Goal: Transaction & Acquisition: Purchase product/service

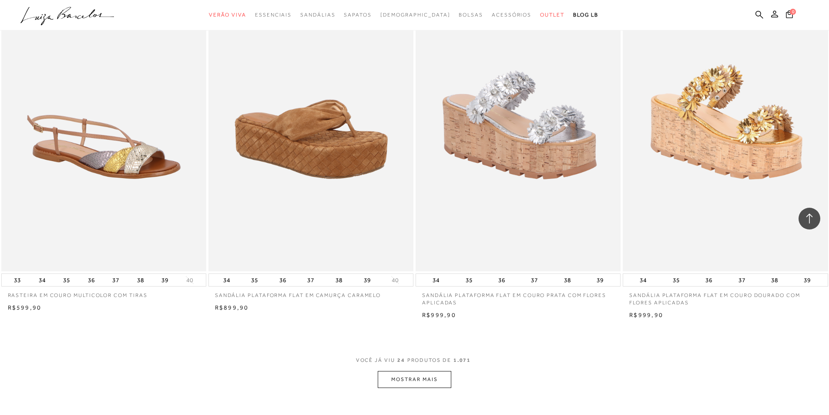
scroll to position [2089, 0]
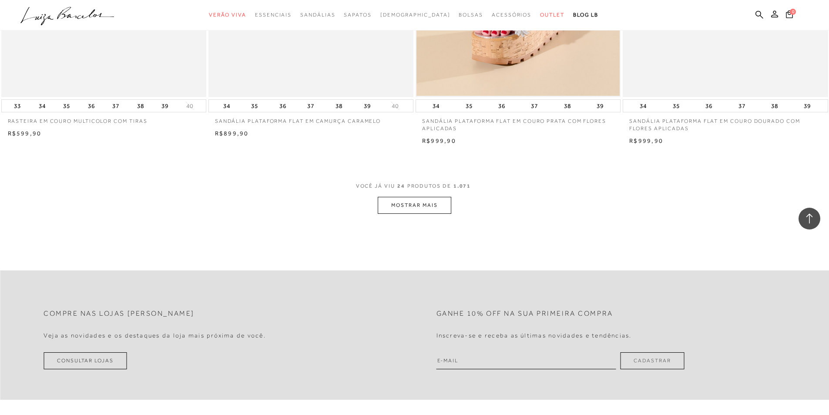
click at [447, 214] on button "MOSTRAR MAIS" at bounding box center [414, 205] width 73 height 17
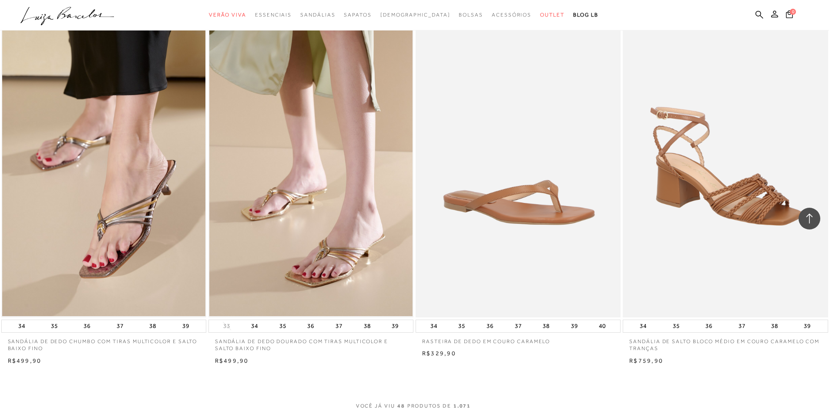
scroll to position [4264, 0]
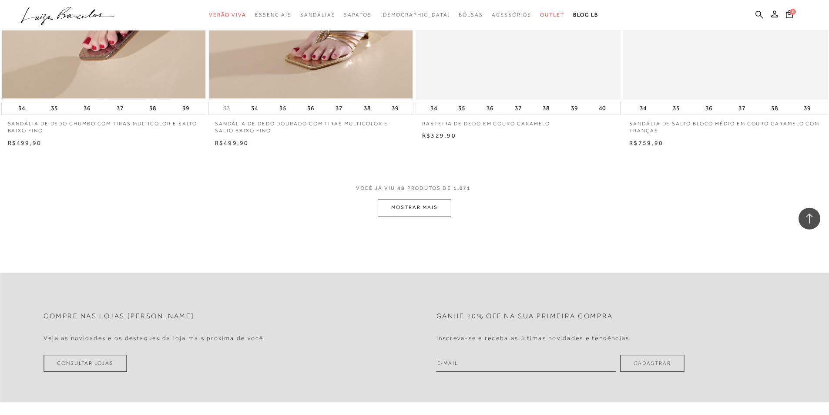
click at [416, 216] on button "MOSTRAR MAIS" at bounding box center [414, 207] width 73 height 17
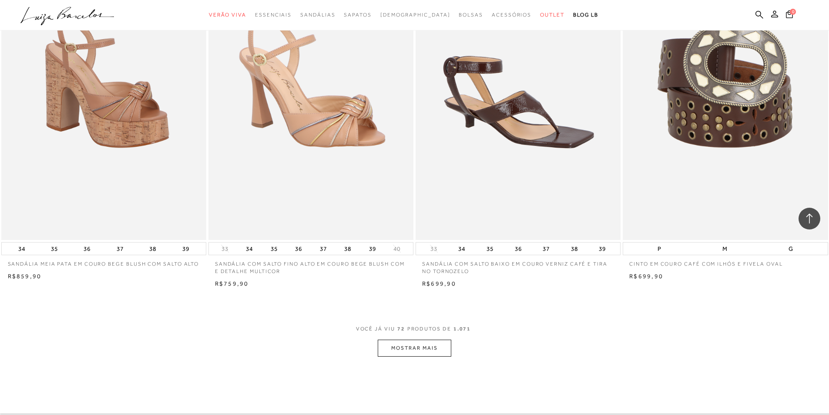
scroll to position [6353, 0]
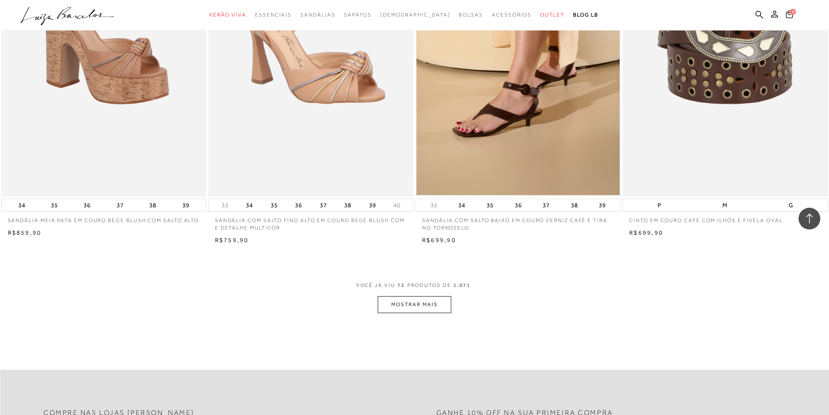
click at [422, 313] on button "MOSTRAR MAIS" at bounding box center [414, 304] width 73 height 17
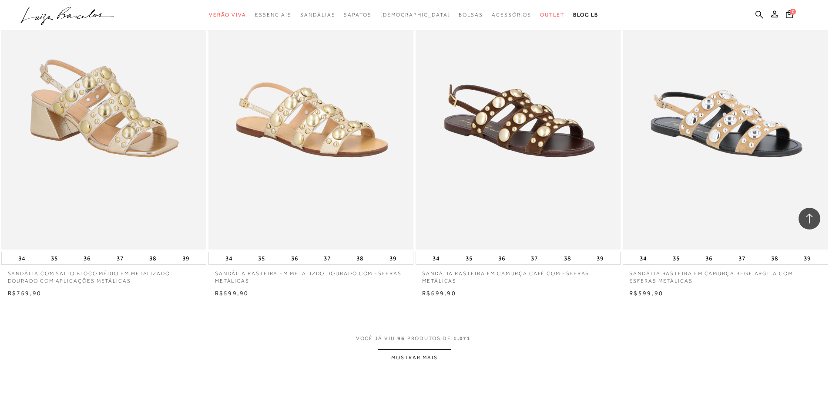
scroll to position [8660, 0]
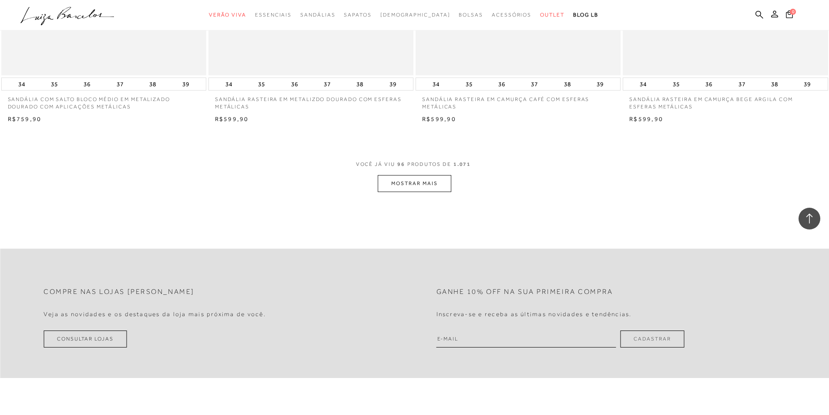
click at [416, 192] on button "MOSTRAR MAIS" at bounding box center [414, 183] width 73 height 17
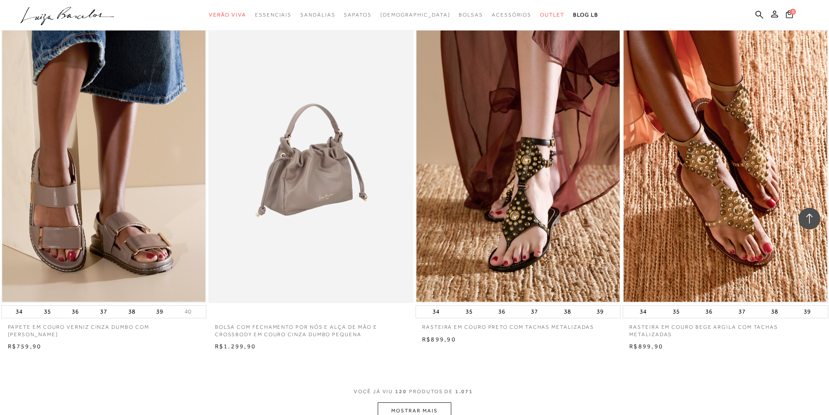
scroll to position [10835, 0]
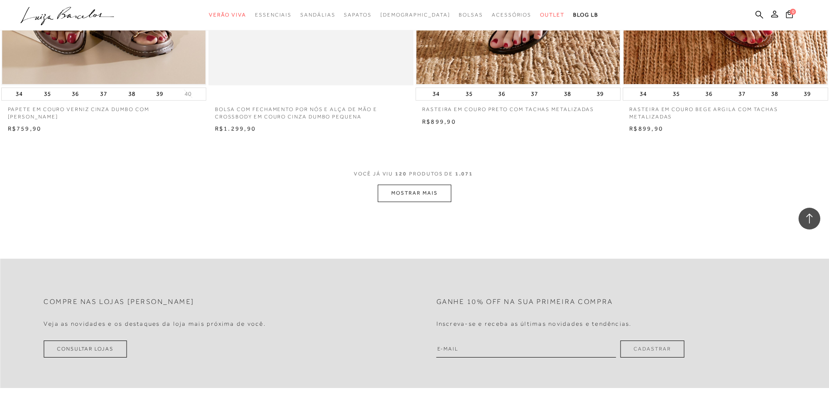
click at [413, 197] on button "MOSTRAR MAIS" at bounding box center [414, 193] width 73 height 17
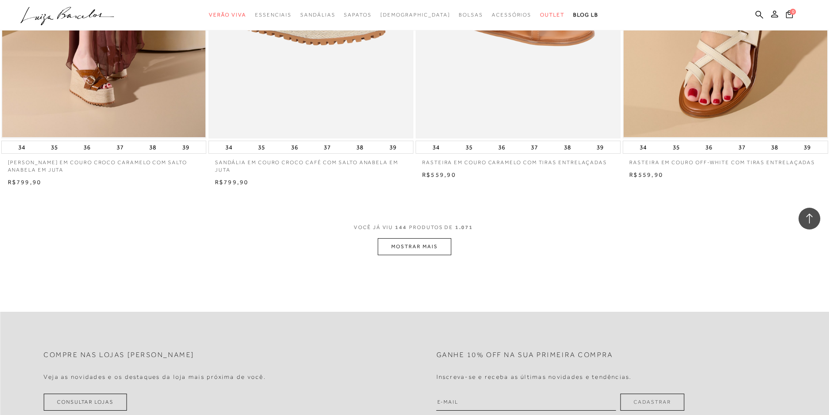
scroll to position [13055, 0]
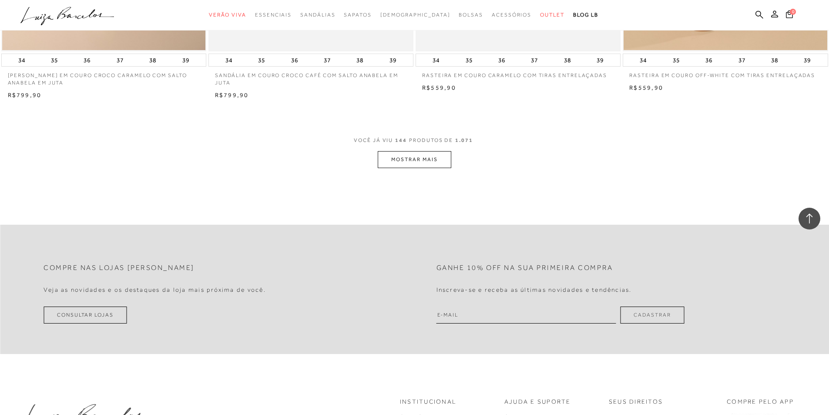
click at [410, 165] on button "MOSTRAR MAIS" at bounding box center [414, 159] width 73 height 17
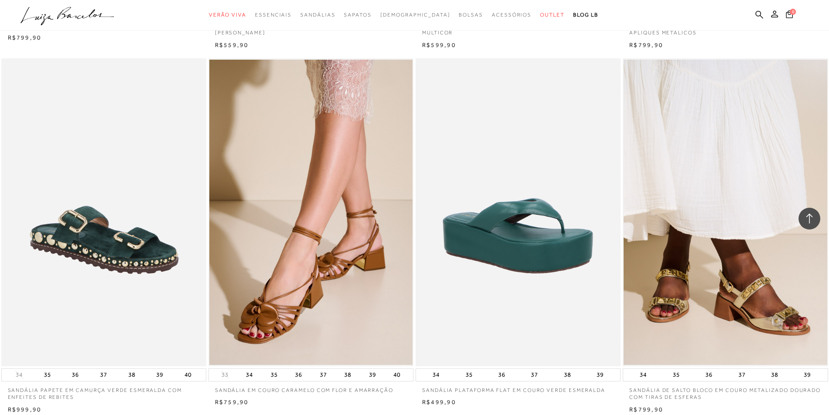
scroll to position [15056, 0]
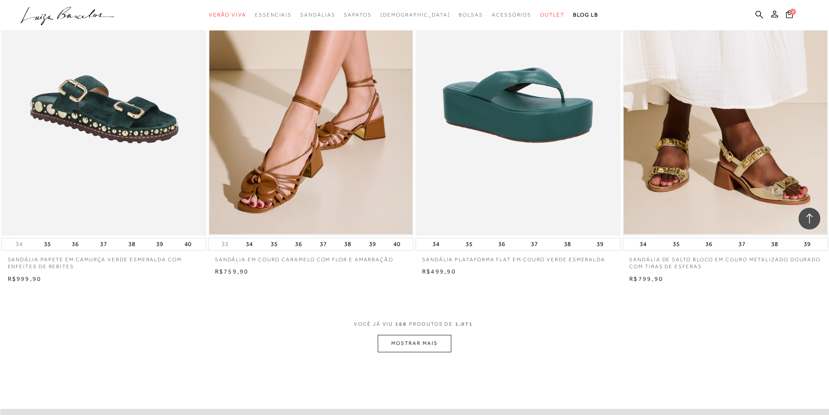
click at [421, 351] on button "MOSTRAR MAIS" at bounding box center [414, 343] width 73 height 17
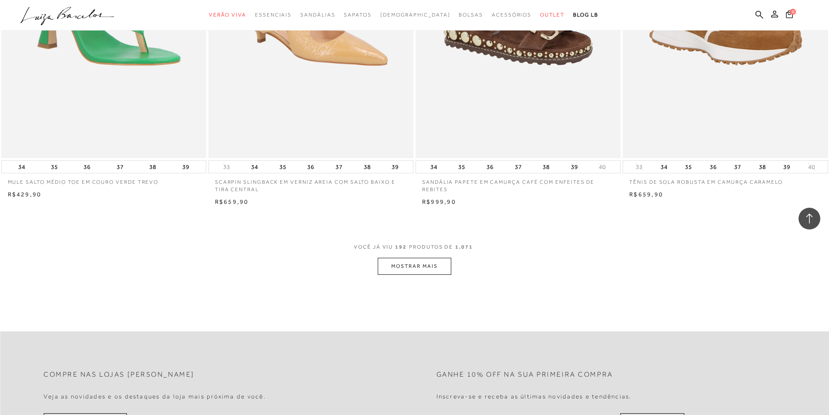
scroll to position [17363, 0]
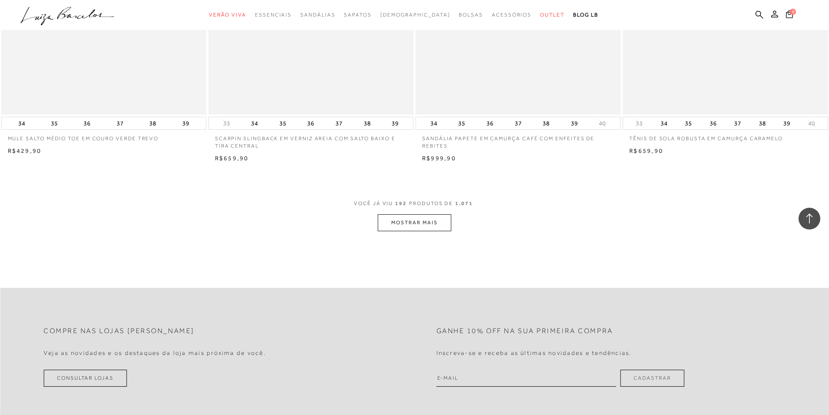
click at [410, 231] on button "MOSTRAR MAIS" at bounding box center [414, 222] width 73 height 17
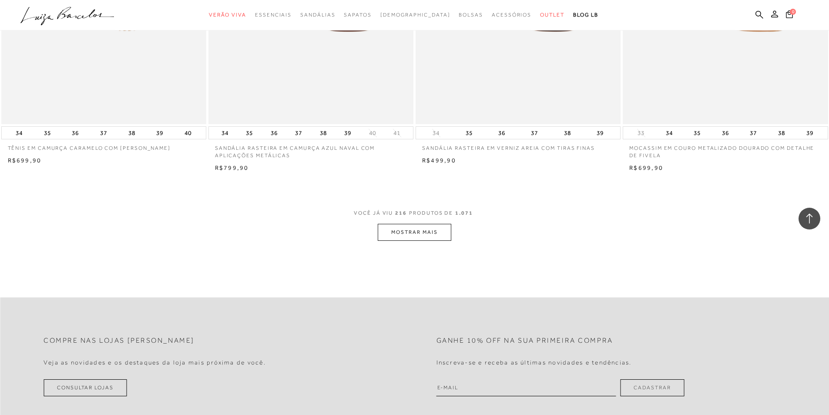
scroll to position [19408, 0]
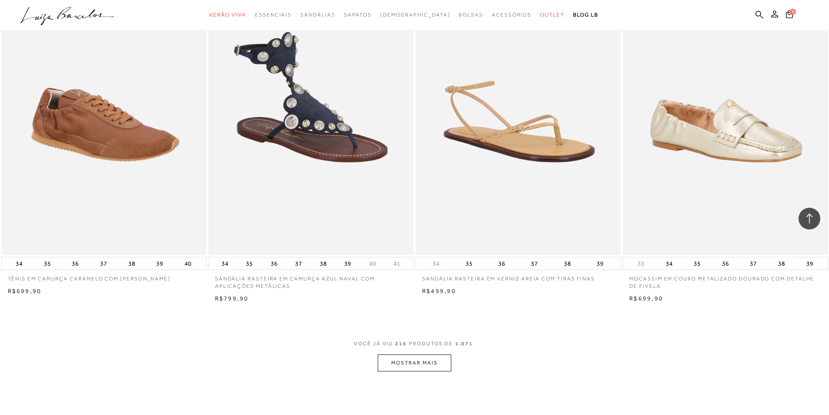
click at [419, 369] on button "MOSTRAR MAIS" at bounding box center [414, 362] width 73 height 17
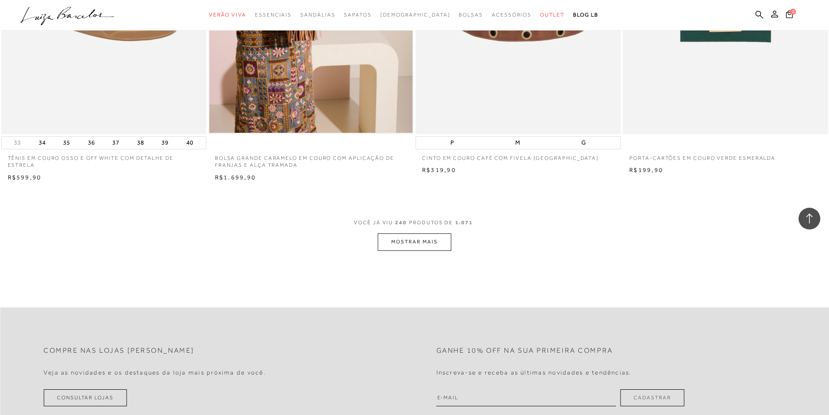
scroll to position [21758, 0]
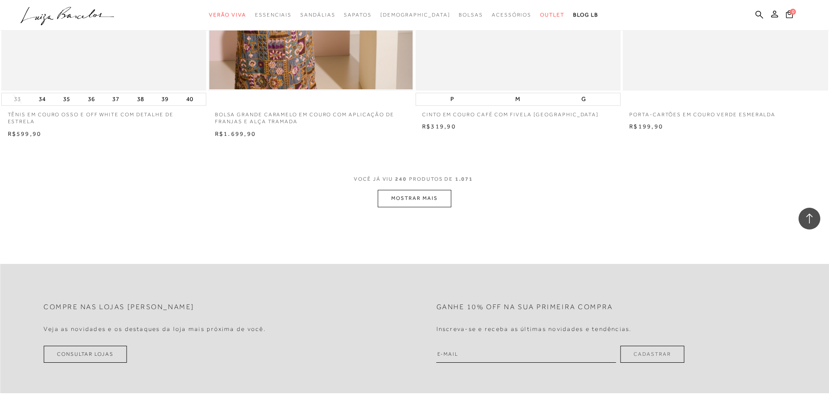
click at [428, 206] on button "MOSTRAR MAIS" at bounding box center [414, 198] width 73 height 17
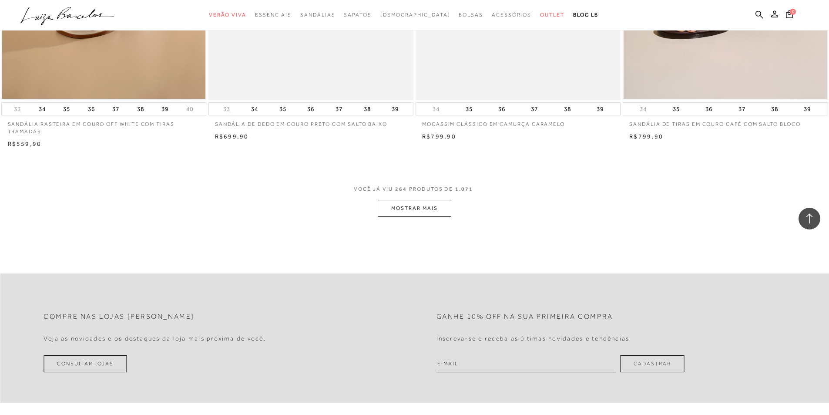
scroll to position [24064, 0]
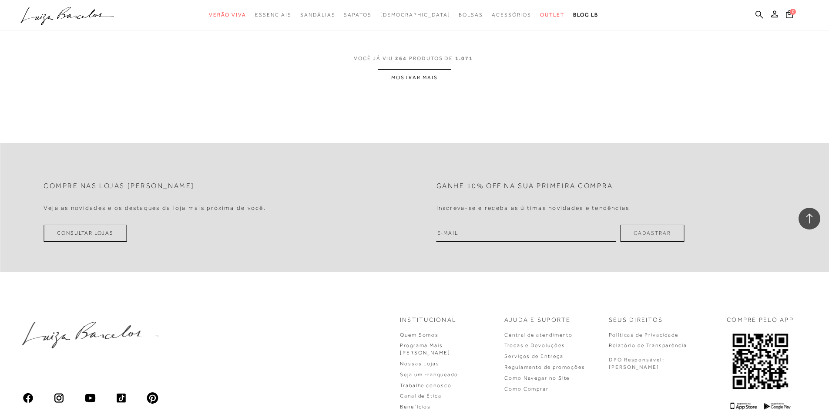
click at [423, 84] on button "MOSTRAR MAIS" at bounding box center [414, 77] width 73 height 17
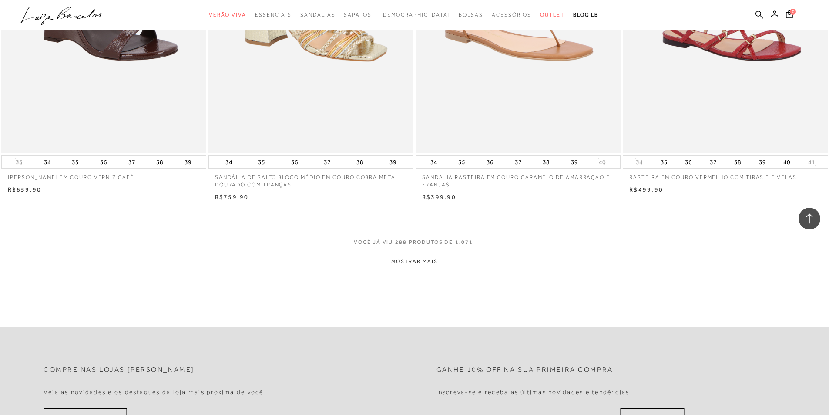
scroll to position [26196, 0]
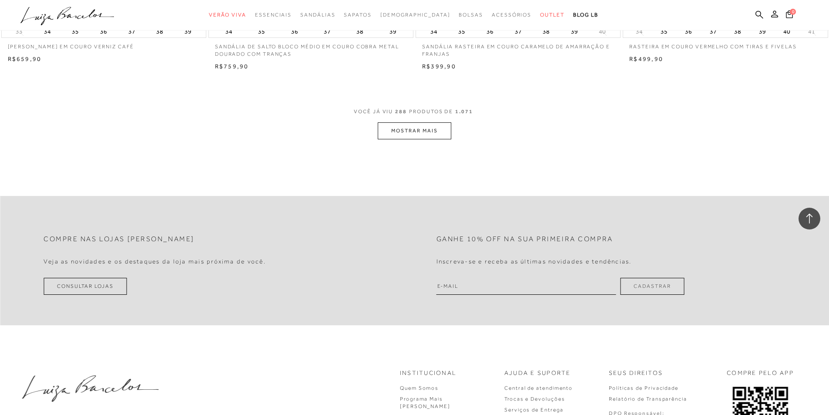
click at [397, 138] on button "MOSTRAR MAIS" at bounding box center [414, 130] width 73 height 17
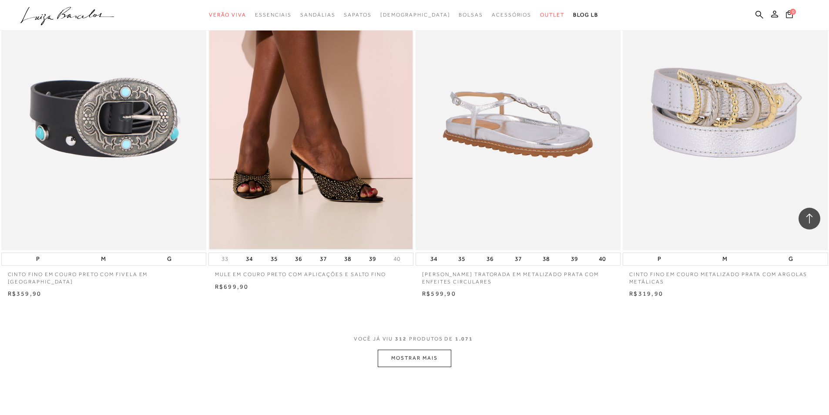
scroll to position [28328, 0]
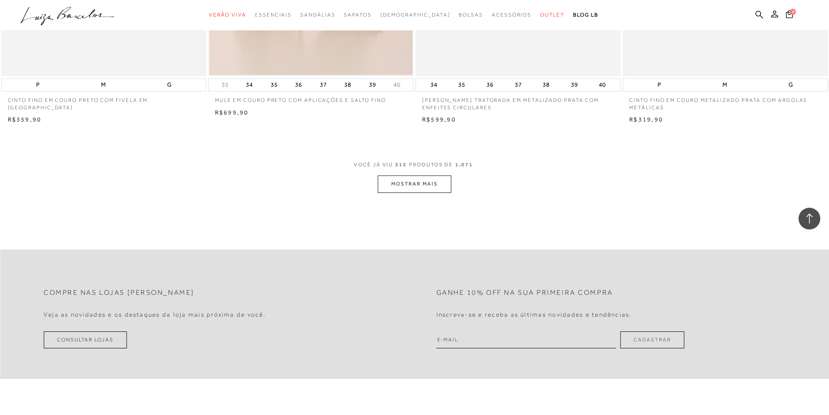
click at [445, 191] on button "MOSTRAR MAIS" at bounding box center [414, 183] width 73 height 17
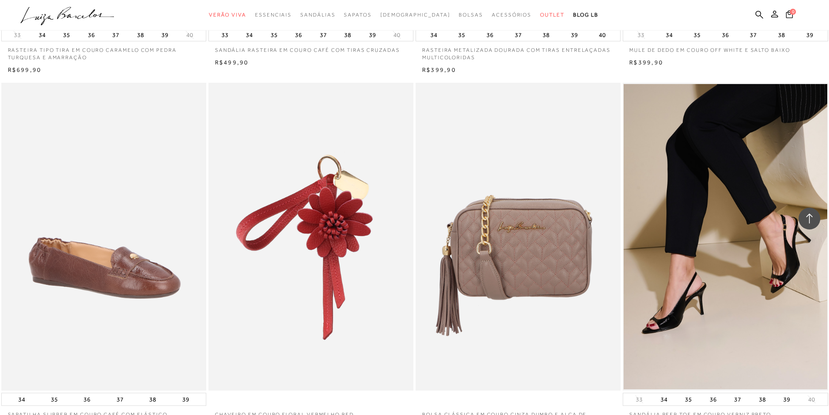
scroll to position [30374, 0]
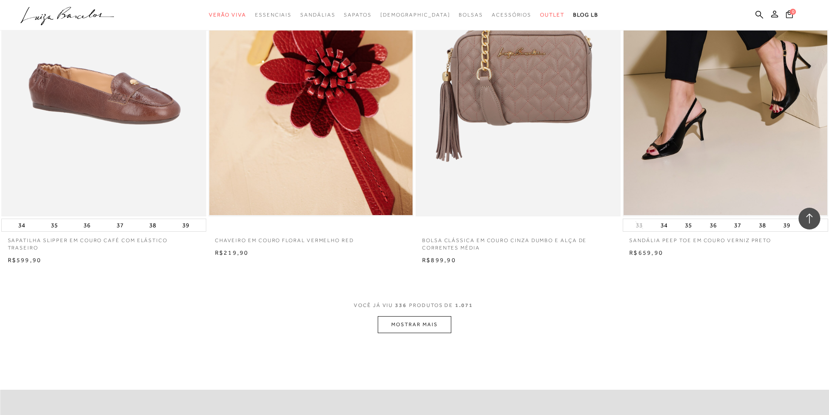
click at [418, 330] on button "MOSTRAR MAIS" at bounding box center [414, 324] width 73 height 17
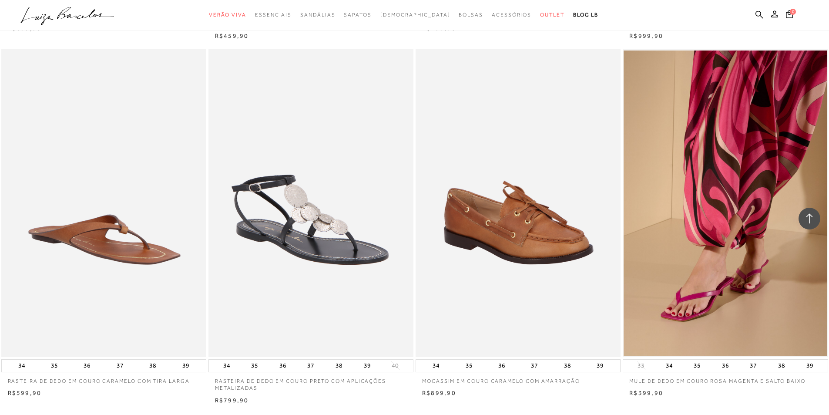
scroll to position [32593, 0]
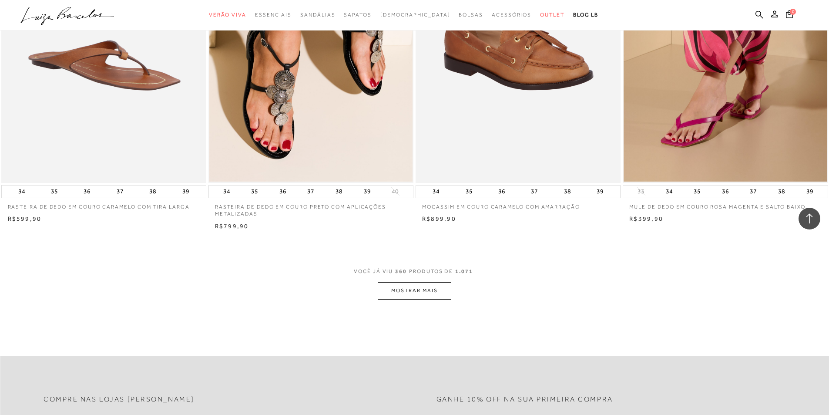
click at [422, 293] on button "MOSTRAR MAIS" at bounding box center [414, 290] width 73 height 17
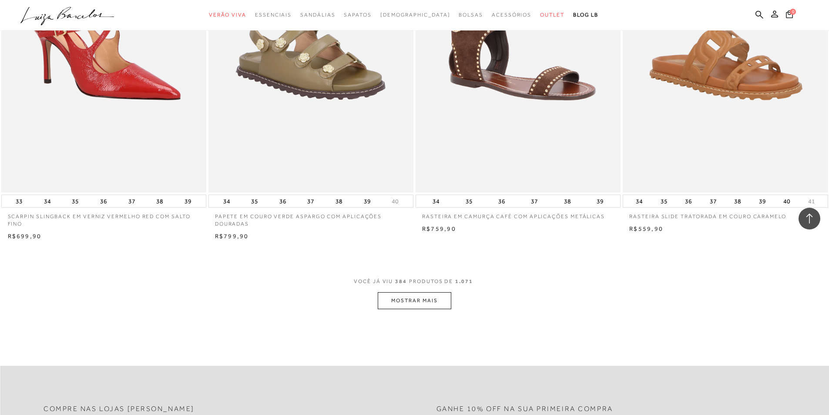
scroll to position [34856, 0]
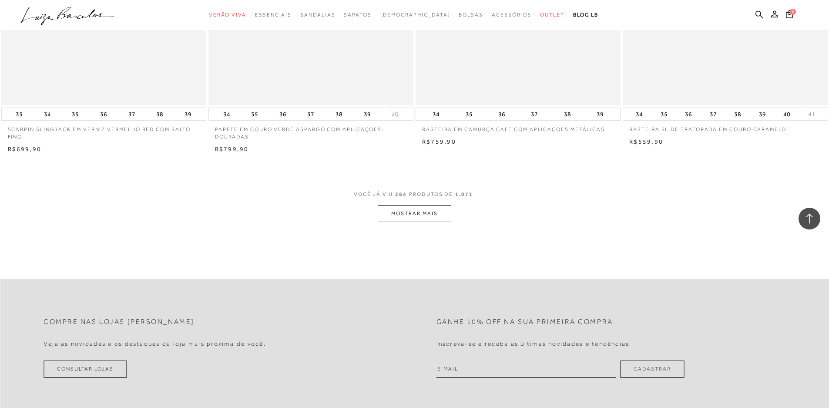
click at [419, 222] on button "MOSTRAR MAIS" at bounding box center [414, 213] width 73 height 17
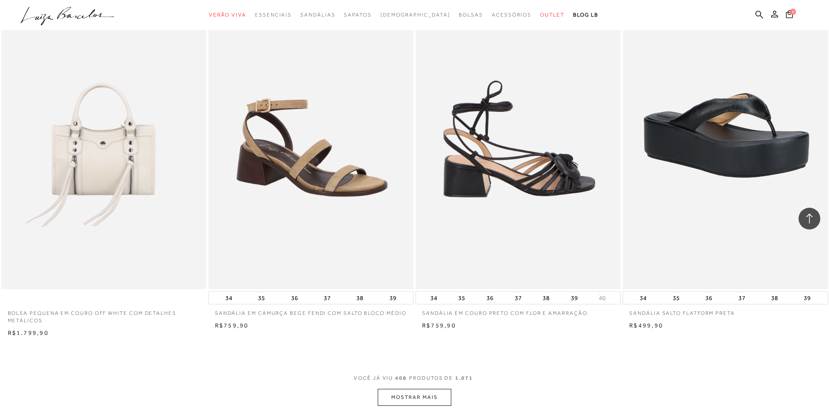
scroll to position [37118, 0]
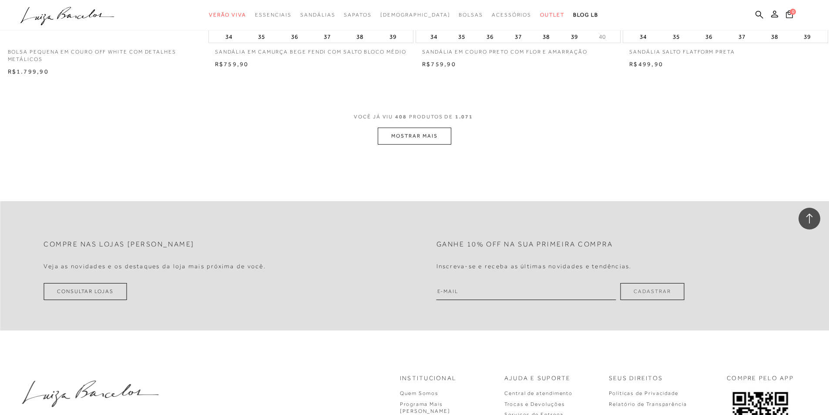
click at [421, 139] on button "MOSTRAR MAIS" at bounding box center [414, 135] width 73 height 17
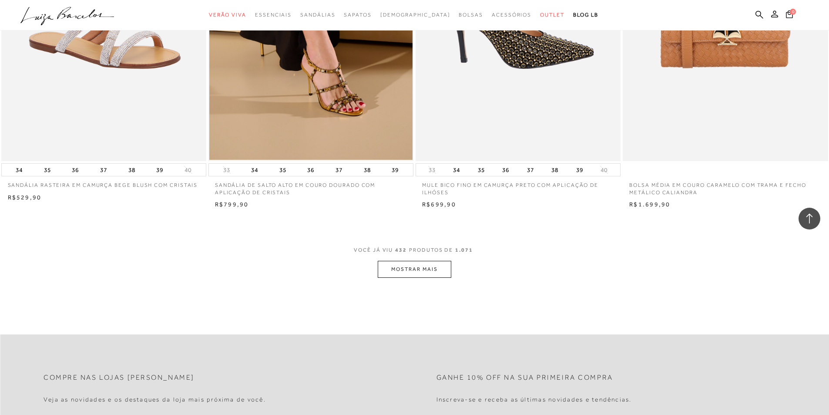
scroll to position [39207, 0]
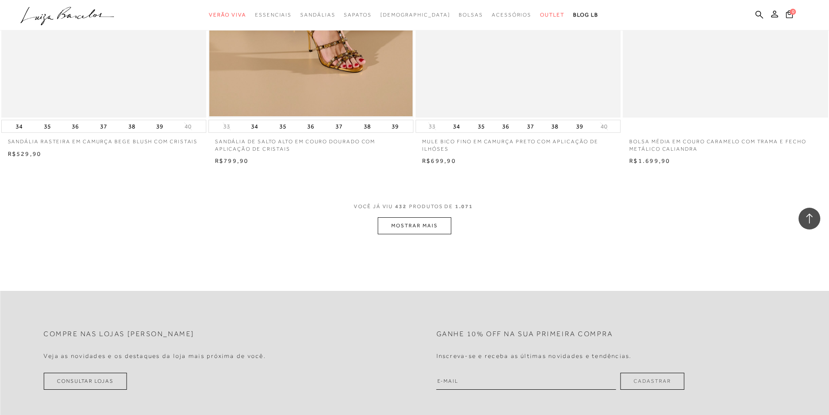
click at [398, 232] on button "MOSTRAR MAIS" at bounding box center [414, 225] width 73 height 17
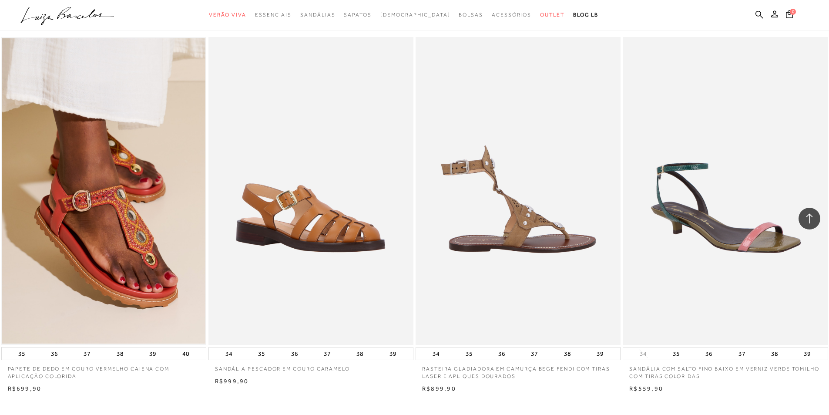
scroll to position [41252, 0]
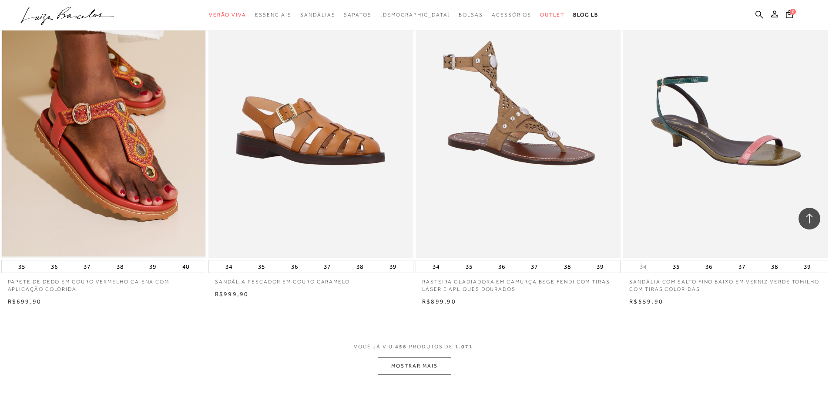
click at [402, 374] on button "MOSTRAR MAIS" at bounding box center [414, 365] width 73 height 17
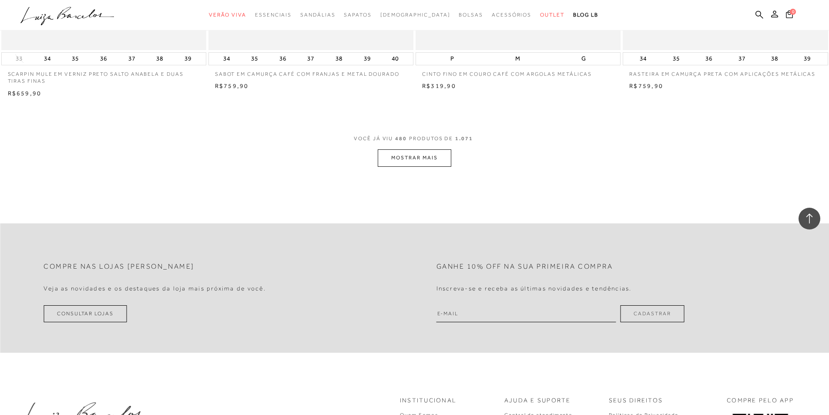
scroll to position [43689, 0]
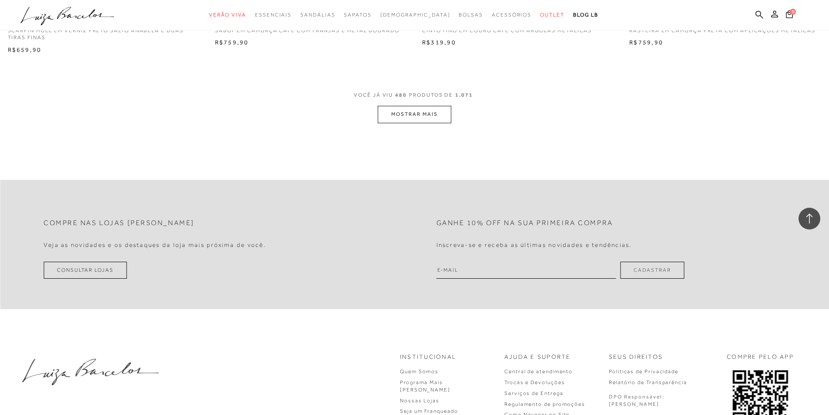
click at [435, 122] on button "MOSTRAR MAIS" at bounding box center [414, 114] width 73 height 17
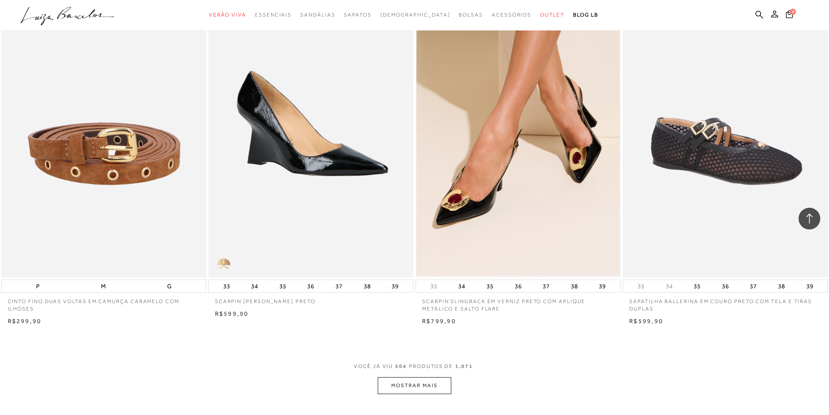
scroll to position [45822, 0]
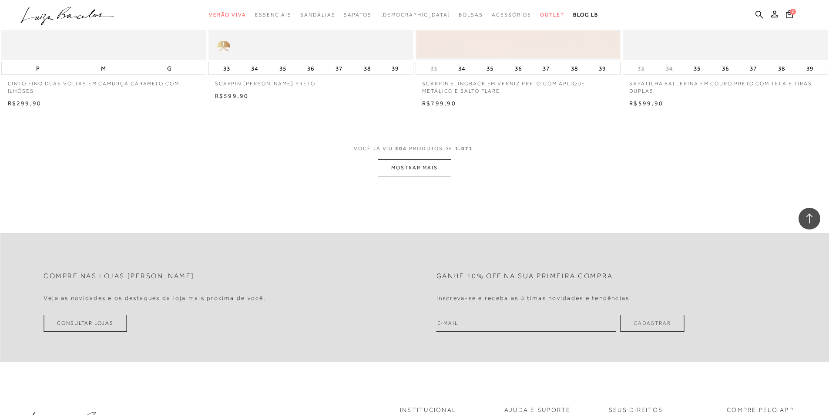
click at [418, 174] on button "MOSTRAR MAIS" at bounding box center [414, 167] width 73 height 17
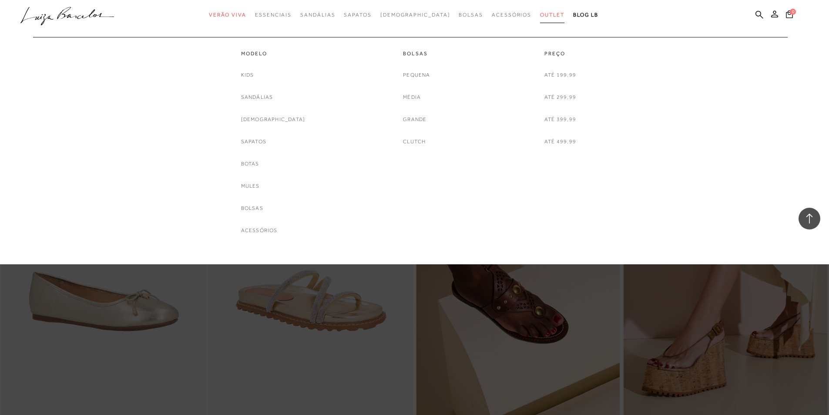
click at [540, 14] on span "Outlet" at bounding box center [552, 15] width 24 height 6
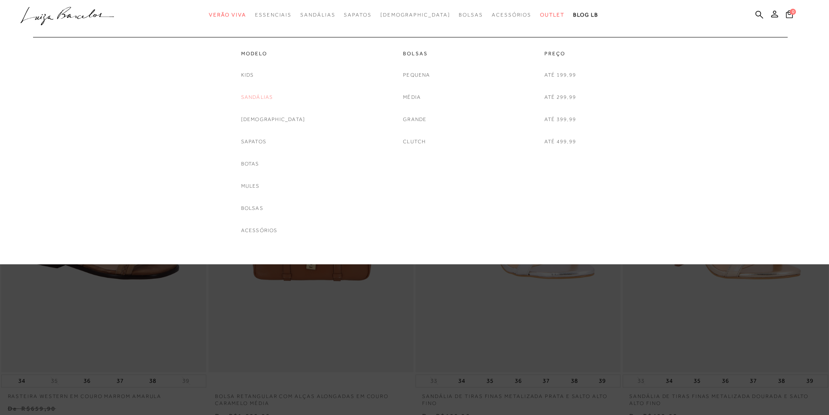
click at [272, 96] on link "Sandálias" at bounding box center [257, 97] width 32 height 9
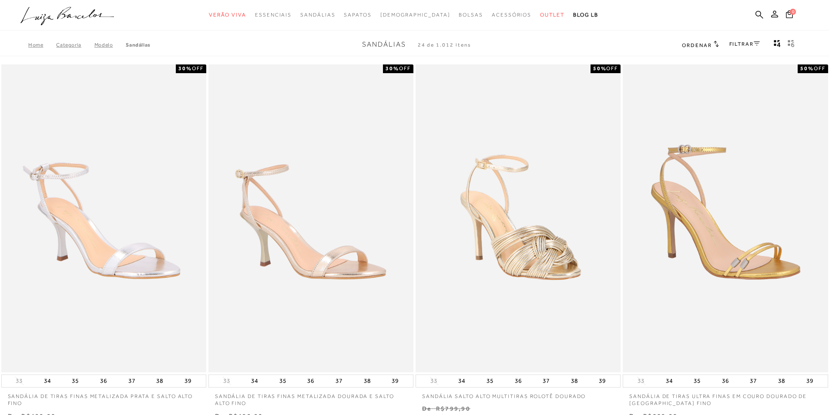
click at [756, 41] on icon at bounding box center [757, 43] width 6 height 4
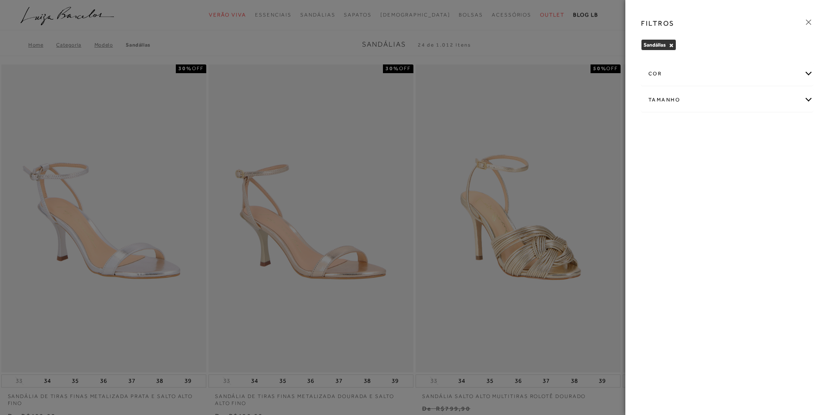
click at [702, 106] on div "Tamanho" at bounding box center [726, 99] width 171 height 23
click at [795, 152] on label "35" at bounding box center [788, 151] width 20 height 19
click at [785, 152] on input "35" at bounding box center [781, 152] width 9 height 9
checkbox input "true"
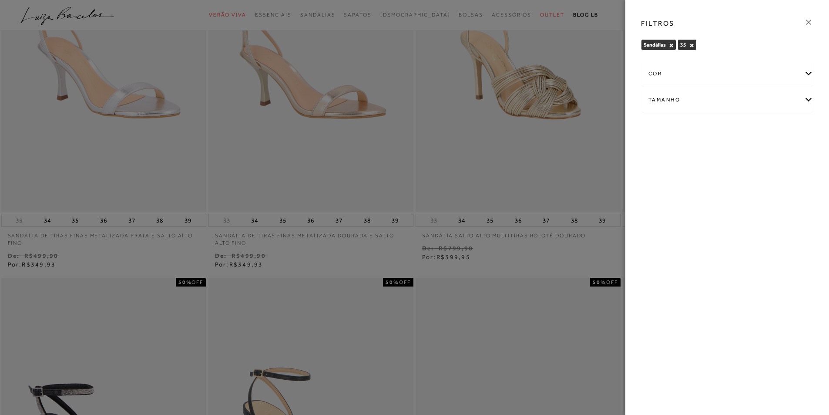
scroll to position [305, 0]
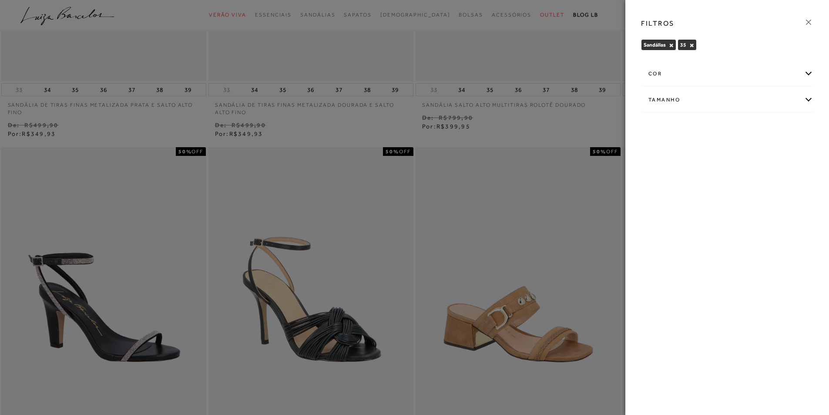
click at [564, 205] on div at bounding box center [414, 207] width 829 height 415
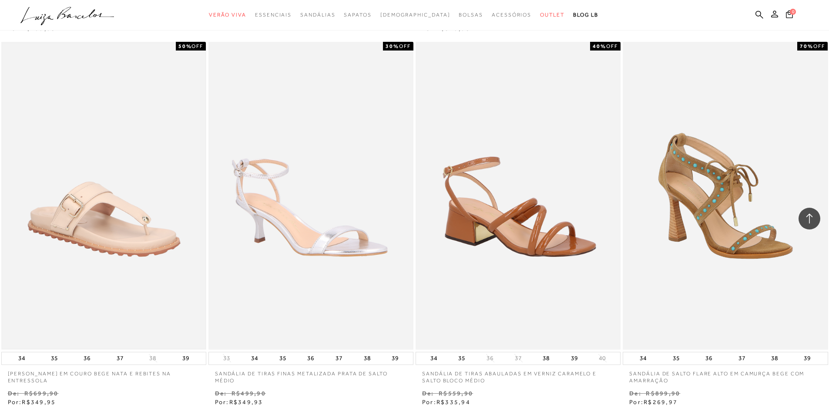
scroll to position [827, 0]
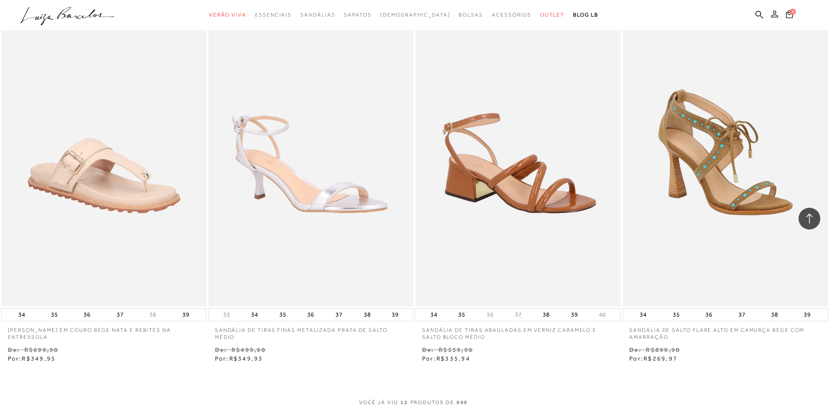
click at [776, 16] on icon at bounding box center [774, 13] width 7 height 7
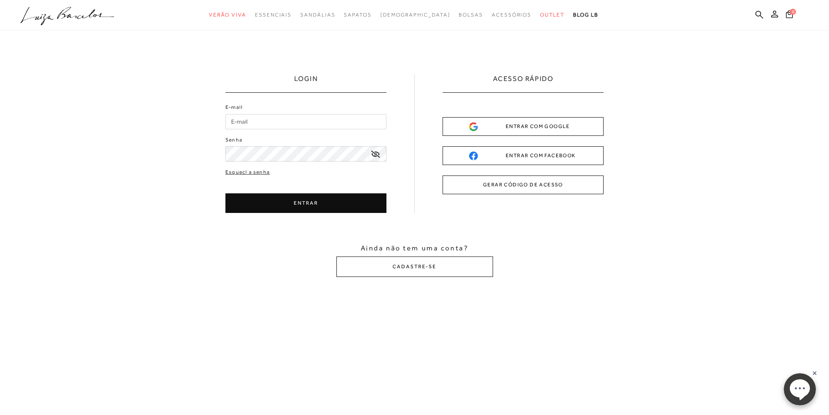
click at [265, 125] on input "E-mail" at bounding box center [305, 121] width 161 height 15
click at [265, 123] on input "E-mail" at bounding box center [305, 121] width 161 height 15
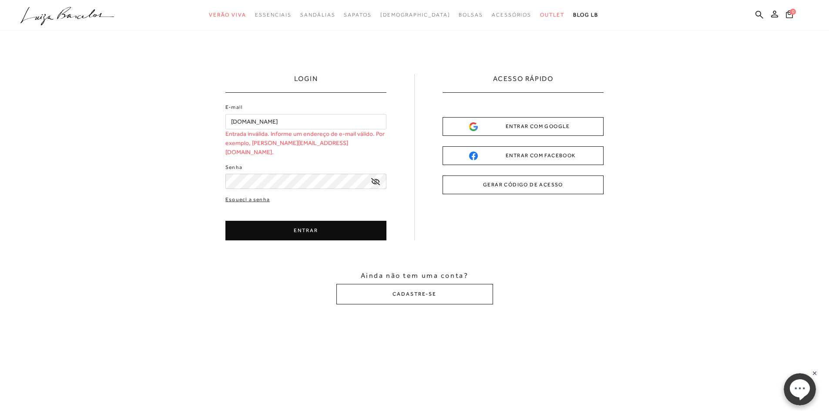
click at [285, 121] on input "[DOMAIN_NAME]" at bounding box center [305, 121] width 161 height 15
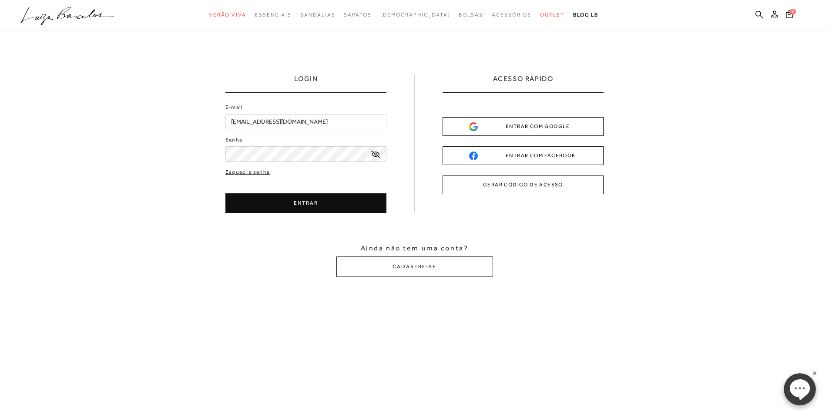
type input "[EMAIL_ADDRESS][DOMAIN_NAME]"
click at [283, 199] on button "ENTRAR" at bounding box center [305, 203] width 161 height 20
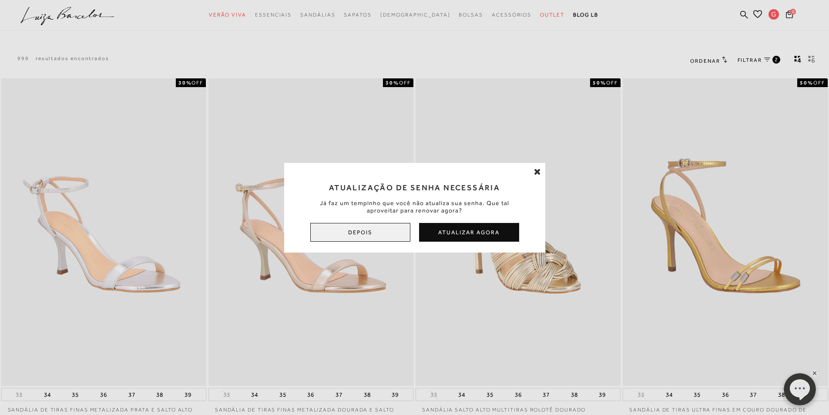
click at [395, 232] on button "Depois" at bounding box center [360, 232] width 100 height 19
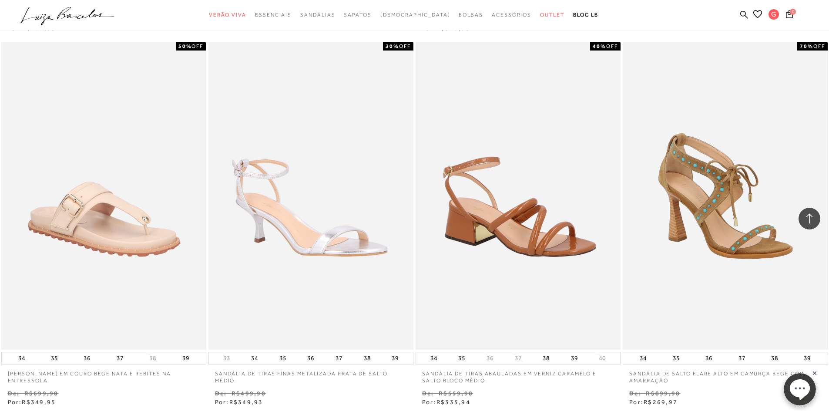
scroll to position [870, 0]
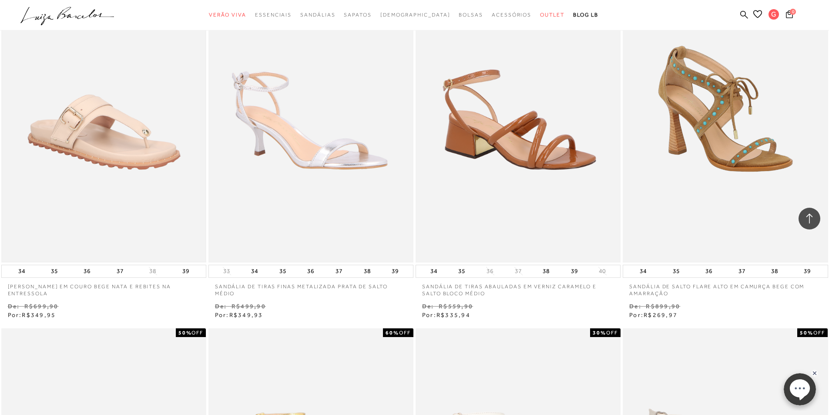
click at [134, 118] on img at bounding box center [103, 108] width 203 height 305
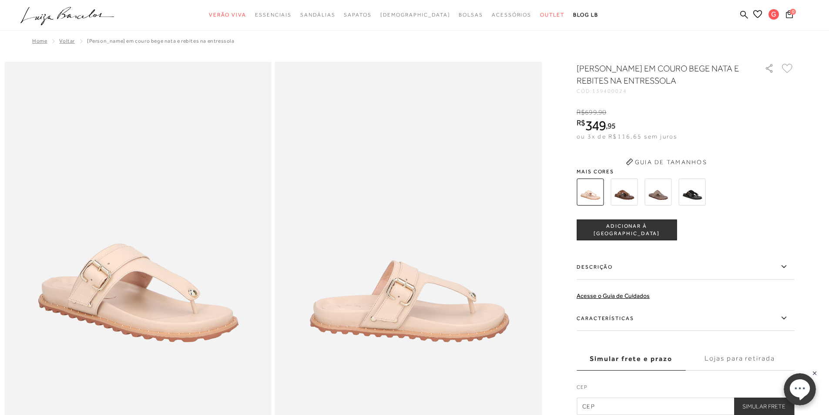
click at [627, 192] on img at bounding box center [624, 191] width 27 height 27
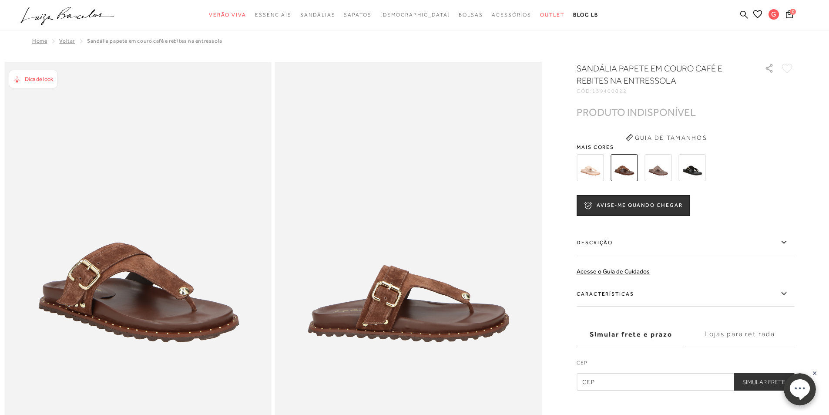
click at [665, 163] on img at bounding box center [657, 167] width 27 height 27
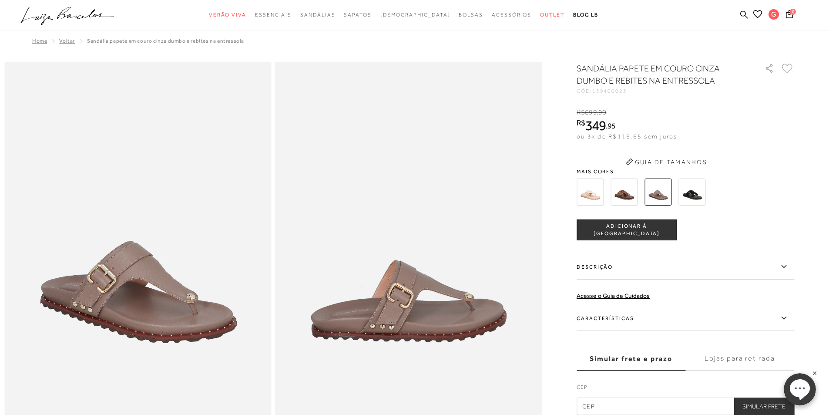
click at [695, 196] on img at bounding box center [691, 191] width 27 height 27
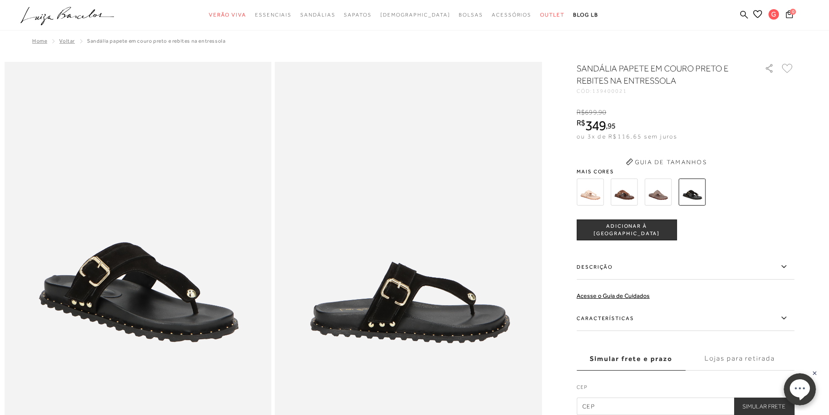
click at [592, 160] on div "SANDÁLIA PAPETE EM COURO PRETO E REBITES NA ENTRESSOLA CÓD: 139400021 × É neces…" at bounding box center [686, 238] width 218 height 352
click at [599, 201] on img at bounding box center [590, 191] width 27 height 27
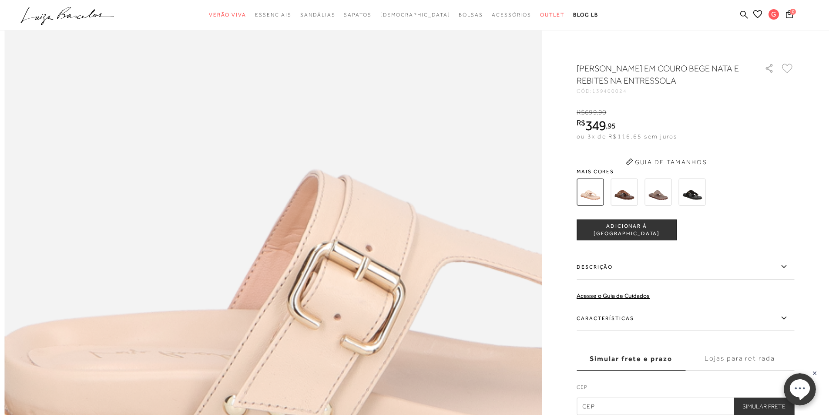
scroll to position [827, 0]
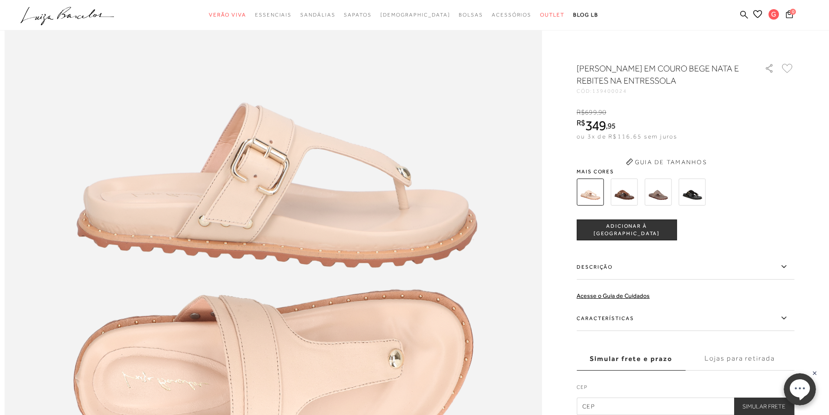
click at [791, 67] on icon at bounding box center [787, 69] width 11 height 10
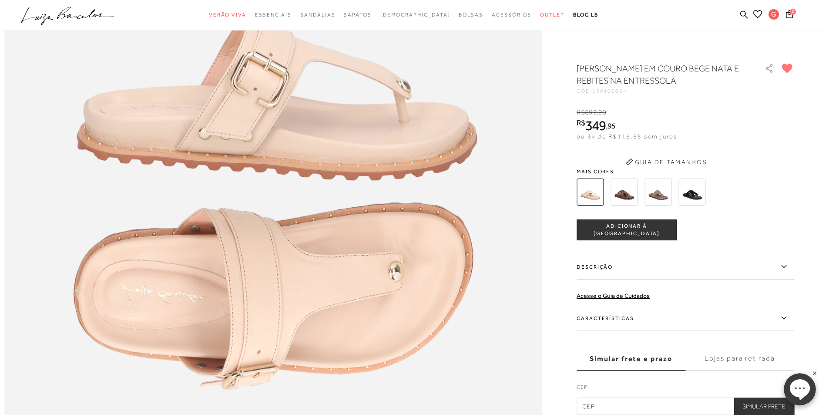
click at [529, 205] on img at bounding box center [272, 224] width 537 height 806
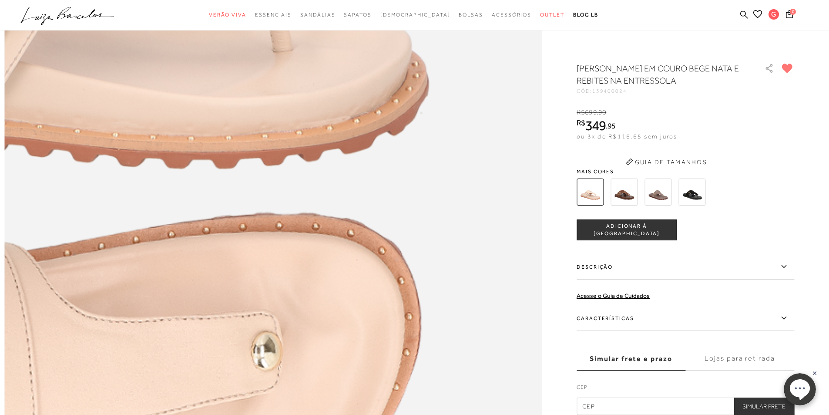
click at [528, 205] on img at bounding box center [20, 255] width 1075 height 1612
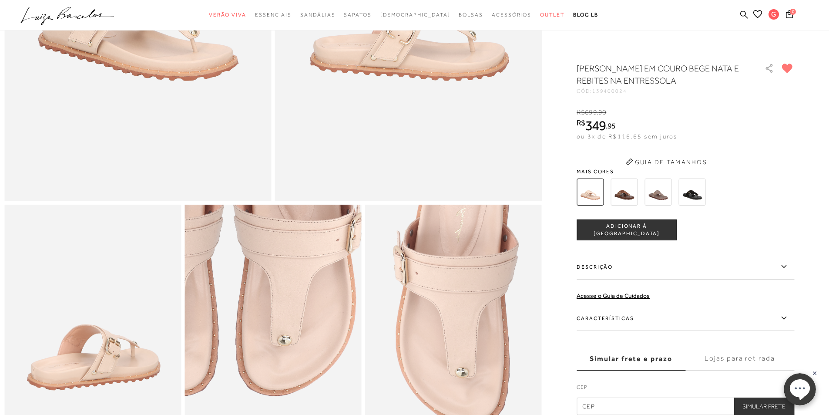
scroll to position [0, 0]
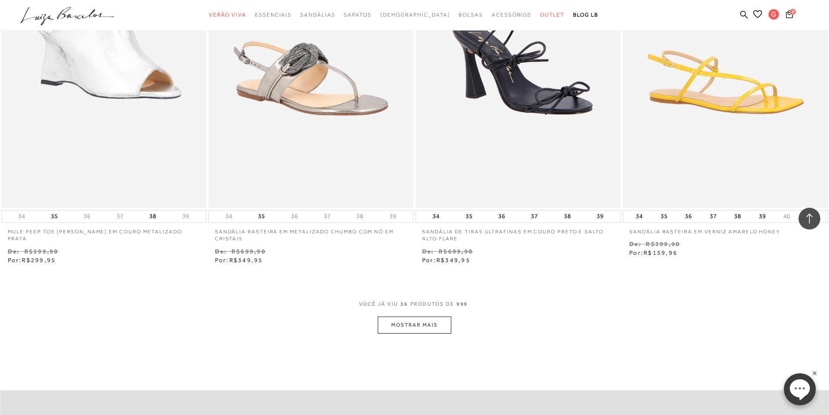
scroll to position [2089, 0]
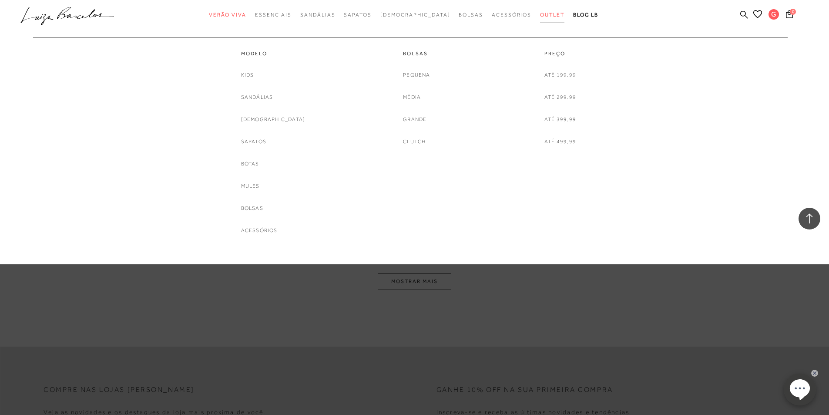
click at [540, 14] on span "Outlet" at bounding box center [552, 15] width 24 height 6
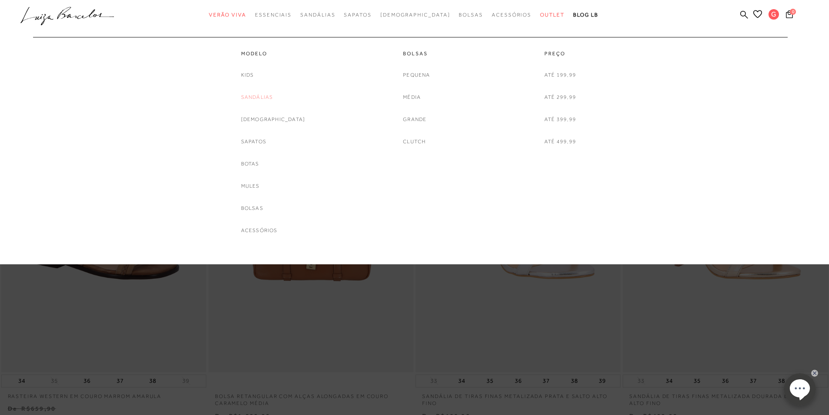
click at [272, 97] on link "Sandálias" at bounding box center [257, 97] width 32 height 9
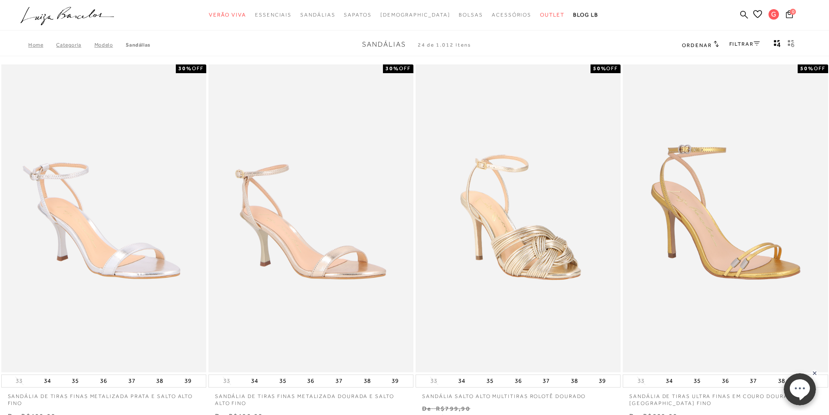
click at [753, 43] on link "FILTRAR" at bounding box center [744, 44] width 30 height 6
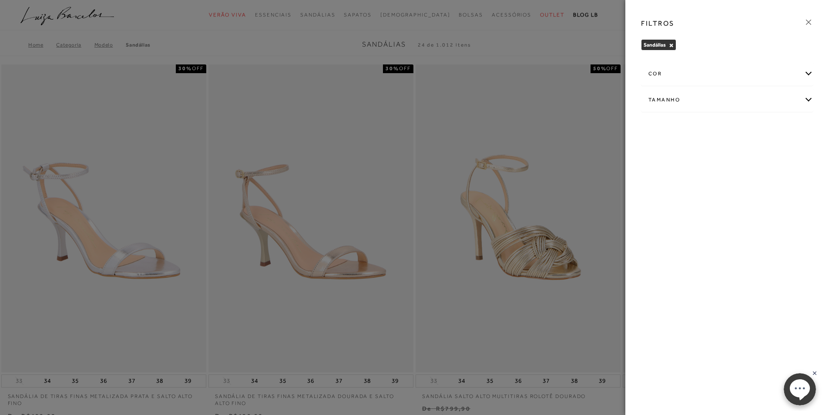
click at [679, 104] on div "Tamanho" at bounding box center [726, 99] width 171 height 23
click at [784, 151] on span "35" at bounding box center [785, 151] width 13 height 7
click at [784, 151] on input "35" at bounding box center [781, 152] width 9 height 9
checkbox input "true"
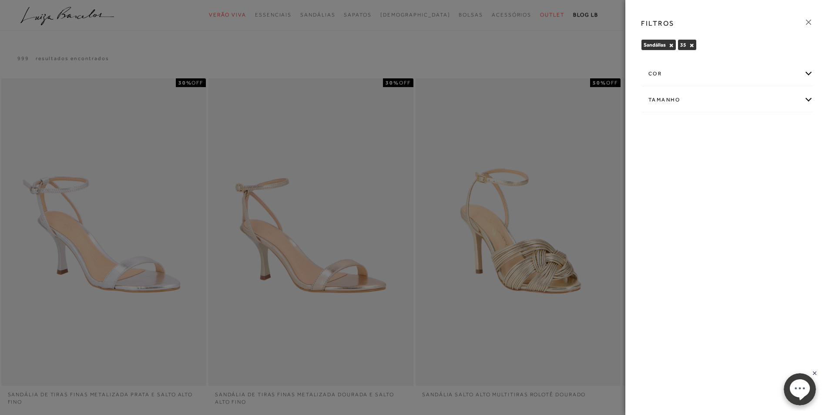
click at [496, 154] on div at bounding box center [414, 207] width 829 height 415
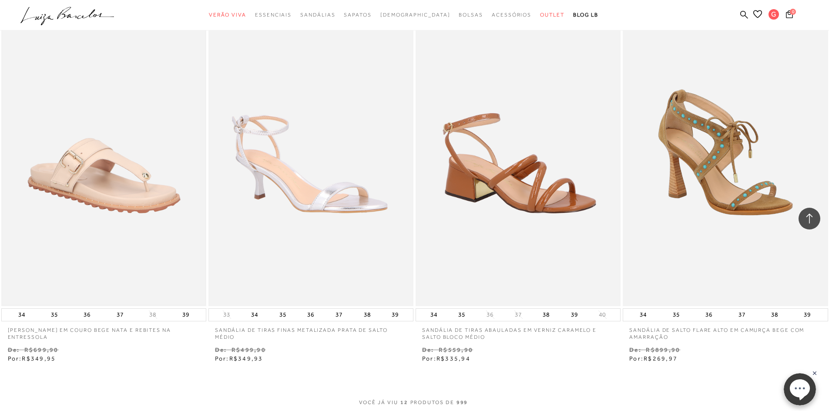
scroll to position [914, 0]
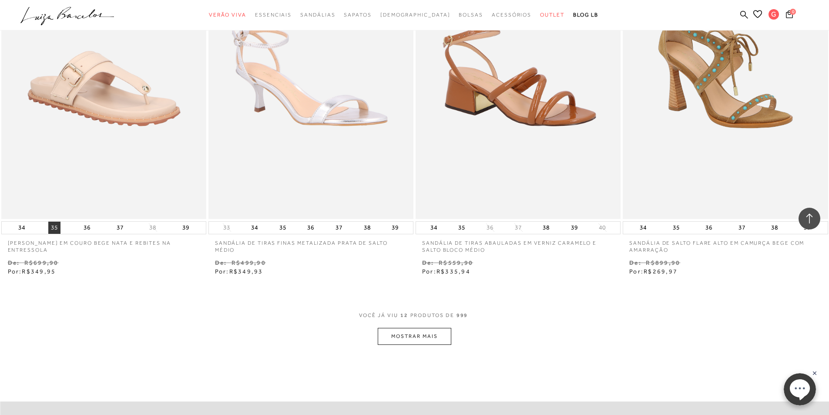
click at [52, 224] on button "35" at bounding box center [54, 227] width 12 height 12
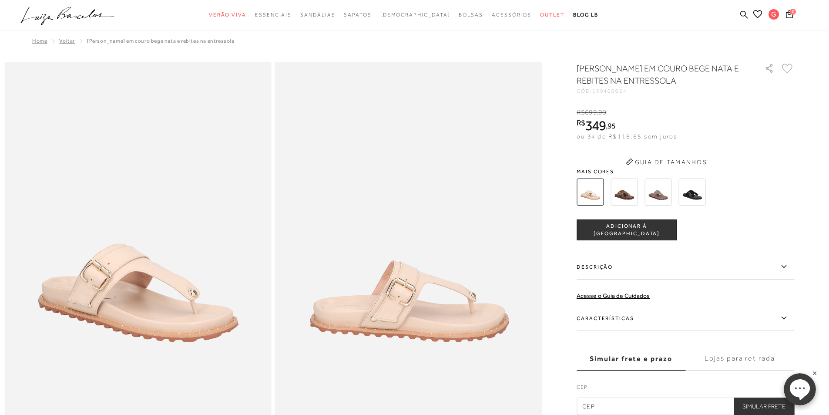
click at [791, 67] on icon at bounding box center [787, 69] width 11 height 10
click at [60, 40] on span "Voltar" at bounding box center [67, 41] width 16 height 6
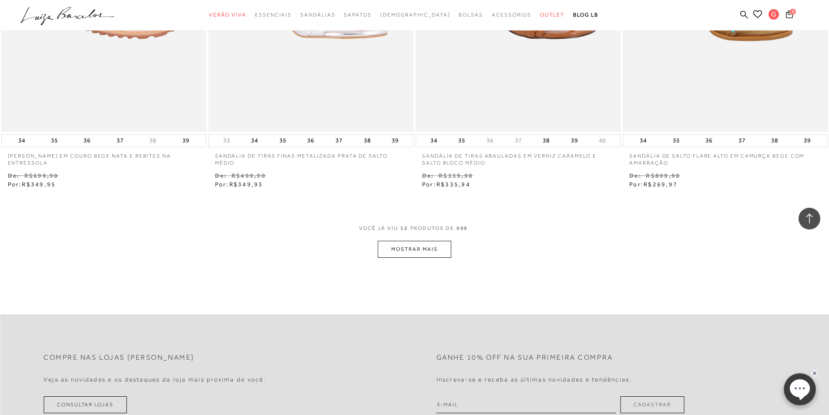
scroll to position [1131, 0]
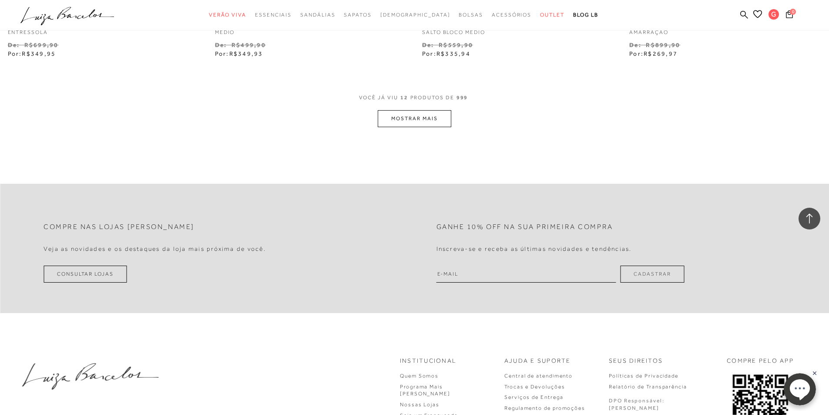
click at [416, 116] on button "MOSTRAR MAIS" at bounding box center [414, 118] width 73 height 17
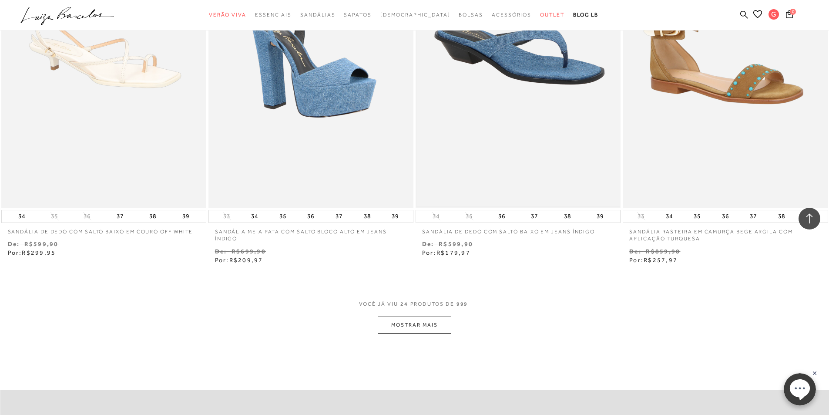
scroll to position [2089, 0]
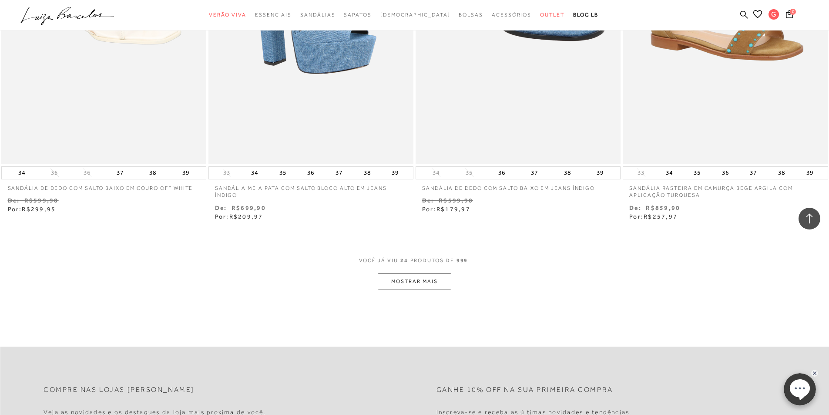
click at [435, 278] on button "MOSTRAR MAIS" at bounding box center [414, 281] width 73 height 17
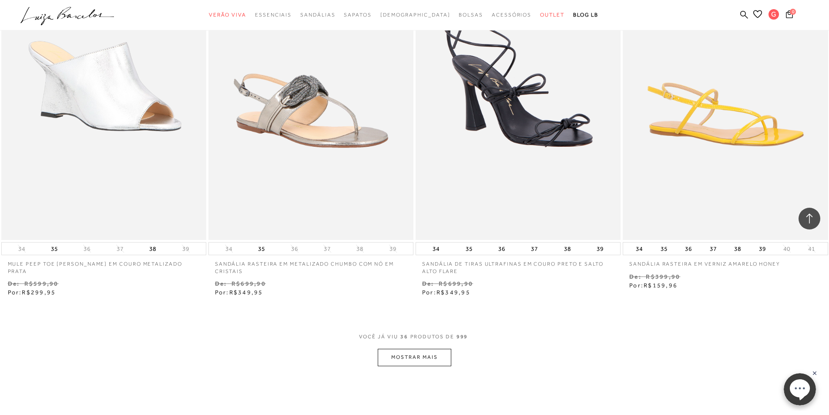
scroll to position [3264, 0]
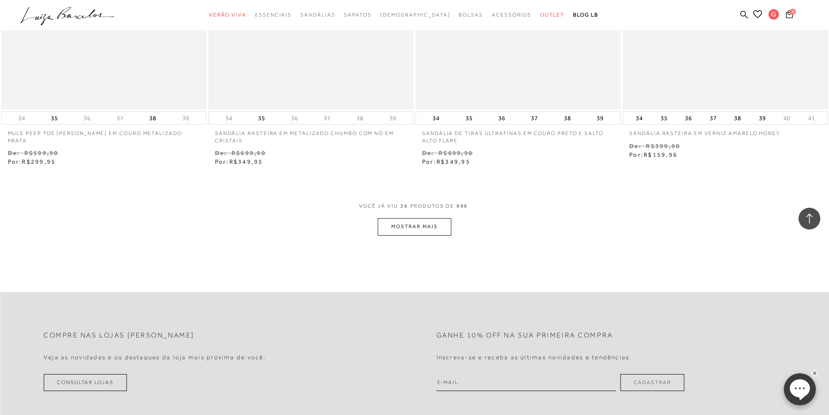
click at [435, 228] on button "MOSTRAR MAIS" at bounding box center [414, 226] width 73 height 17
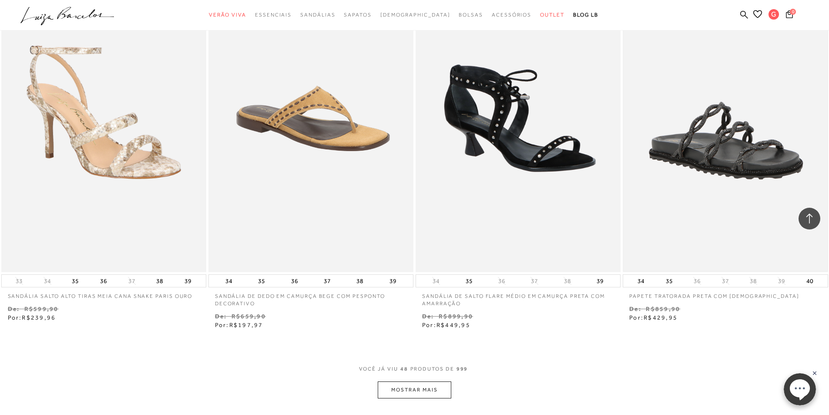
scroll to position [4395, 0]
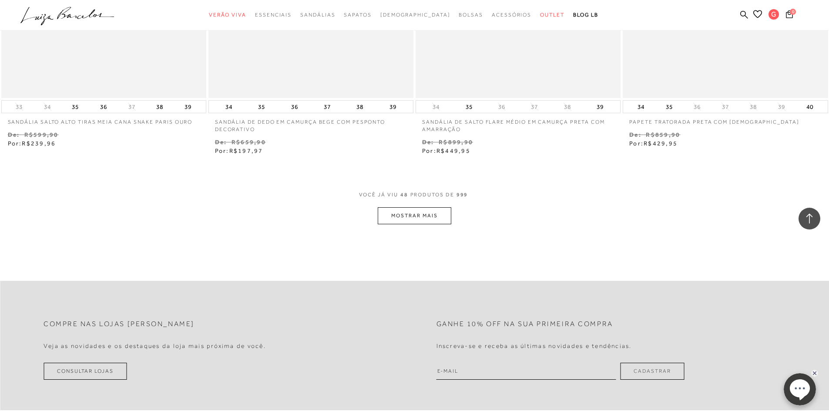
click at [436, 216] on button "MOSTRAR MAIS" at bounding box center [414, 215] width 73 height 17
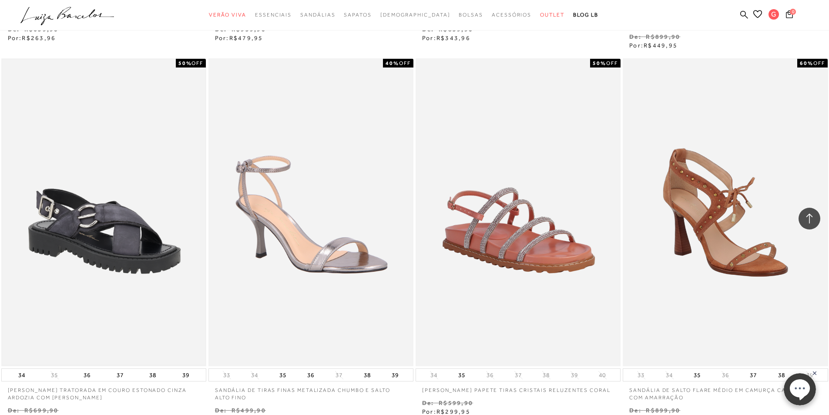
scroll to position [4917, 0]
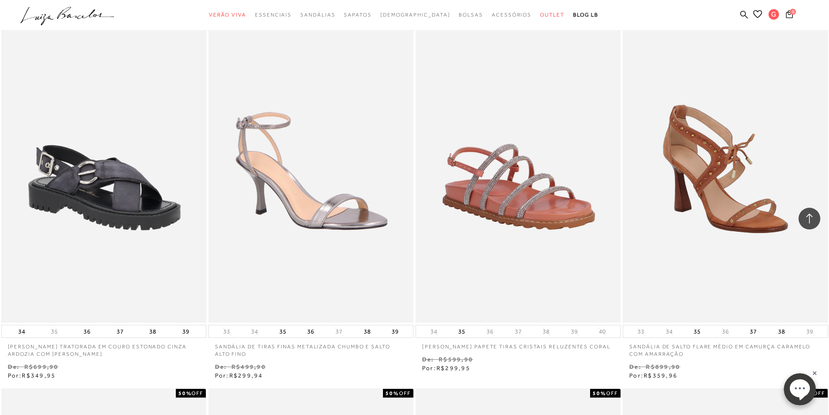
click at [88, 191] on img at bounding box center [103, 168] width 203 height 305
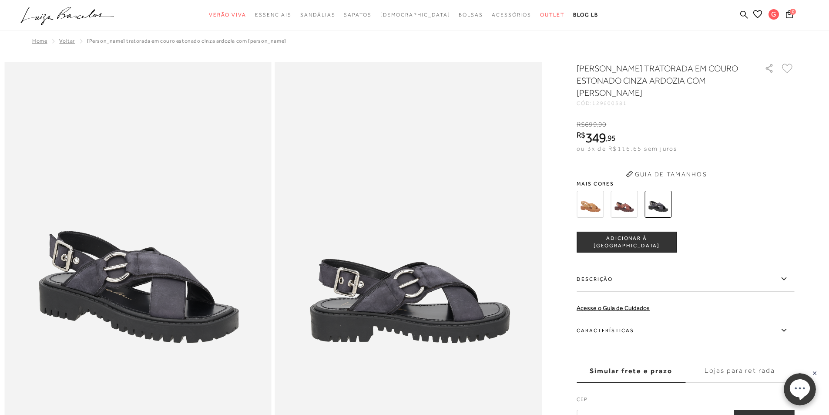
click at [636, 205] on img at bounding box center [624, 204] width 27 height 27
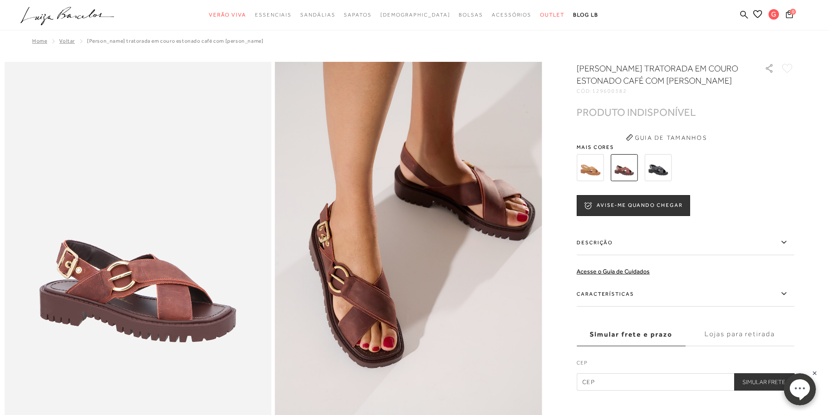
click at [595, 169] on img at bounding box center [590, 167] width 27 height 27
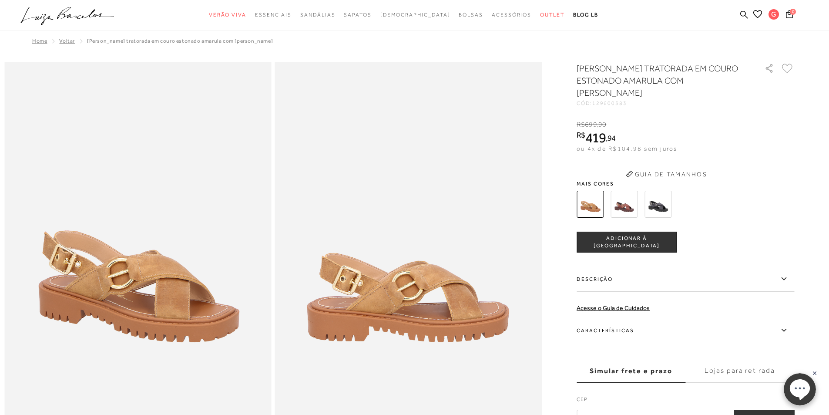
click at [629, 191] on img at bounding box center [624, 204] width 27 height 27
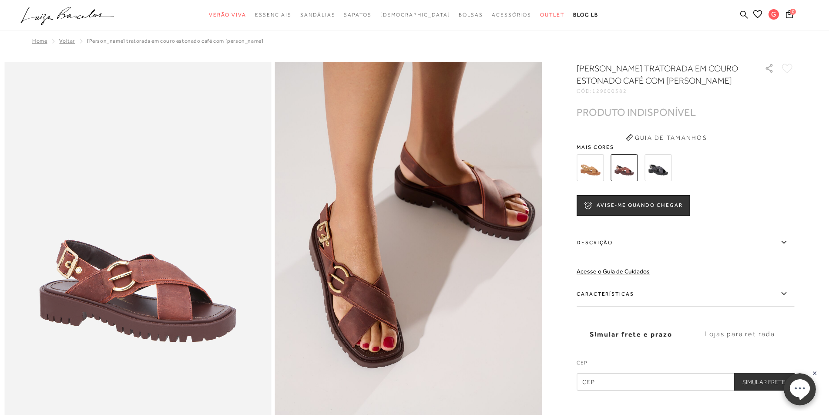
click at [65, 40] on span "Voltar" at bounding box center [67, 41] width 16 height 6
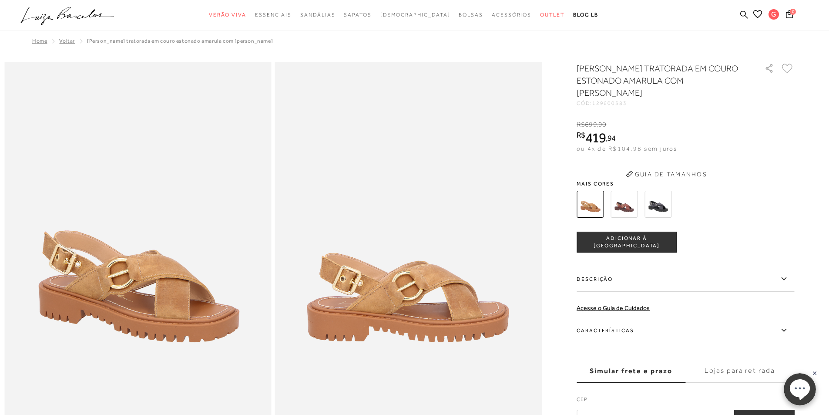
click at [62, 40] on span "Voltar" at bounding box center [67, 41] width 16 height 6
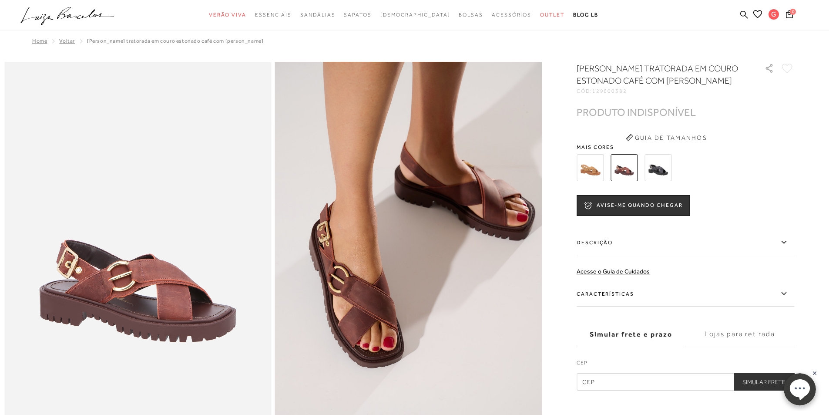
scroll to position [131, 0]
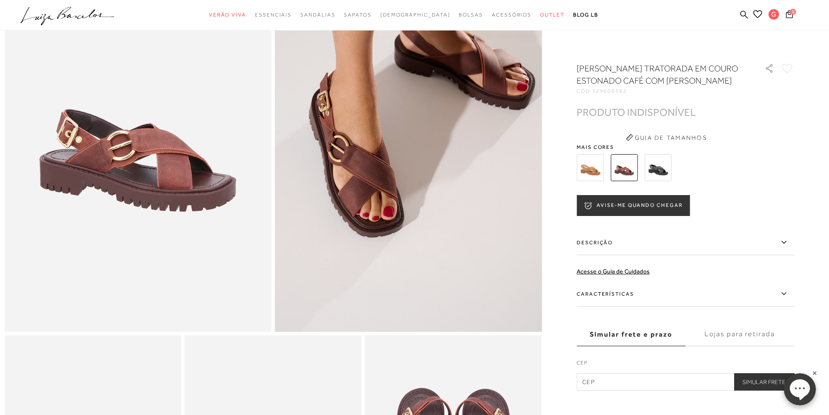
click at [641, 201] on button "AVISE-ME QUANDO CHEGAR" at bounding box center [633, 205] width 113 height 21
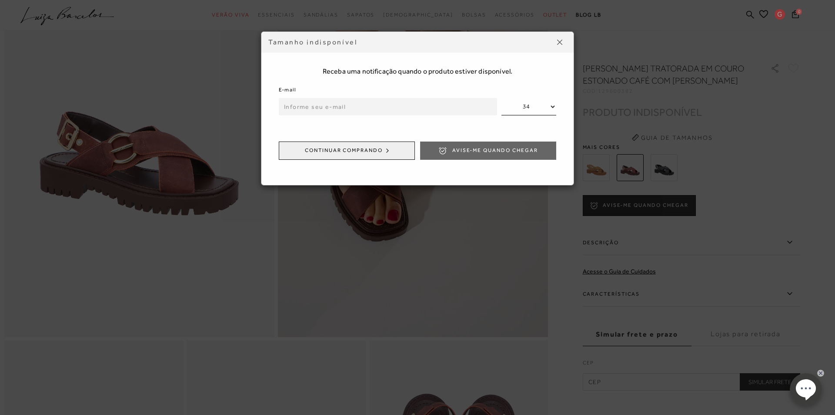
click at [348, 105] on input "email" at bounding box center [388, 106] width 218 height 17
type input "[EMAIL_ADDRESS][DOMAIN_NAME]"
click at [553, 105] on select "34 35 36 37 38 39" at bounding box center [529, 106] width 55 height 17
select select
click at [502, 98] on select "34 35 36 37 38 39" at bounding box center [529, 106] width 55 height 17
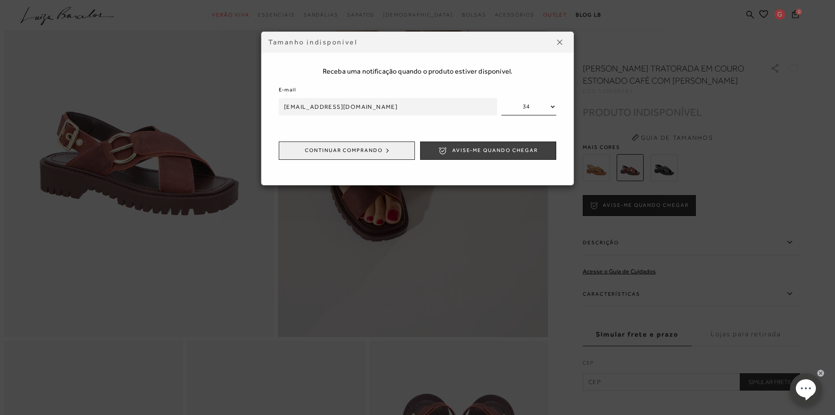
click at [478, 150] on span "Avise-me quando chegar" at bounding box center [496, 150] width 86 height 7
click at [347, 151] on button "Continuar comprando" at bounding box center [347, 150] width 136 height 18
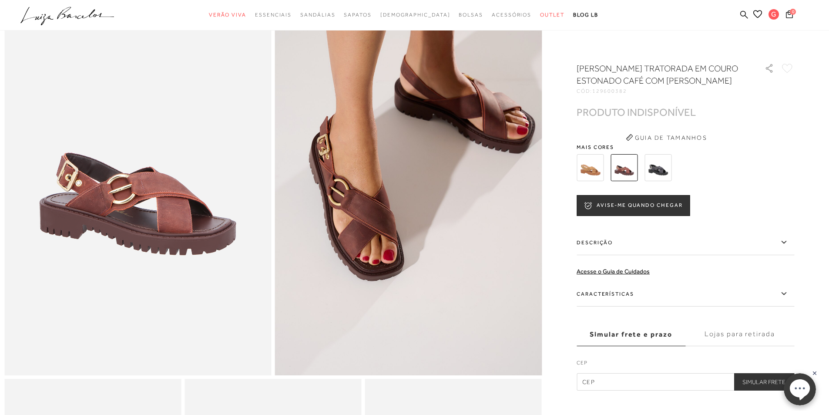
scroll to position [0, 0]
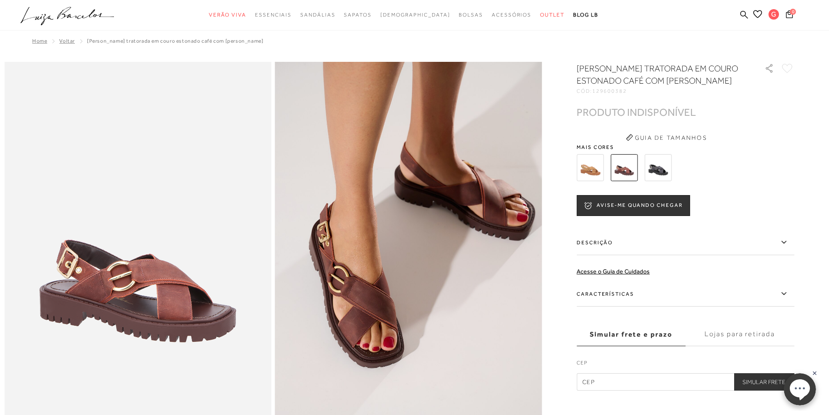
click at [60, 40] on span "Voltar" at bounding box center [67, 41] width 16 height 6
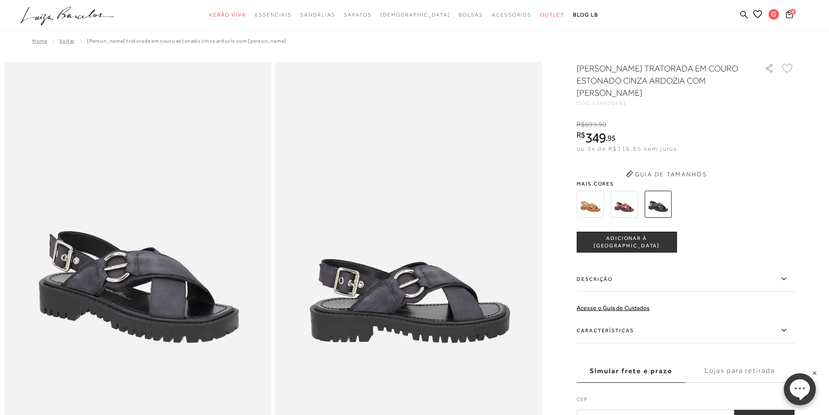
click at [64, 38] on span "Voltar" at bounding box center [67, 41] width 16 height 6
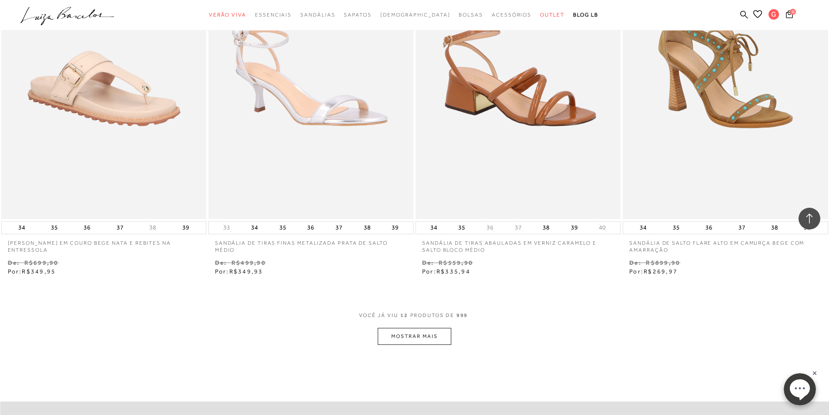
scroll to position [1175, 0]
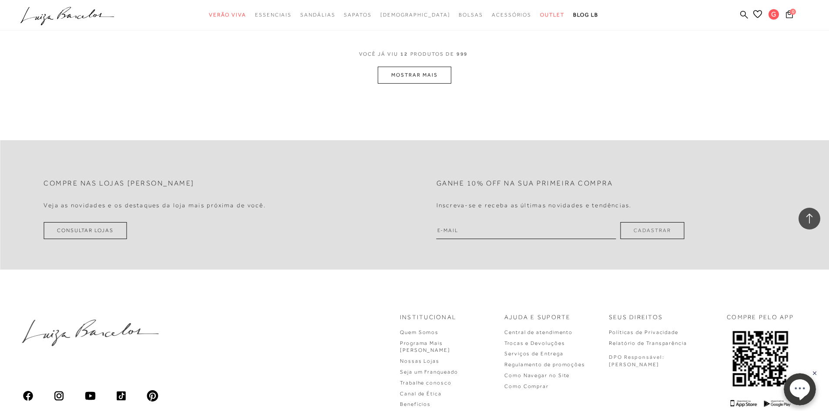
click at [397, 77] on button "MOSTRAR MAIS" at bounding box center [414, 75] width 73 height 17
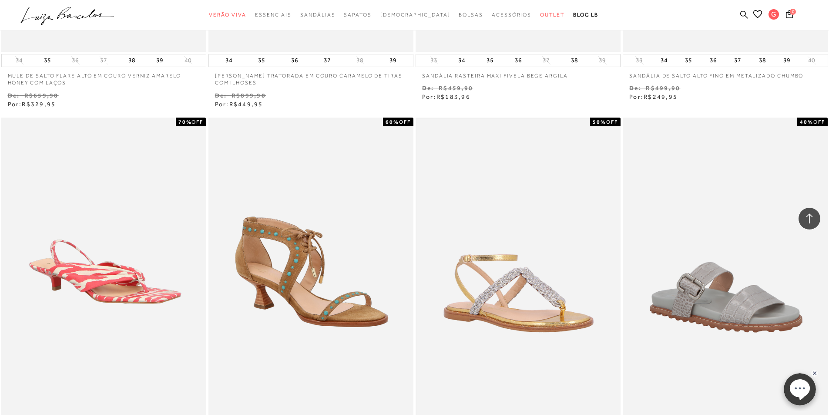
scroll to position [2002, 0]
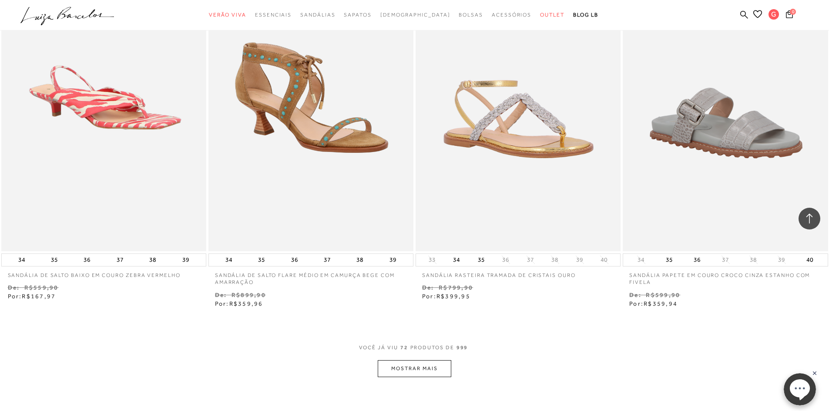
click at [424, 372] on button "MOSTRAR MAIS" at bounding box center [414, 368] width 73 height 17
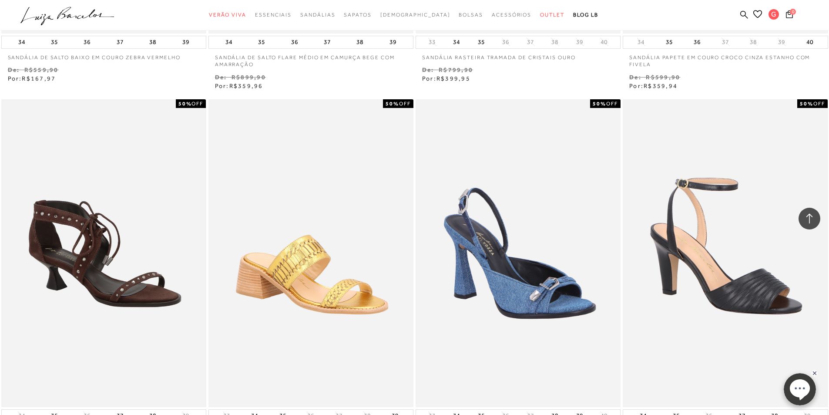
scroll to position [2350, 0]
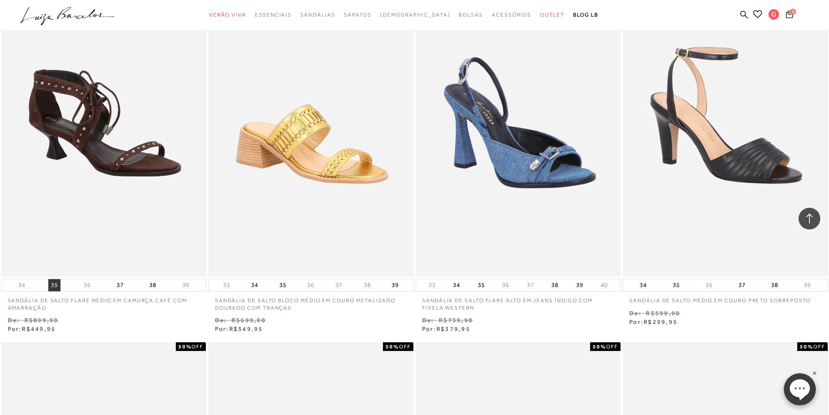
click at [53, 283] on button "35" at bounding box center [54, 285] width 12 height 12
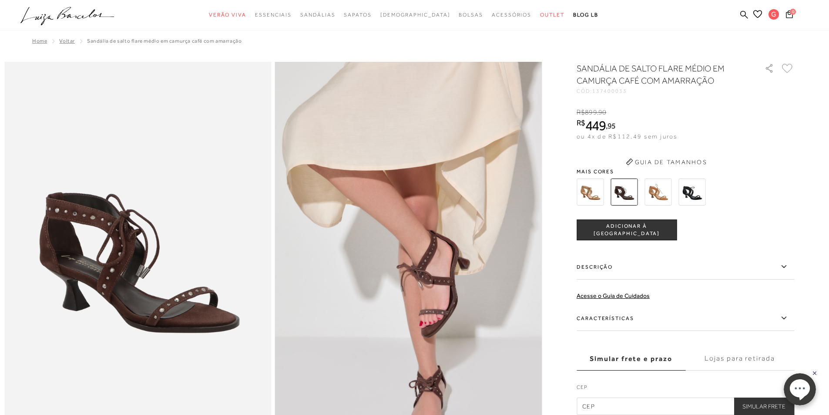
click at [792, 67] on icon at bounding box center [787, 69] width 11 height 10
click at [64, 40] on span "Voltar" at bounding box center [67, 41] width 16 height 6
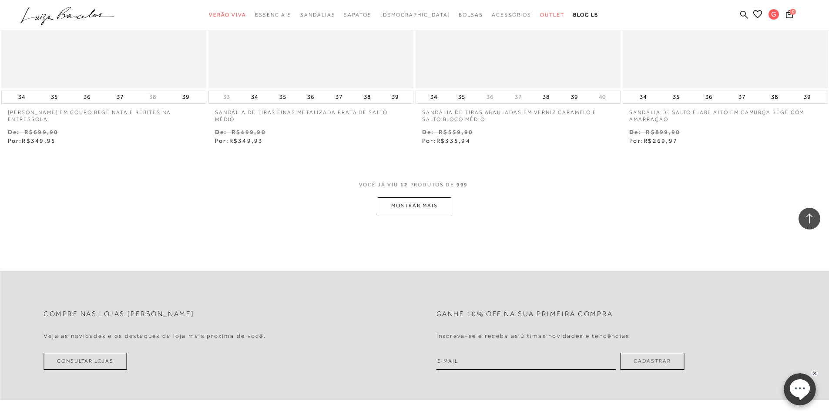
scroll to position [1088, 0]
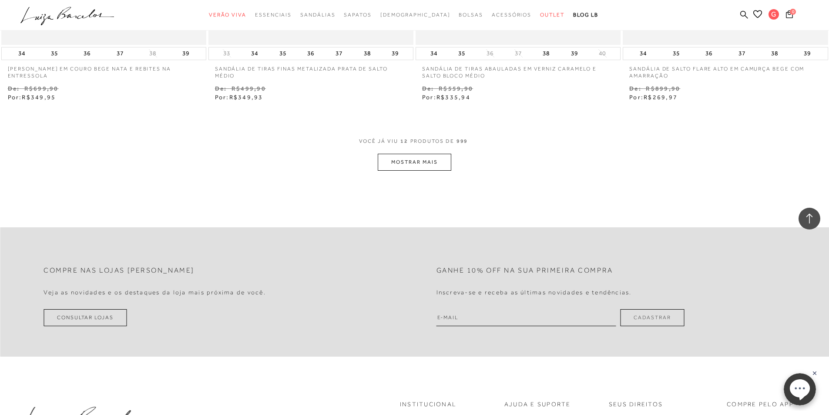
click at [407, 161] on button "MOSTRAR MAIS" at bounding box center [414, 162] width 73 height 17
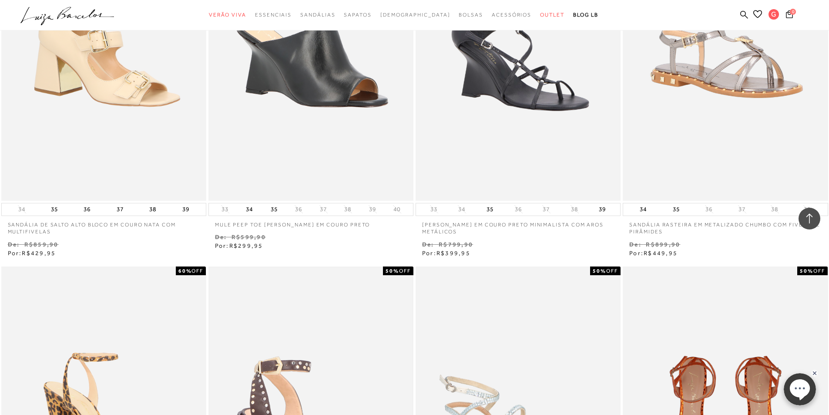
scroll to position [1567, 0]
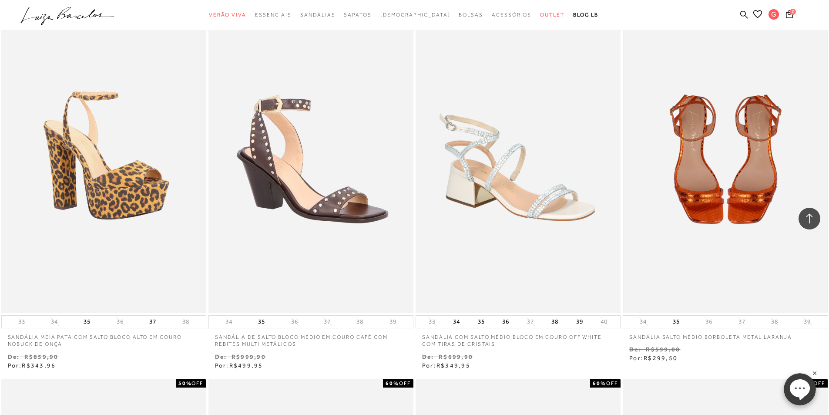
click at [694, 169] on img at bounding box center [725, 159] width 203 height 305
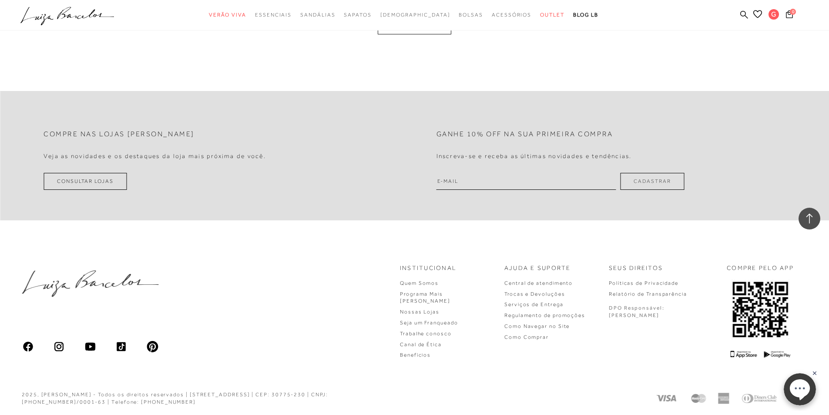
scroll to position [1137, 0]
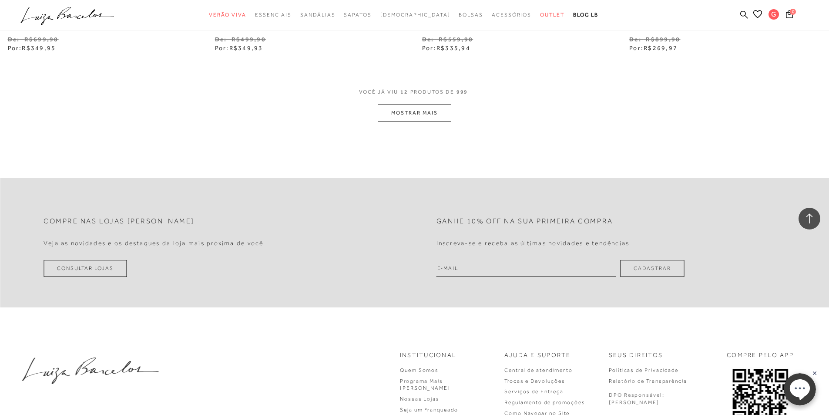
click at [416, 109] on button "MOSTRAR MAIS" at bounding box center [414, 112] width 73 height 17
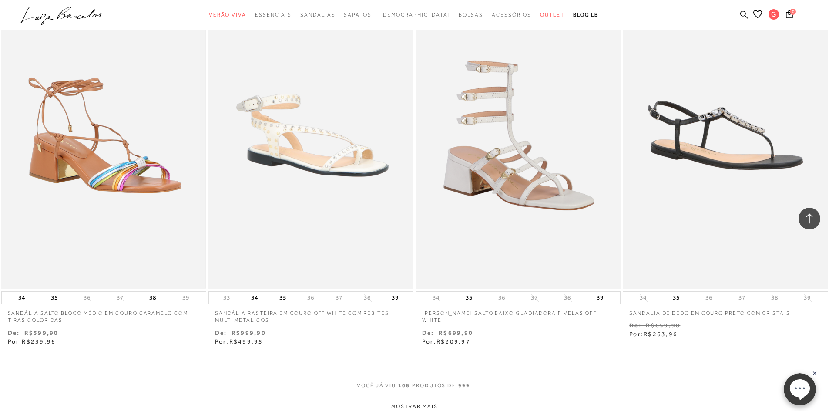
scroll to position [2181, 0]
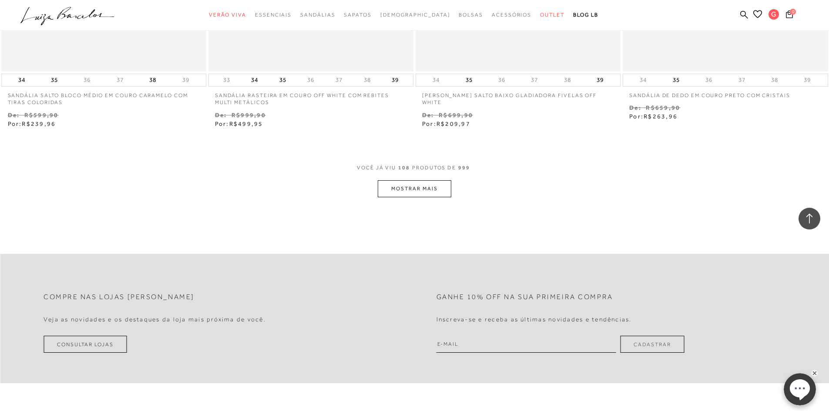
click at [433, 185] on button "MOSTRAR MAIS" at bounding box center [414, 188] width 73 height 17
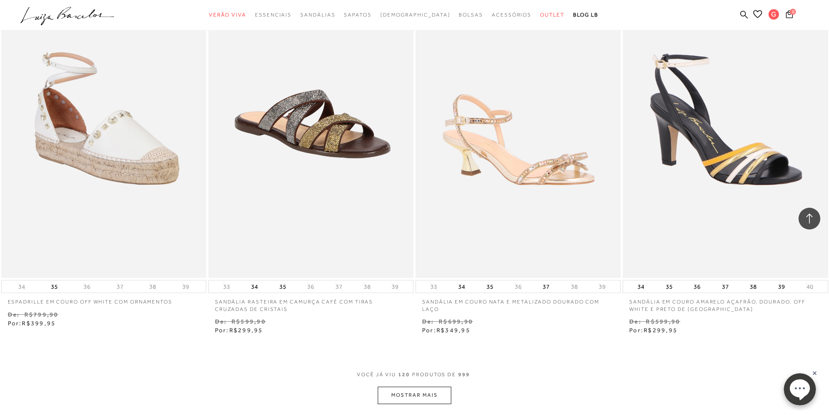
scroll to position [3269, 0]
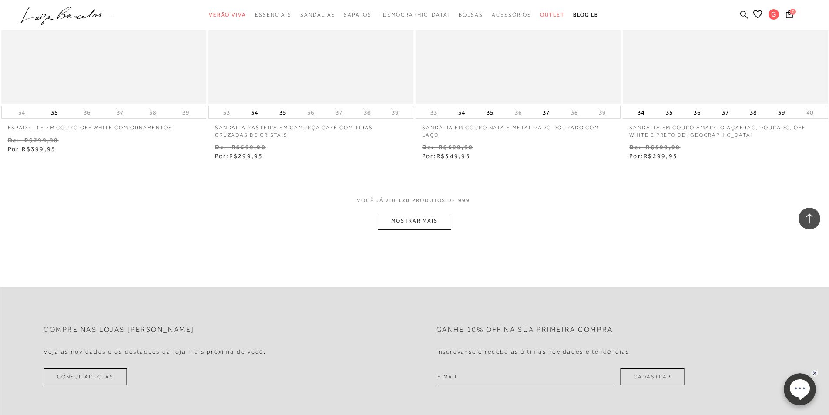
click at [443, 216] on button "MOSTRAR MAIS" at bounding box center [414, 220] width 73 height 17
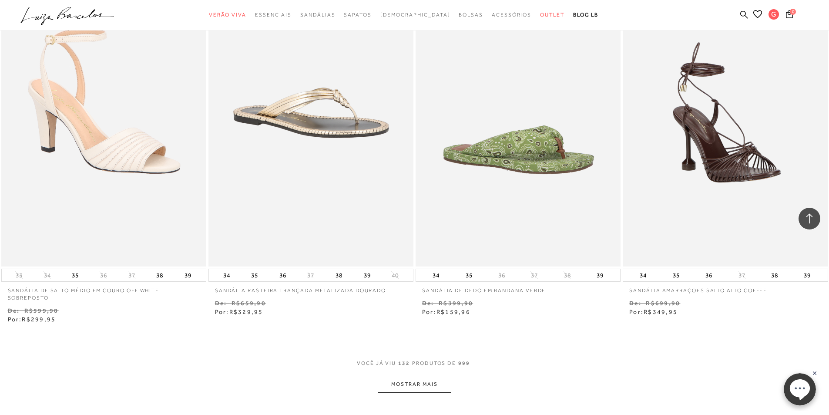
scroll to position [4357, 0]
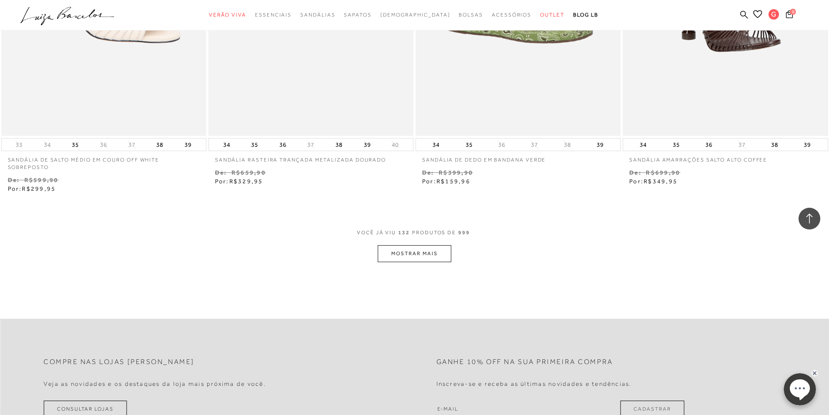
click at [429, 247] on button "MOSTRAR MAIS" at bounding box center [414, 253] width 73 height 17
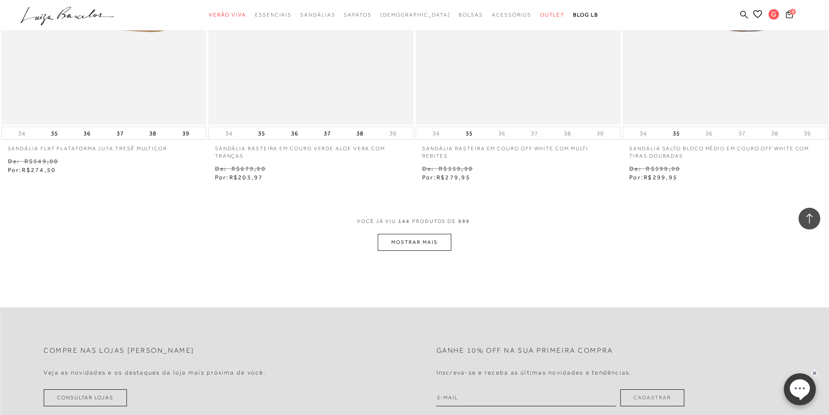
scroll to position [5619, 0]
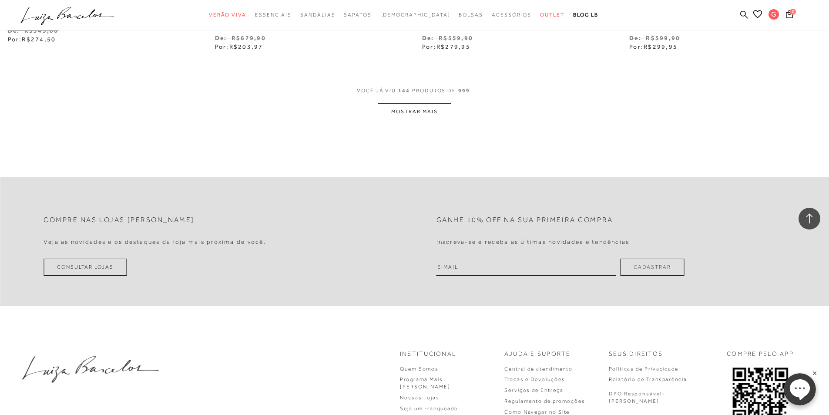
click at [440, 103] on button "MOSTRAR MAIS" at bounding box center [414, 111] width 73 height 17
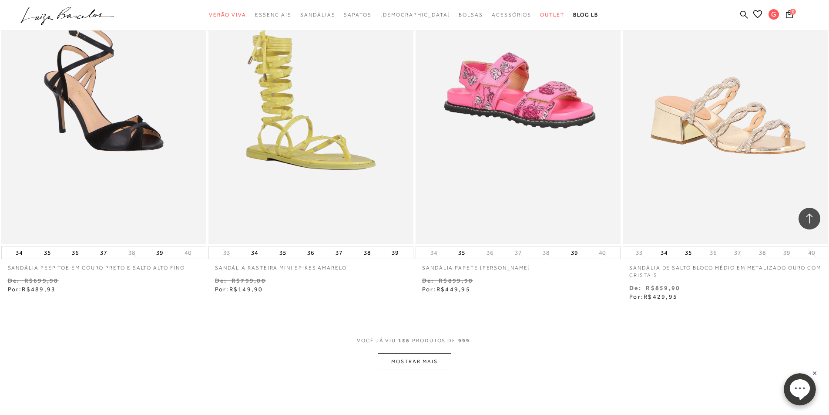
scroll to position [6576, 0]
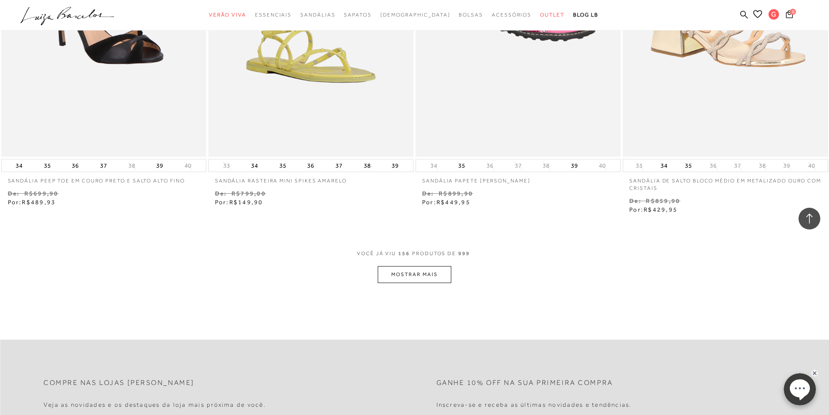
click at [417, 266] on button "MOSTRAR MAIS" at bounding box center [414, 274] width 73 height 17
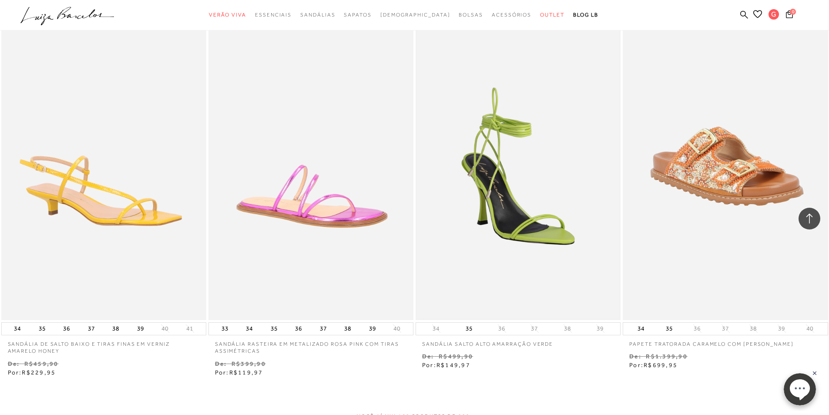
scroll to position [7708, 0]
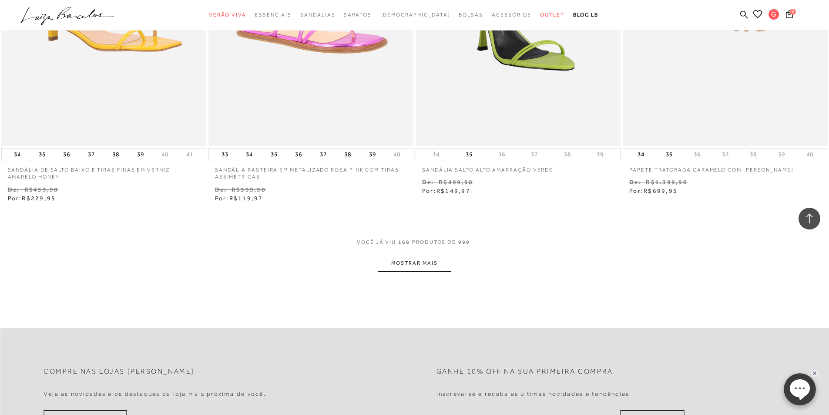
click at [406, 258] on button "MOSTRAR MAIS" at bounding box center [414, 263] width 73 height 17
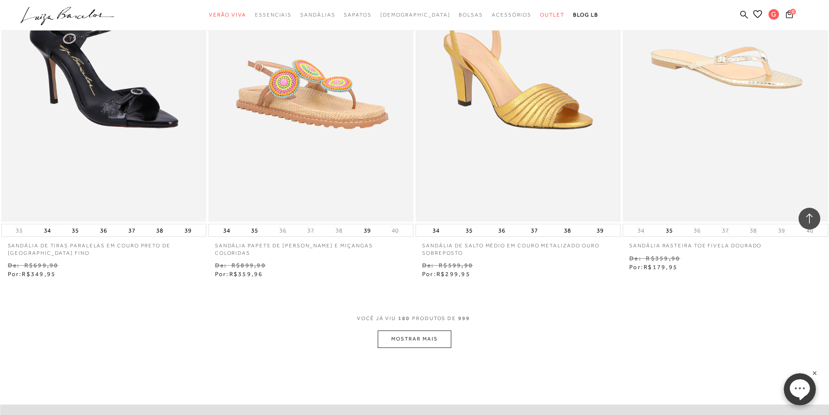
scroll to position [8839, 0]
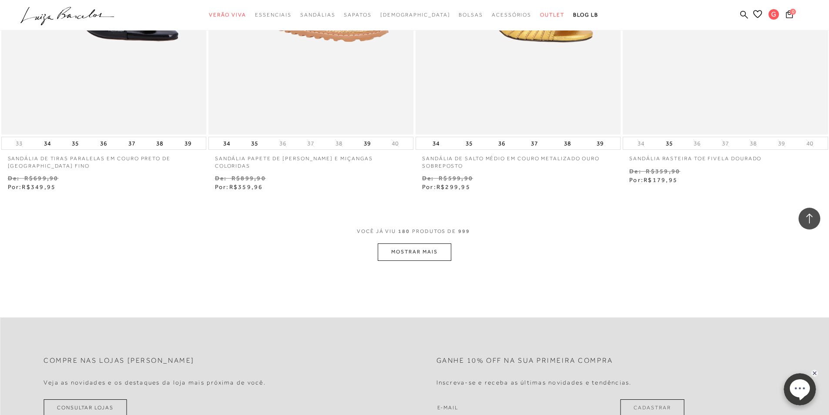
click at [433, 246] on button "MOSTRAR MAIS" at bounding box center [414, 251] width 73 height 17
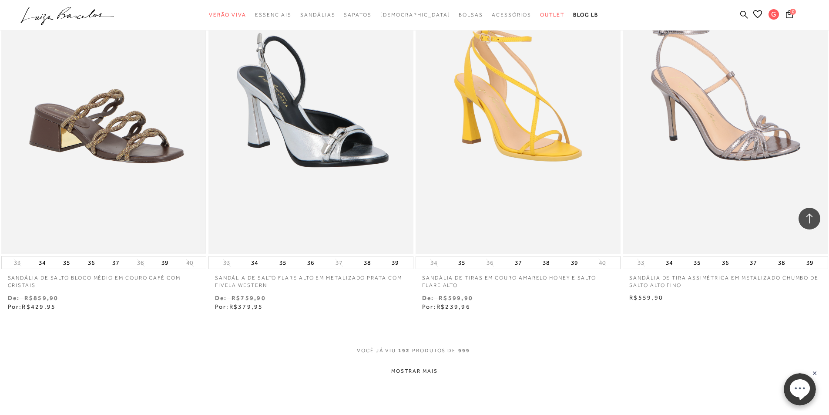
scroll to position [9884, 0]
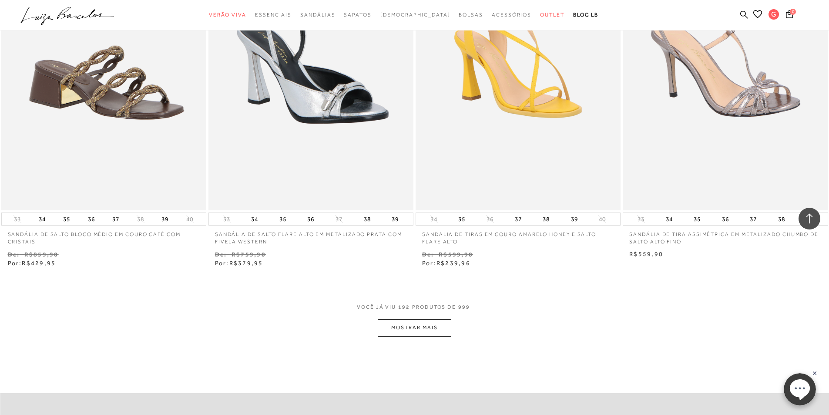
click at [420, 324] on button "MOSTRAR MAIS" at bounding box center [414, 327] width 73 height 17
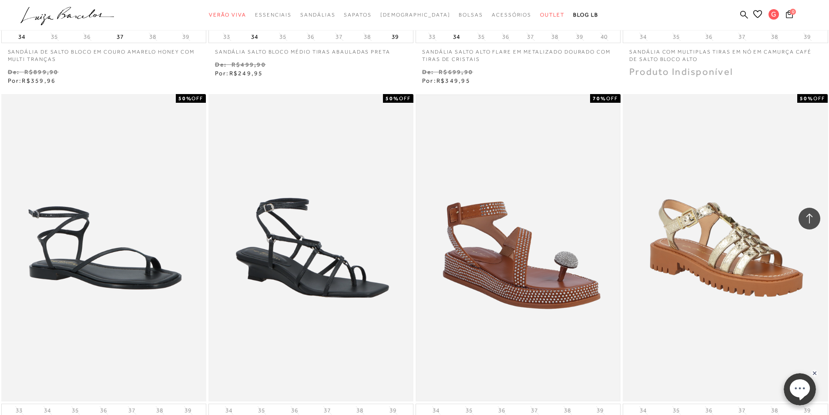
scroll to position [10928, 0]
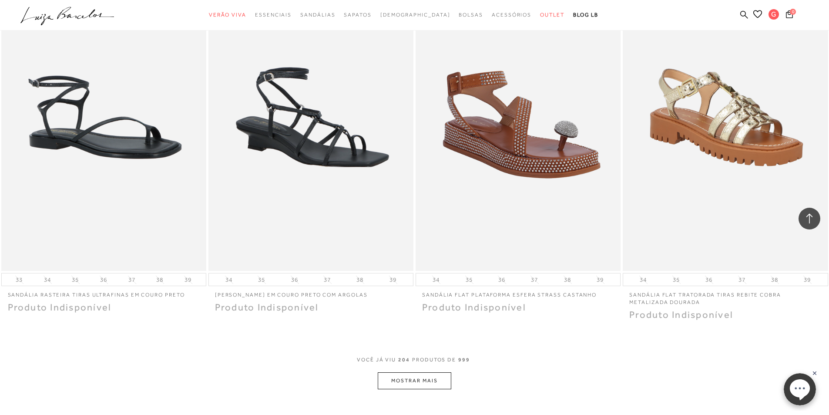
click at [411, 376] on button "MOSTRAR MAIS" at bounding box center [414, 380] width 73 height 17
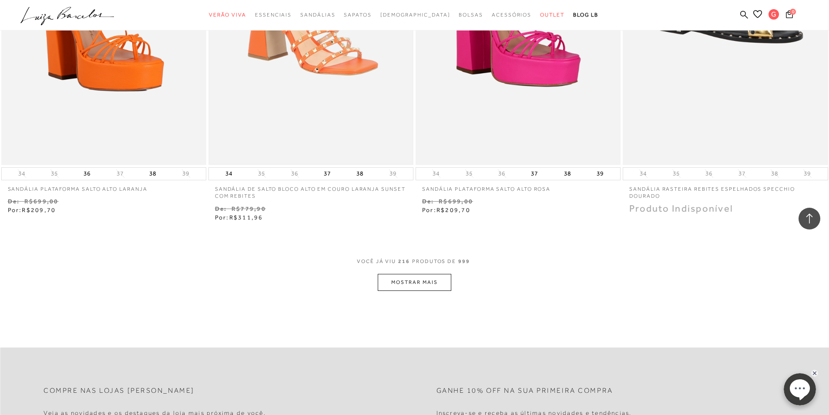
scroll to position [12190, 0]
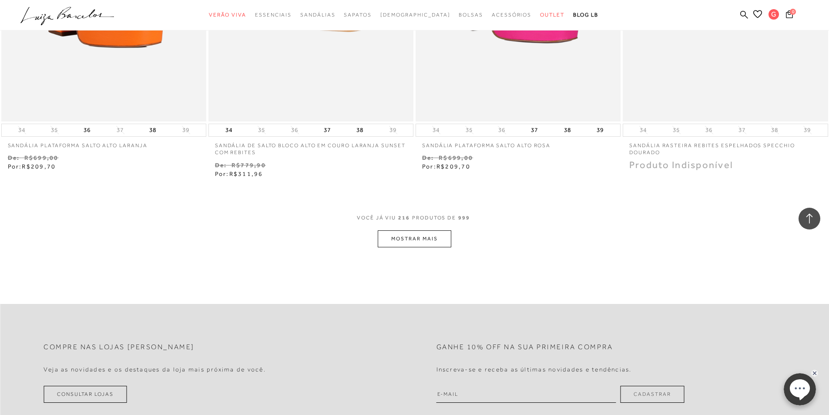
click at [425, 230] on button "MOSTRAR MAIS" at bounding box center [414, 238] width 73 height 17
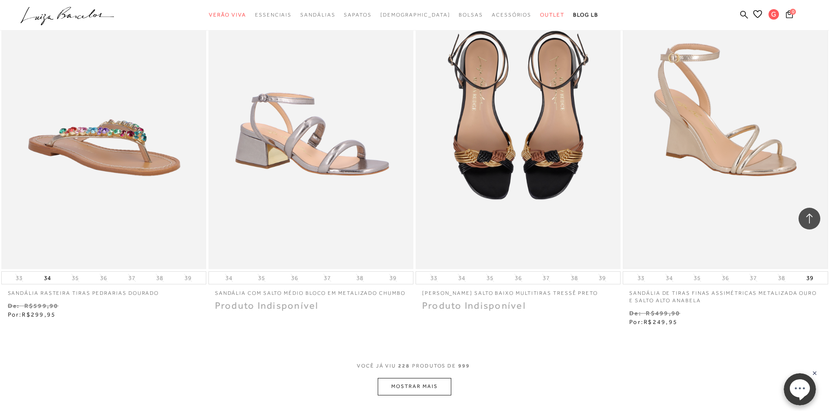
scroll to position [13321, 0]
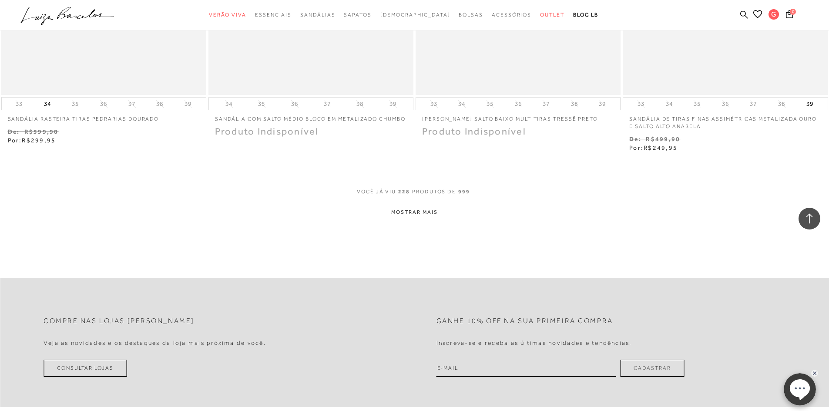
click at [408, 207] on button "MOSTRAR MAIS" at bounding box center [414, 212] width 73 height 17
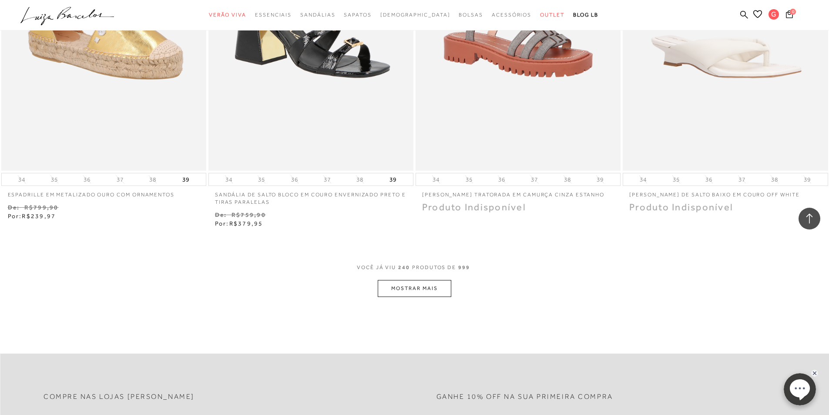
scroll to position [14409, 0]
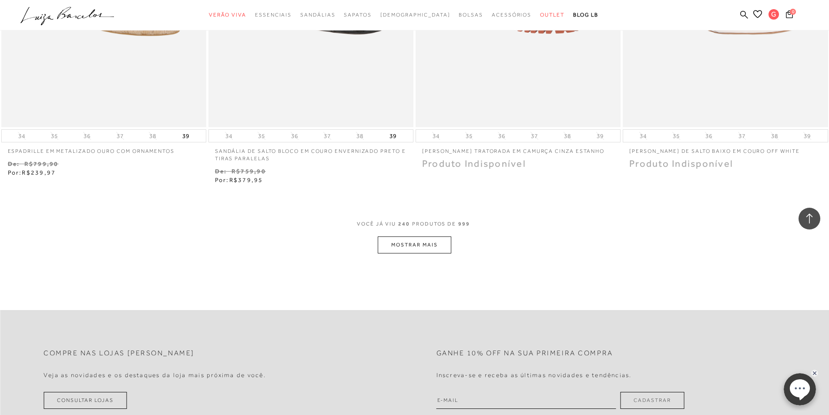
click at [418, 236] on button "MOSTRAR MAIS" at bounding box center [414, 244] width 73 height 17
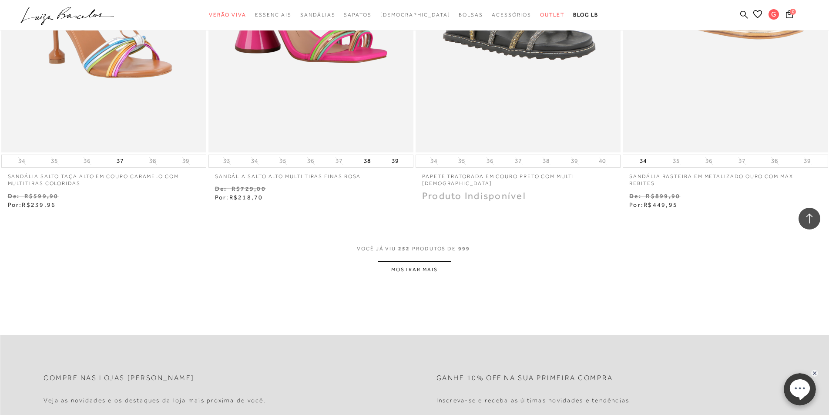
scroll to position [15541, 0]
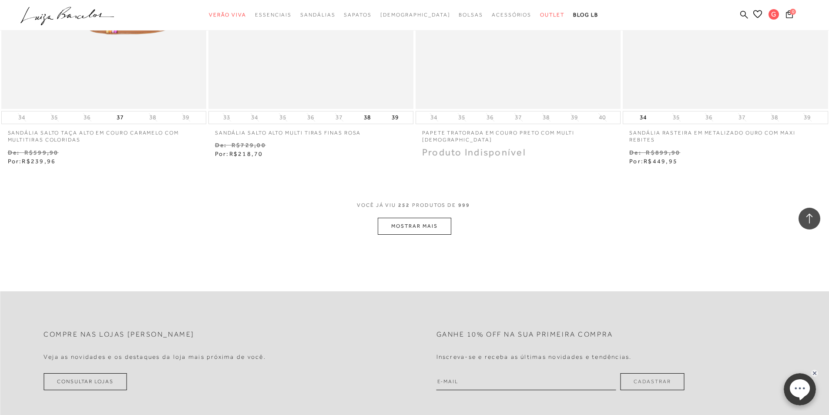
click at [422, 221] on button "MOSTRAR MAIS" at bounding box center [414, 226] width 73 height 17
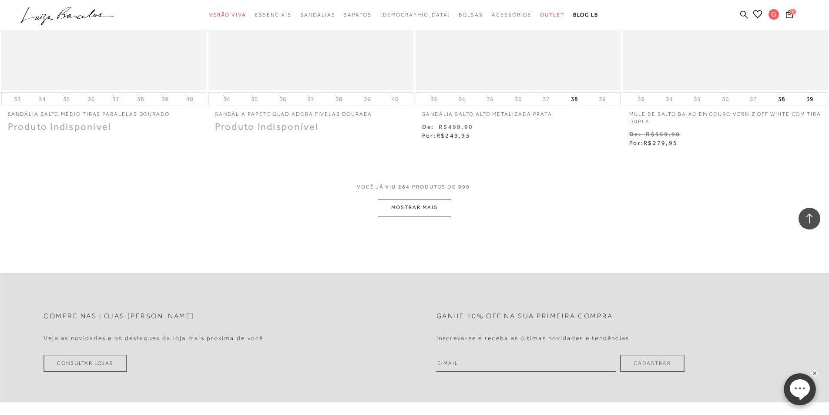
scroll to position [16715, 0]
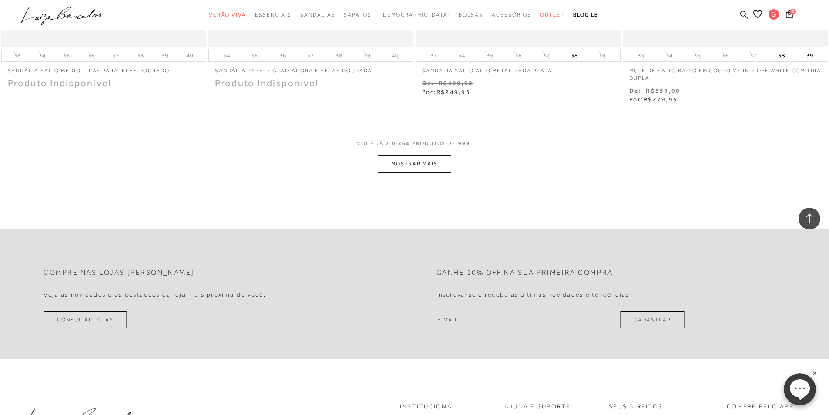
click at [442, 158] on button "MOSTRAR MAIS" at bounding box center [414, 163] width 73 height 17
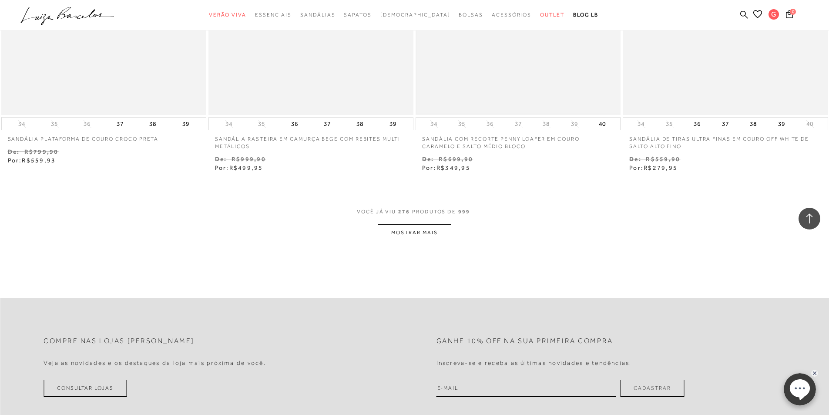
scroll to position [17803, 0]
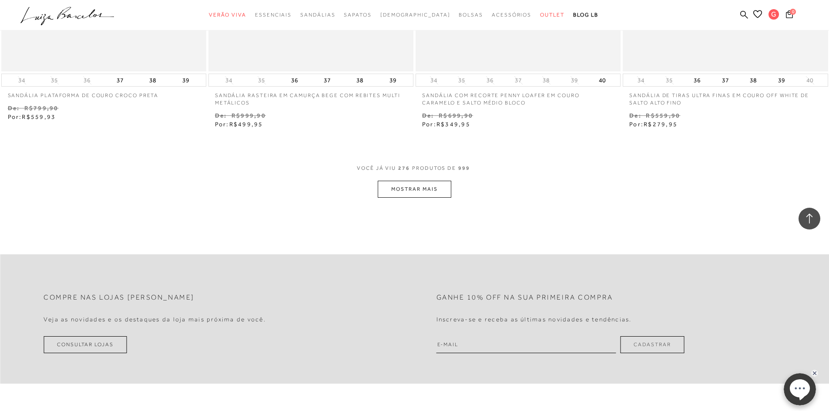
click at [413, 184] on button "MOSTRAR MAIS" at bounding box center [414, 189] width 73 height 17
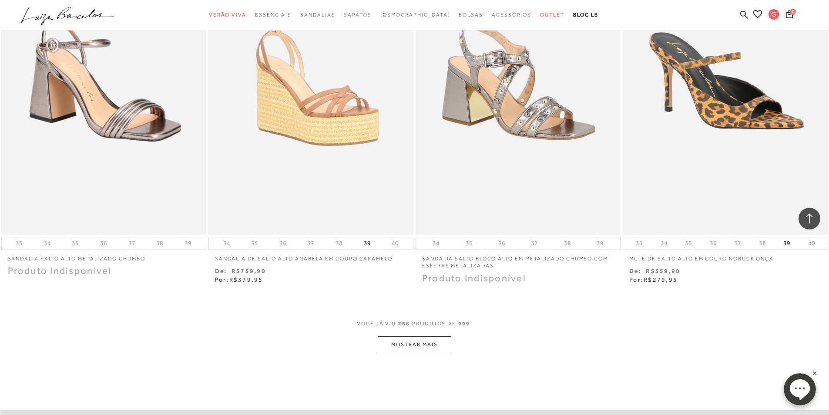
scroll to position [18848, 0]
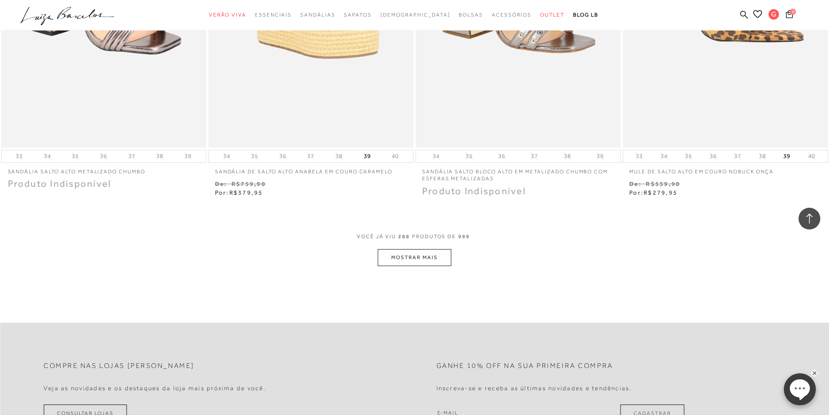
click at [407, 249] on button "MOSTRAR MAIS" at bounding box center [414, 257] width 73 height 17
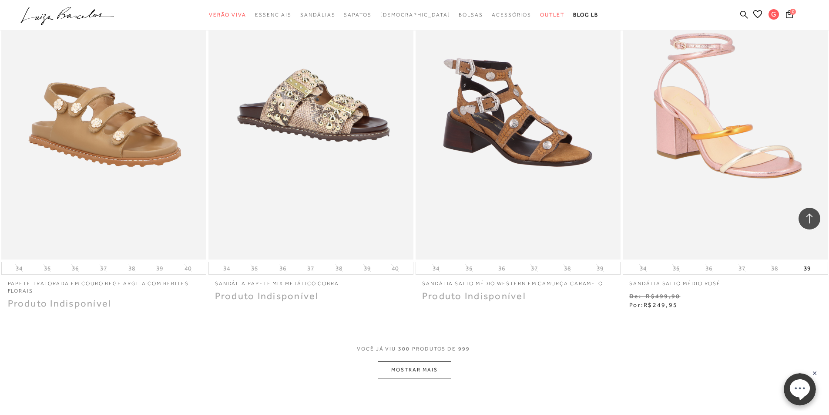
scroll to position [19936, 0]
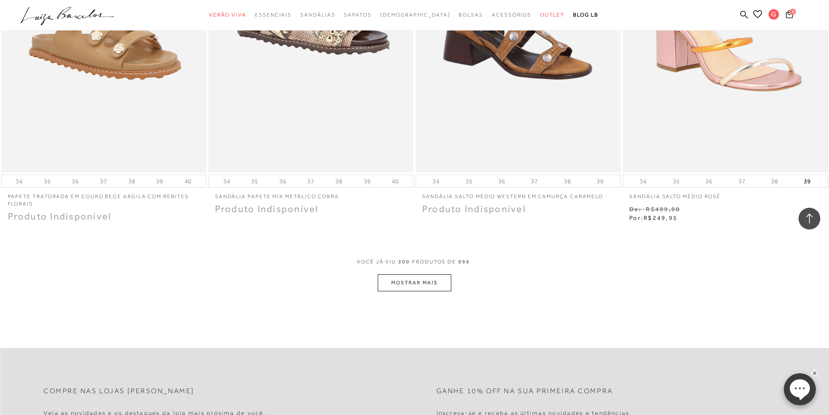
click at [433, 278] on button "MOSTRAR MAIS" at bounding box center [414, 282] width 73 height 17
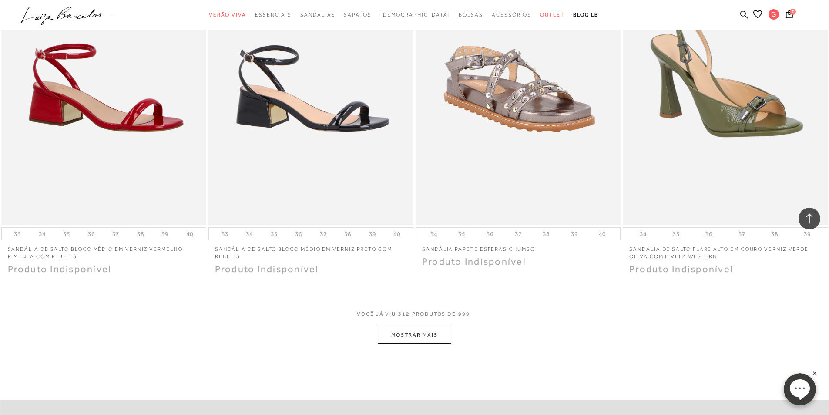
scroll to position [21067, 0]
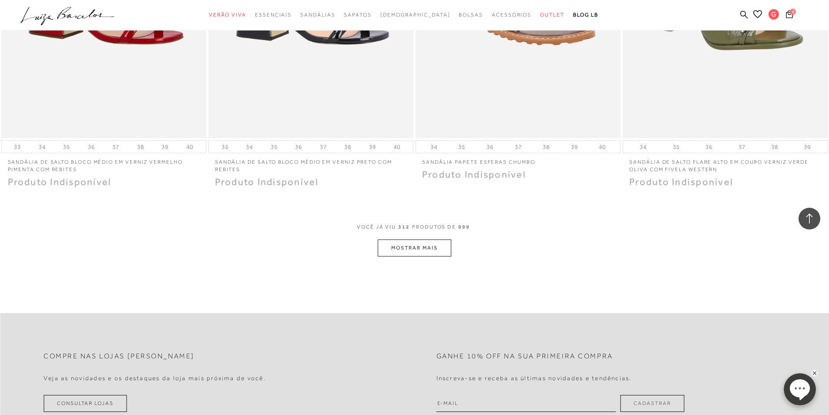
click at [399, 239] on button "MOSTRAR MAIS" at bounding box center [414, 247] width 73 height 17
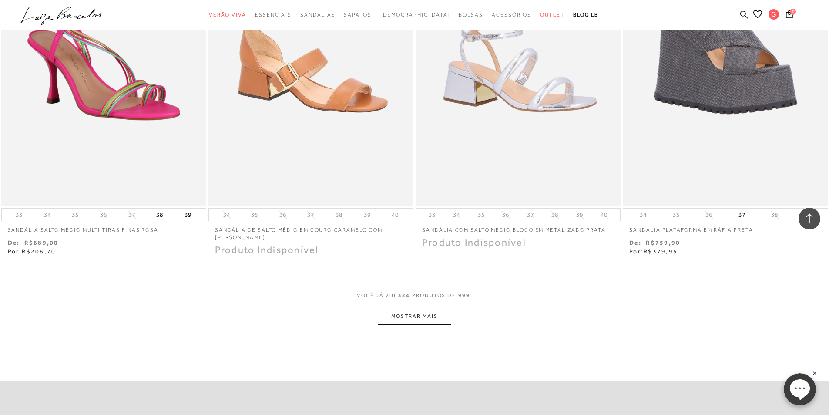
scroll to position [22198, 0]
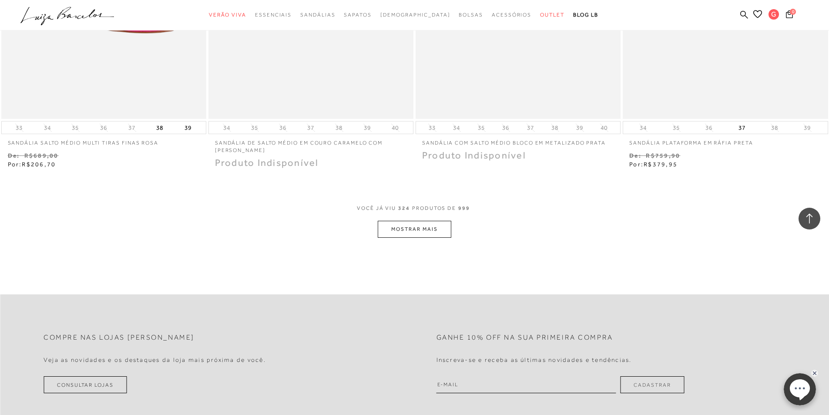
click at [404, 221] on button "MOSTRAR MAIS" at bounding box center [414, 229] width 73 height 17
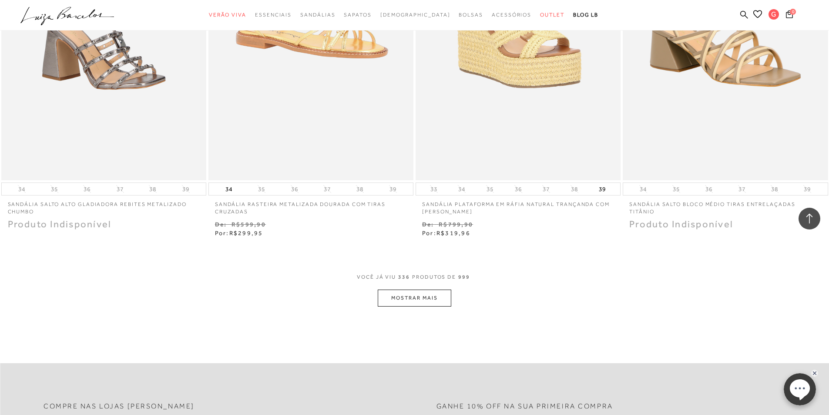
scroll to position [23330, 0]
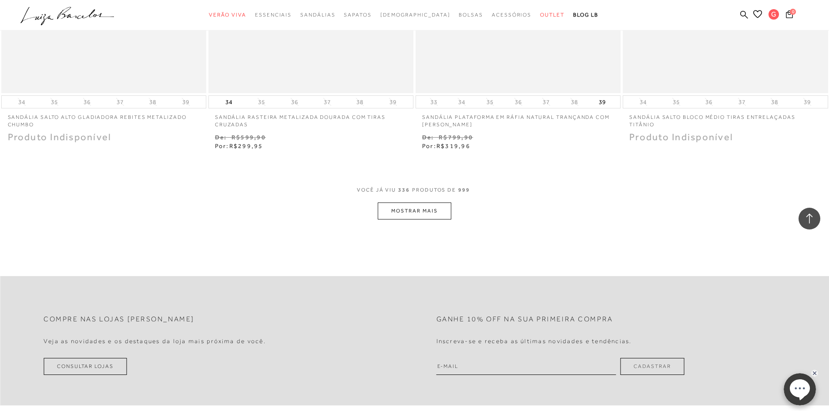
click at [406, 204] on button "MOSTRAR MAIS" at bounding box center [414, 210] width 73 height 17
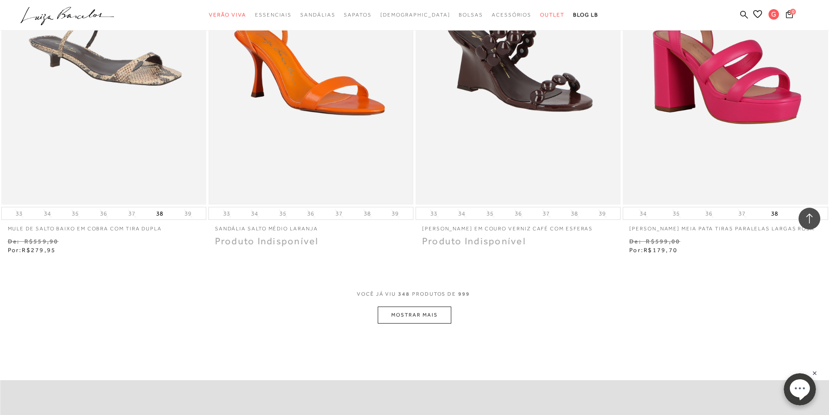
scroll to position [24418, 0]
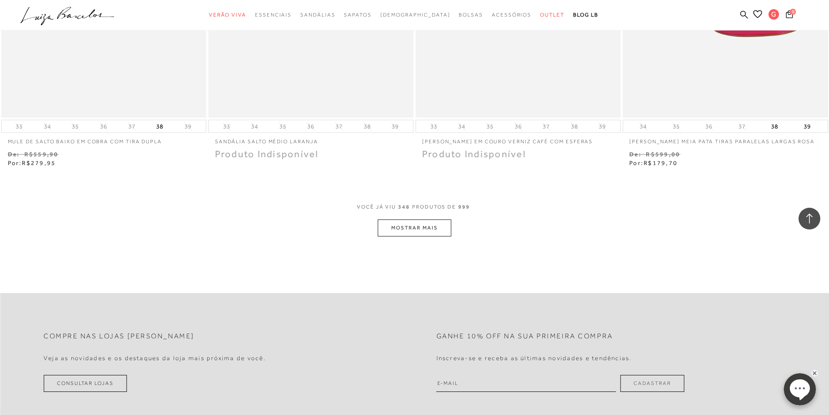
click at [411, 219] on button "MOSTRAR MAIS" at bounding box center [414, 227] width 73 height 17
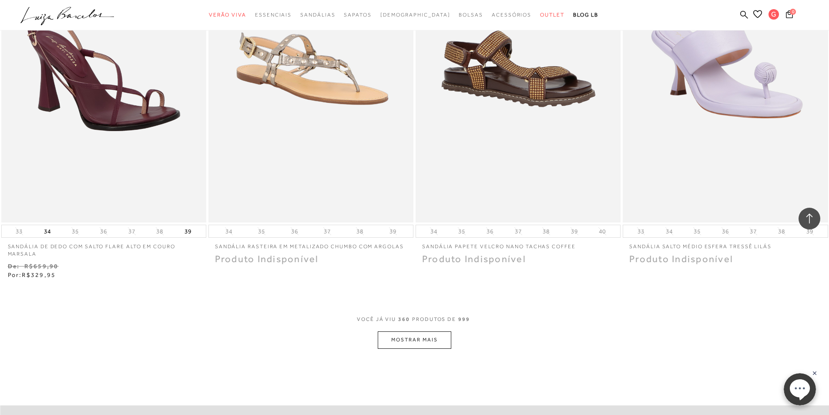
scroll to position [25636, 0]
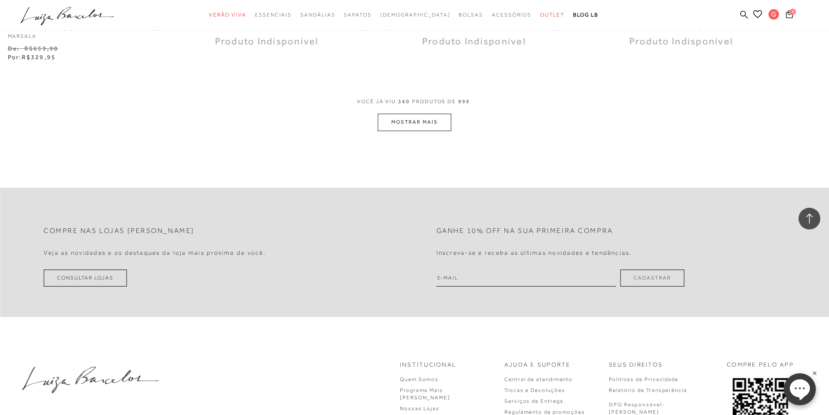
click at [420, 114] on button "MOSTRAR MAIS" at bounding box center [414, 122] width 73 height 17
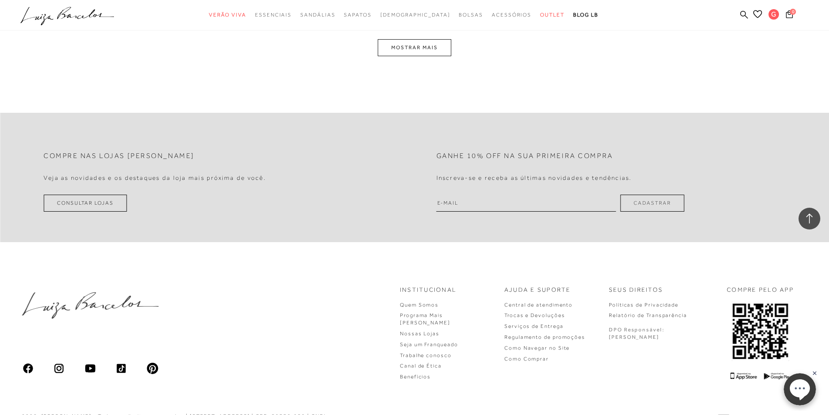
scroll to position [26642, 0]
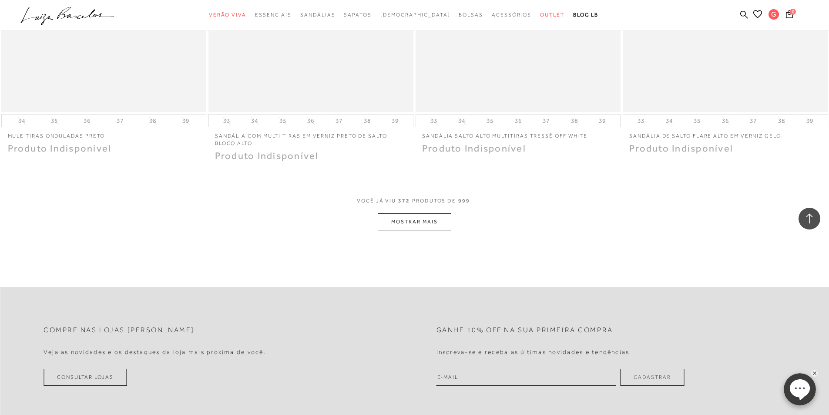
click at [408, 213] on button "MOSTRAR MAIS" at bounding box center [414, 221] width 73 height 17
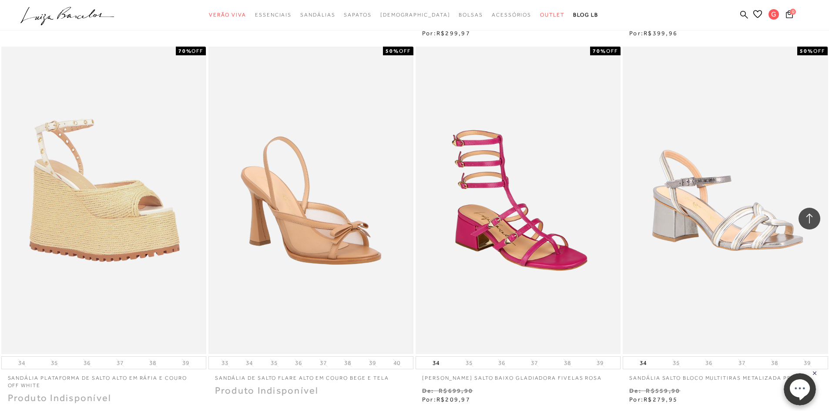
scroll to position [27730, 0]
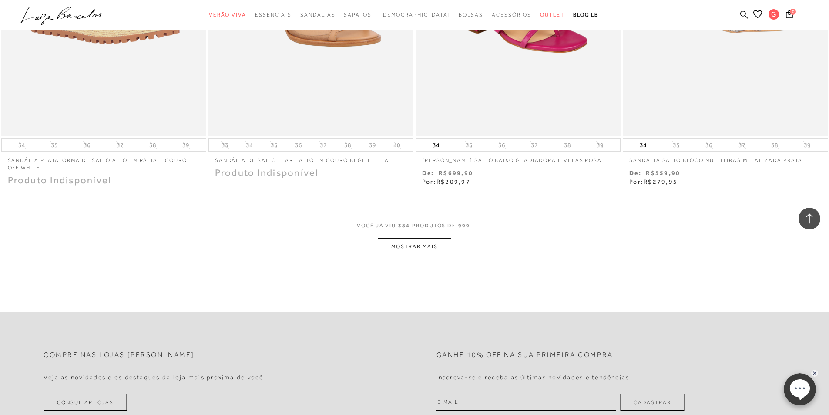
click at [412, 238] on button "MOSTRAR MAIS" at bounding box center [414, 246] width 73 height 17
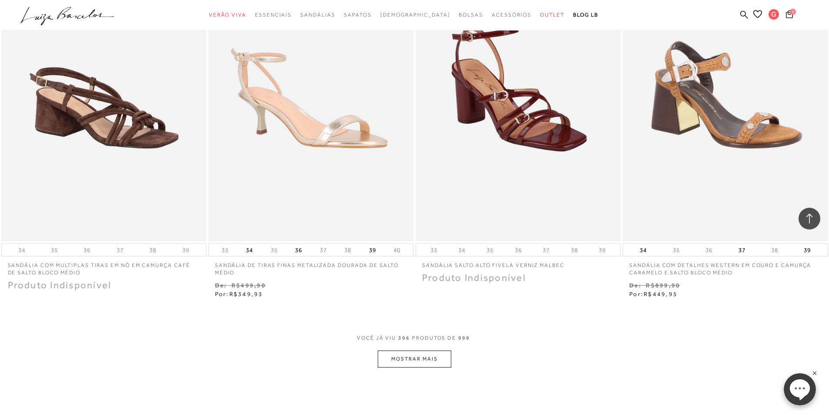
scroll to position [28818, 0]
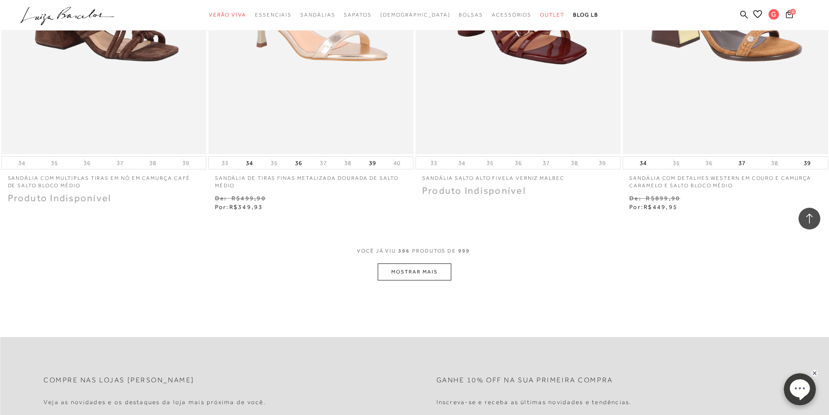
click at [423, 263] on button "MOSTRAR MAIS" at bounding box center [414, 271] width 73 height 17
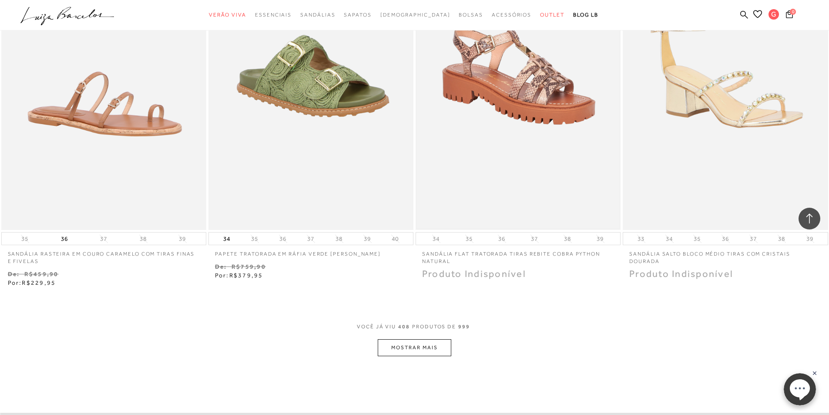
scroll to position [30079, 0]
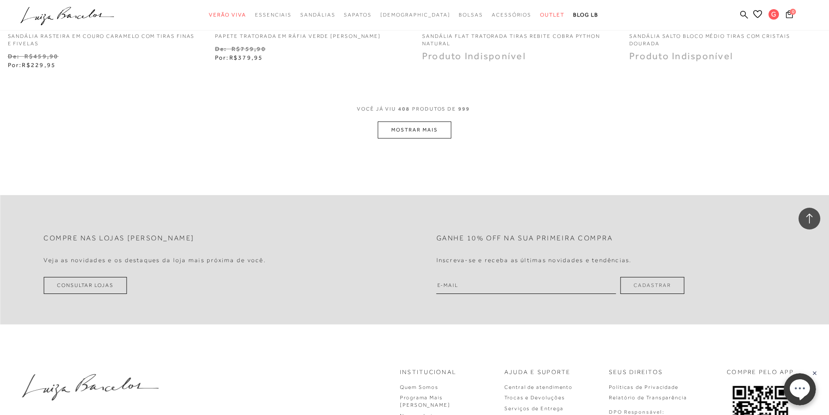
click at [444, 121] on button "MOSTRAR MAIS" at bounding box center [414, 129] width 73 height 17
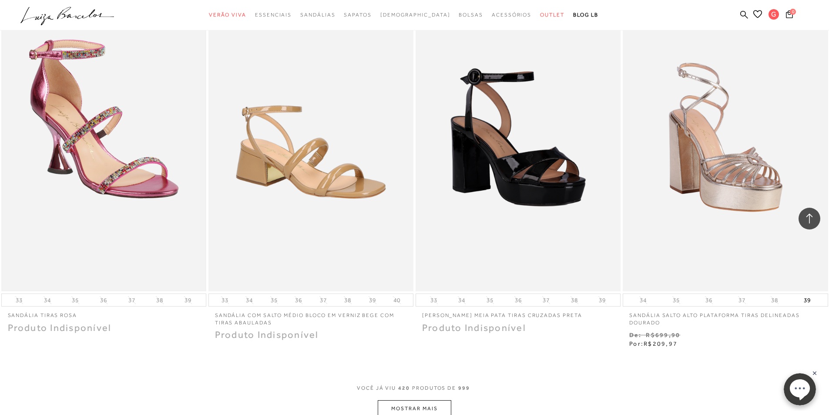
scroll to position [30819, 0]
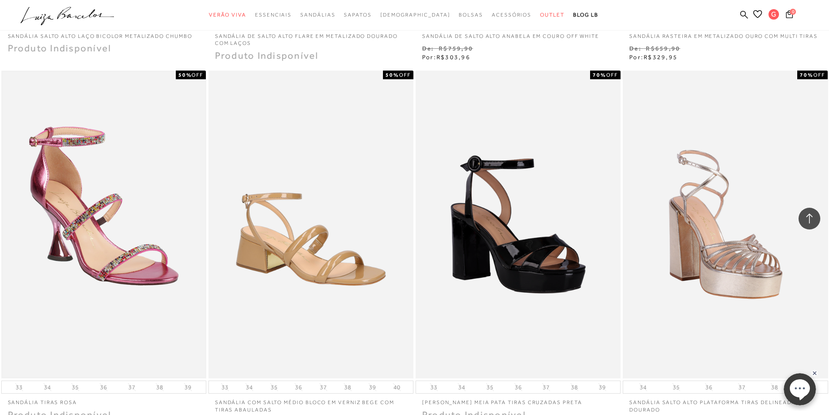
click at [95, 214] on img at bounding box center [103, 224] width 203 height 305
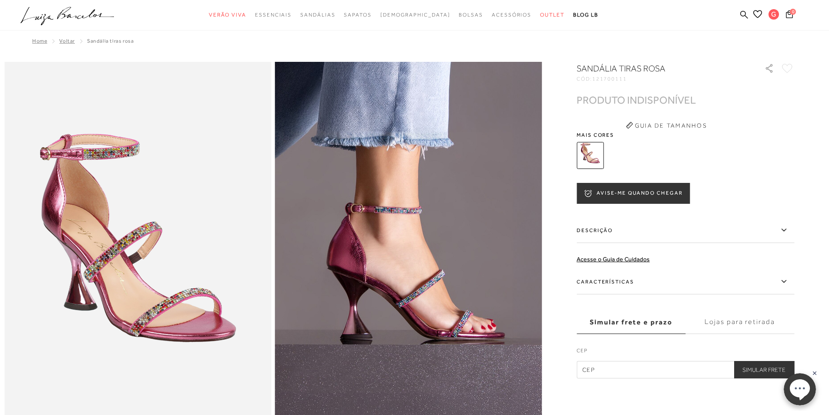
click at [664, 195] on button "AVISE-ME QUANDO CHEGAR" at bounding box center [633, 193] width 113 height 21
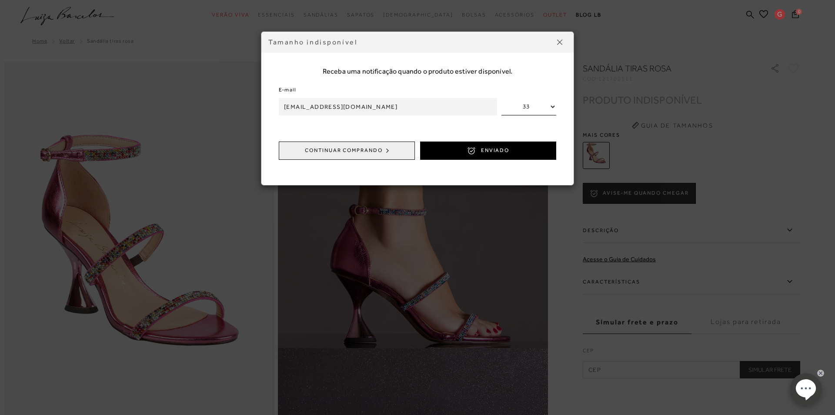
click at [554, 105] on select "33 34 35 36 37 38 39" at bounding box center [529, 106] width 55 height 17
select select
click at [502, 98] on select "33 34 35 36 37 38 39" at bounding box center [529, 106] width 55 height 17
click at [496, 151] on span "ENVIADO" at bounding box center [495, 150] width 28 height 7
click at [559, 42] on img at bounding box center [559, 42] width 5 height 5
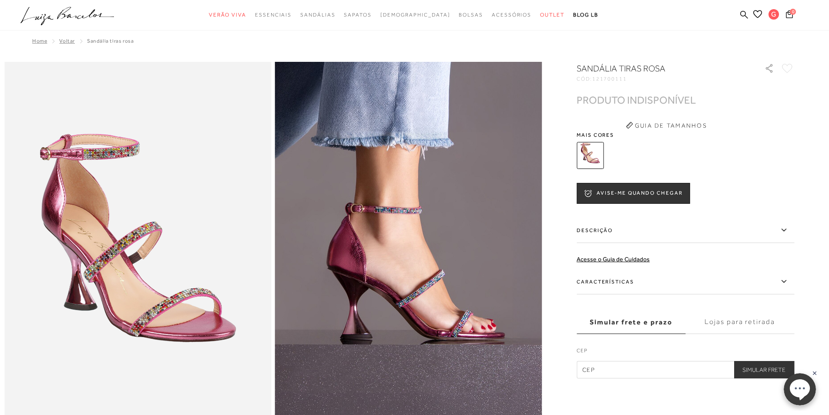
click at [67, 41] on span "Voltar" at bounding box center [67, 41] width 16 height 6
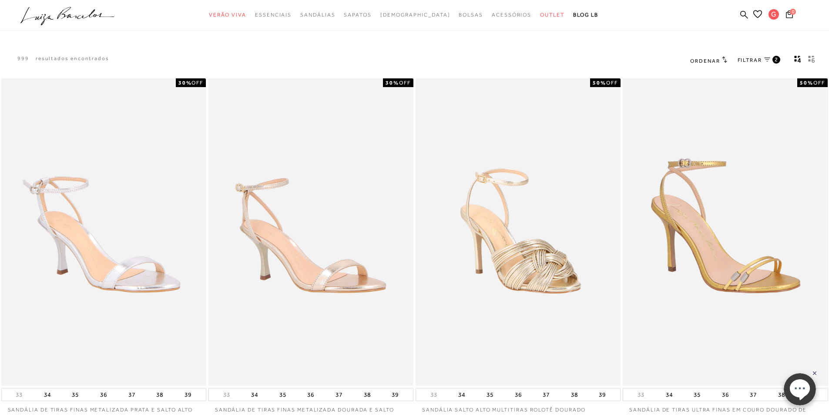
click at [816, 60] on button "gridText6Desc" at bounding box center [811, 60] width 12 height 11
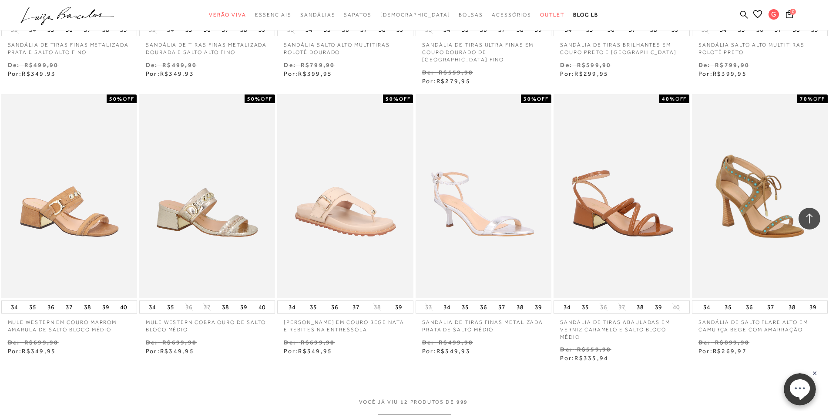
scroll to position [522, 0]
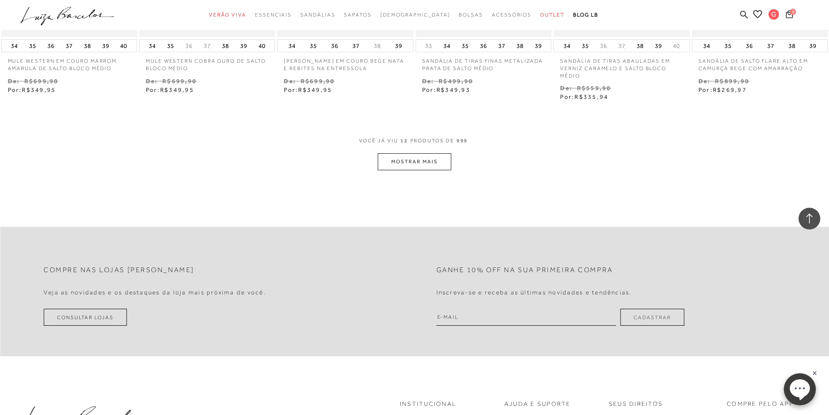
click at [431, 153] on button "MOSTRAR MAIS" at bounding box center [414, 161] width 73 height 17
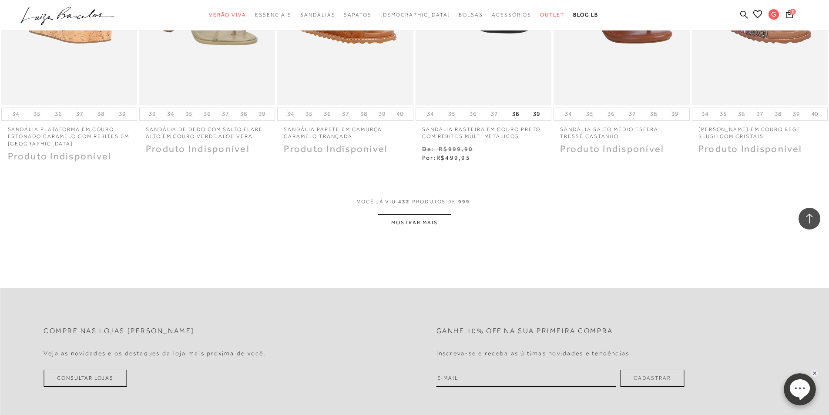
scroll to position [1044, 0]
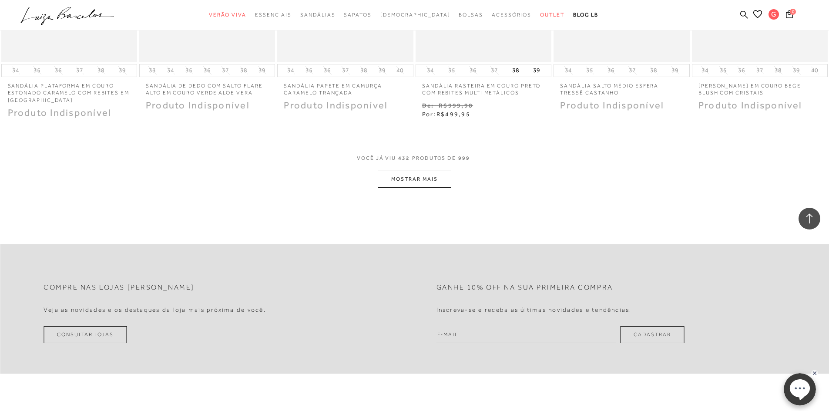
click at [419, 174] on button "MOSTRAR MAIS" at bounding box center [414, 179] width 73 height 17
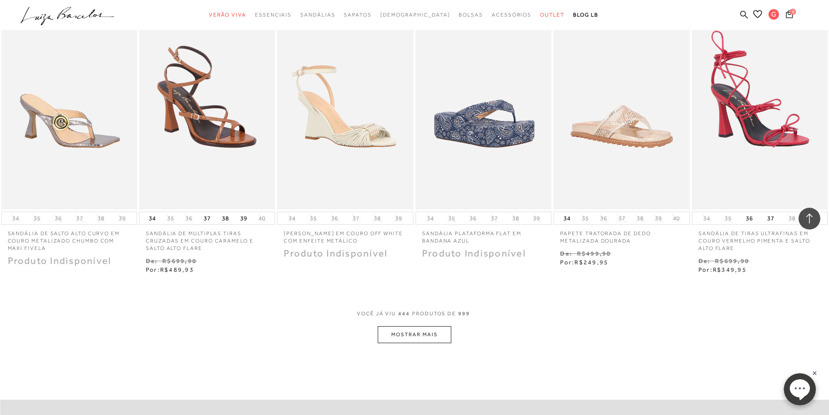
scroll to position [1567, 0]
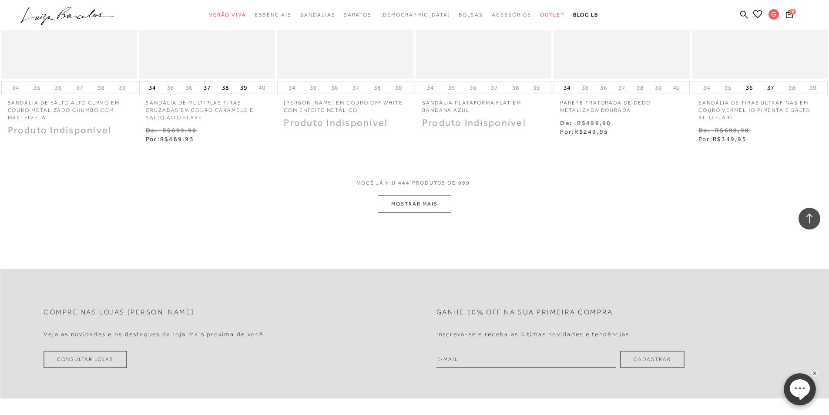
click at [404, 199] on button "MOSTRAR MAIS" at bounding box center [414, 203] width 73 height 17
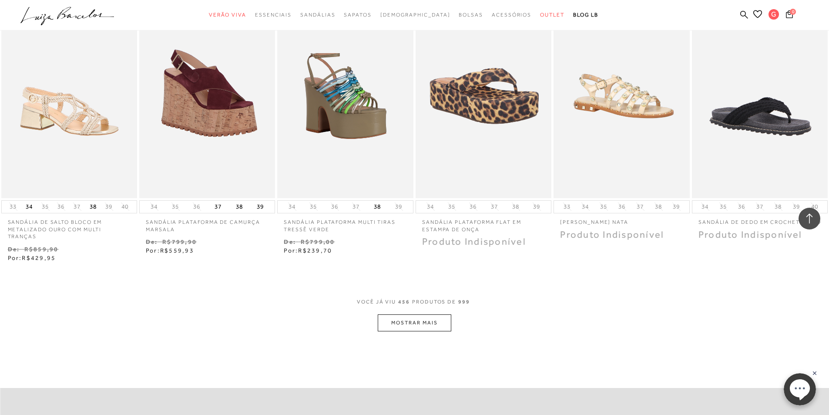
scroll to position [2045, 0]
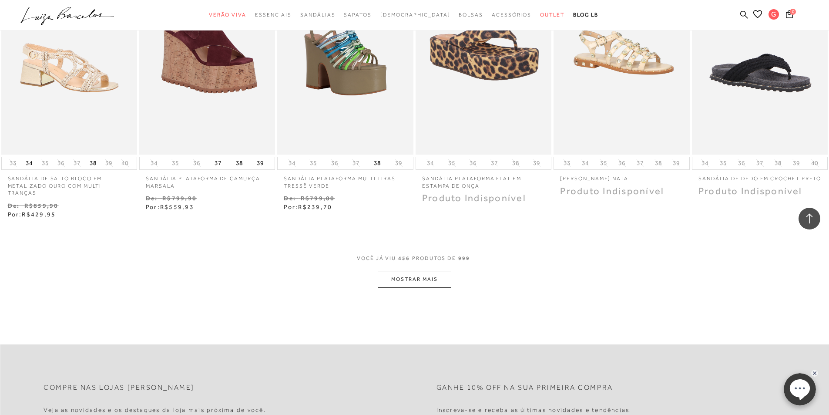
click at [433, 271] on button "MOSTRAR MAIS" at bounding box center [414, 279] width 73 height 17
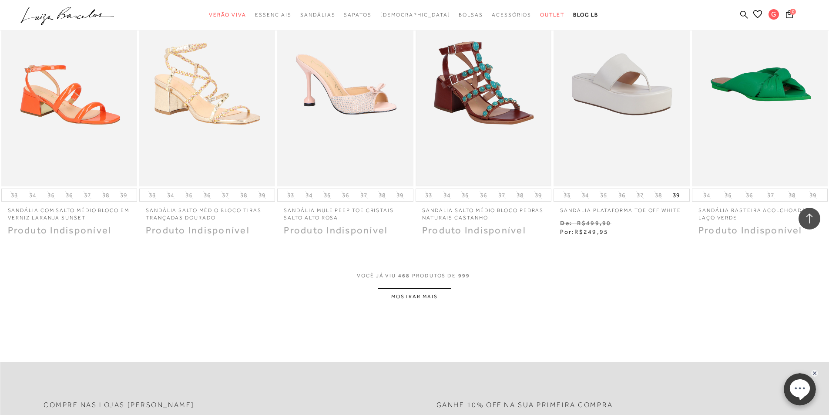
scroll to position [2654, 0]
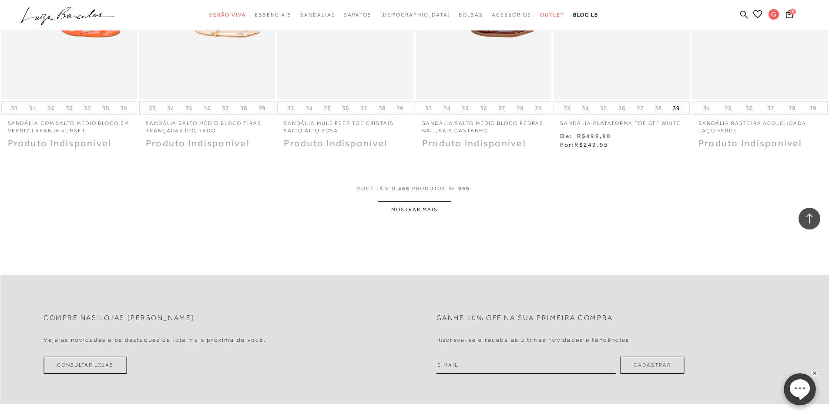
click at [426, 202] on button "MOSTRAR MAIS" at bounding box center [414, 209] width 73 height 17
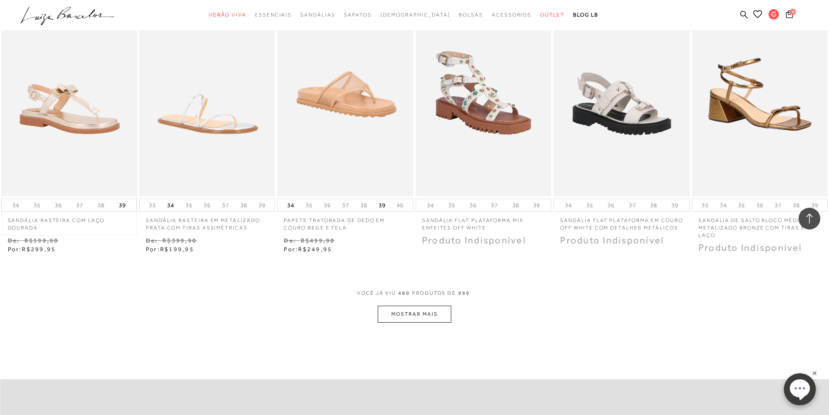
scroll to position [3133, 0]
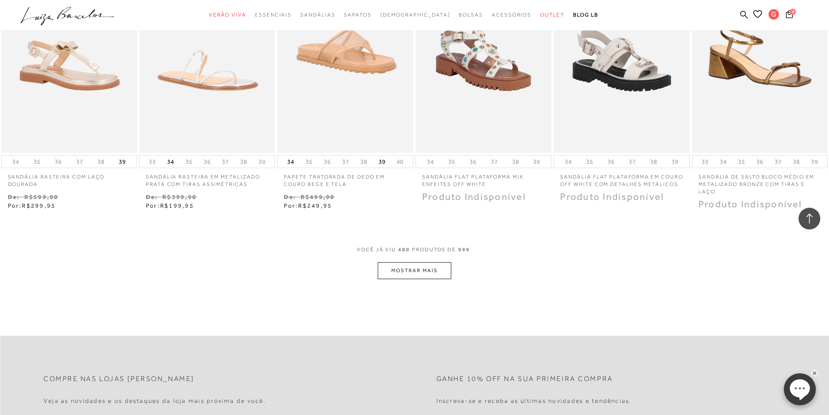
click at [422, 267] on button "MOSTRAR MAIS" at bounding box center [414, 270] width 73 height 17
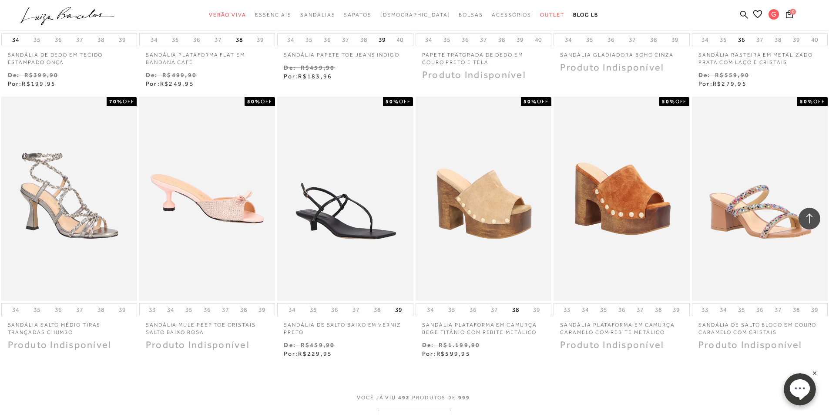
scroll to position [3655, 0]
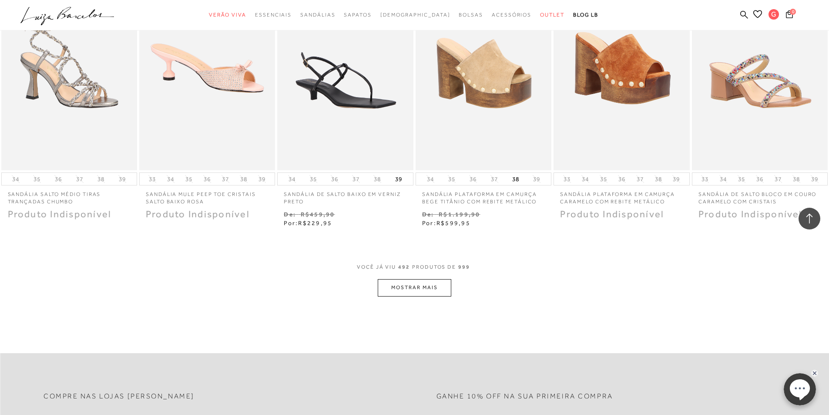
click at [417, 283] on button "MOSTRAR MAIS" at bounding box center [414, 287] width 73 height 17
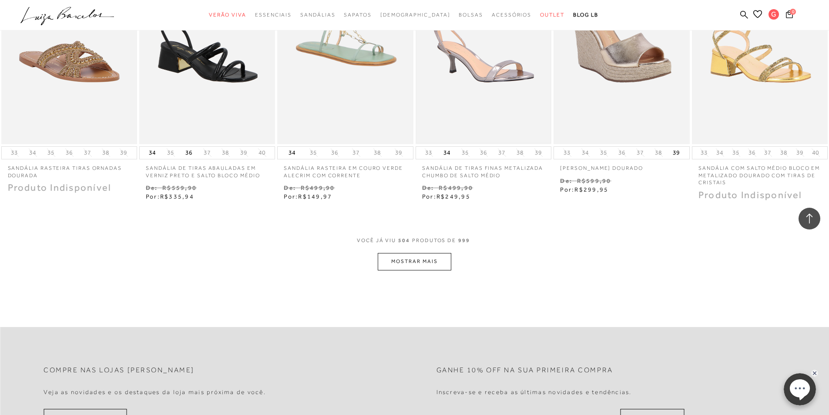
scroll to position [4264, 0]
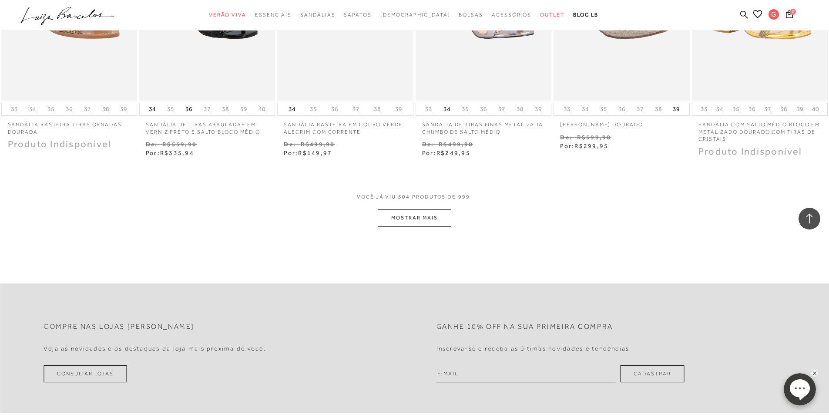
click at [406, 211] on button "MOSTRAR MAIS" at bounding box center [414, 217] width 73 height 17
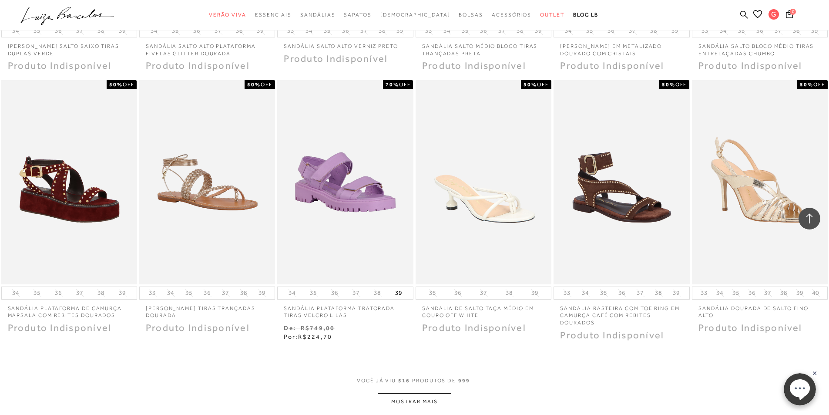
scroll to position [4830, 0]
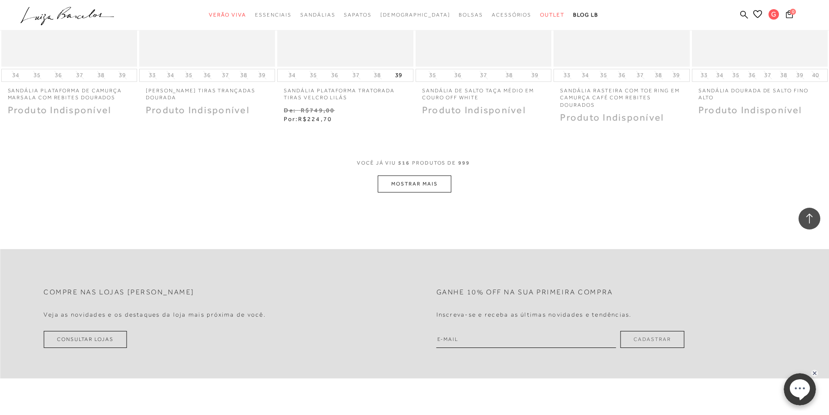
click at [417, 177] on button "MOSTRAR MAIS" at bounding box center [414, 183] width 73 height 17
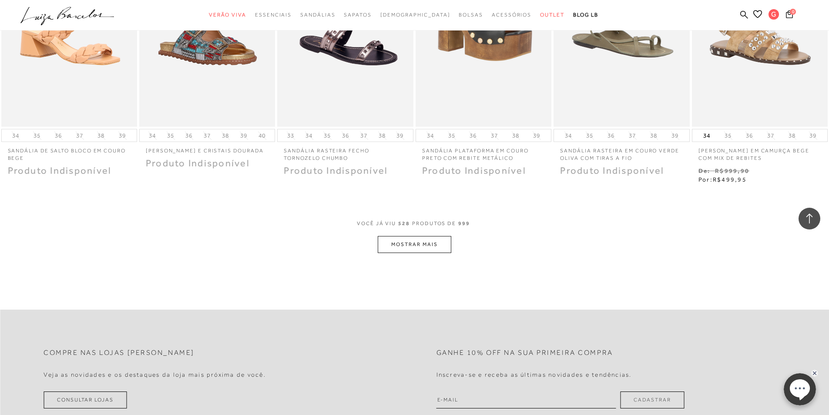
scroll to position [5352, 0]
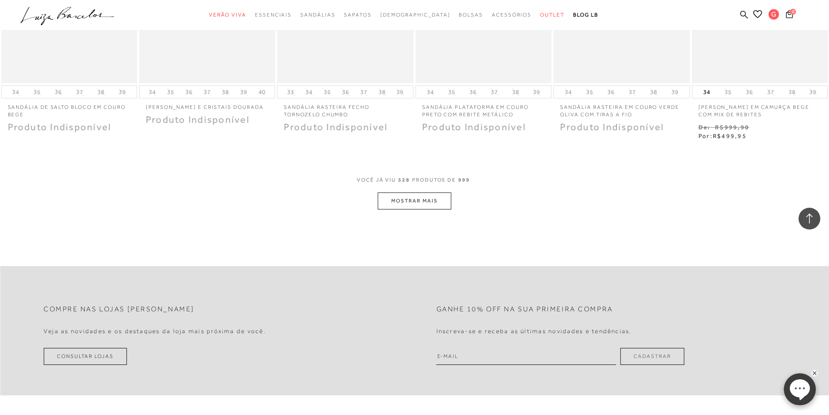
click at [430, 197] on button "MOSTRAR MAIS" at bounding box center [414, 200] width 73 height 17
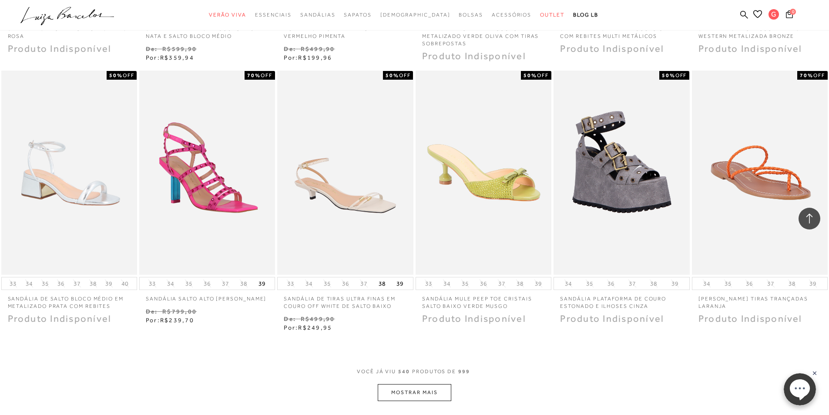
scroll to position [5831, 0]
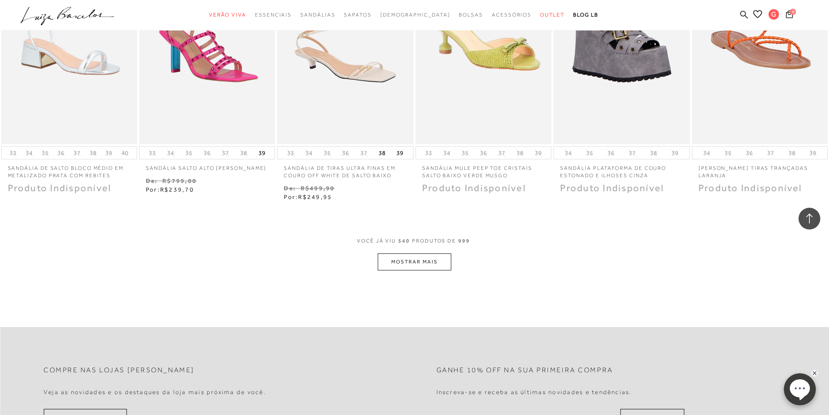
click at [409, 255] on button "MOSTRAR MAIS" at bounding box center [414, 261] width 73 height 17
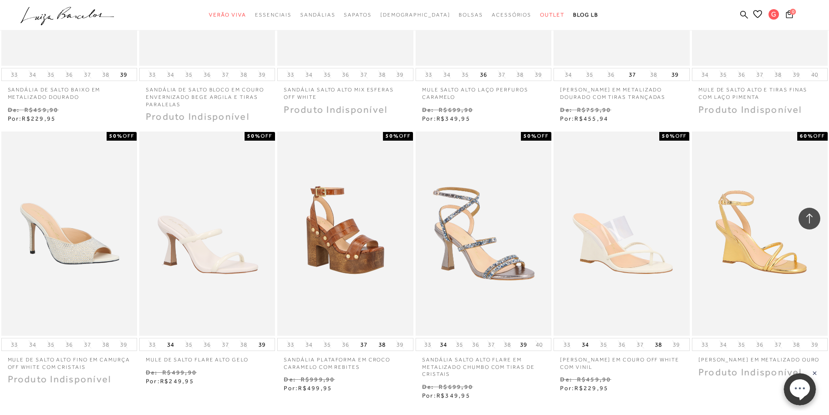
scroll to position [6353, 0]
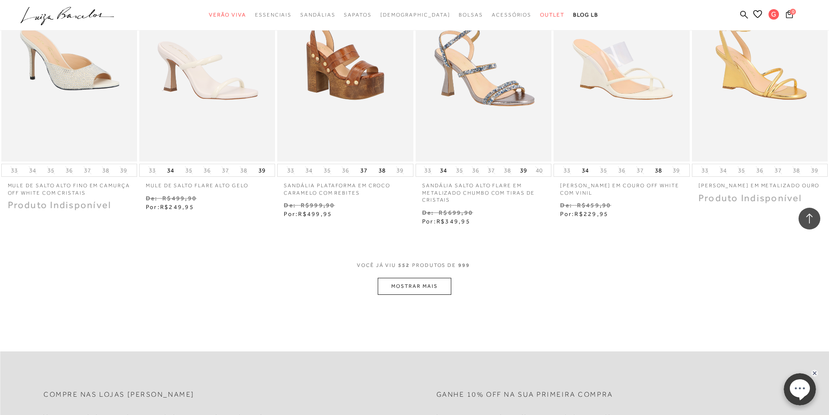
click at [410, 282] on button "MOSTRAR MAIS" at bounding box center [414, 286] width 73 height 17
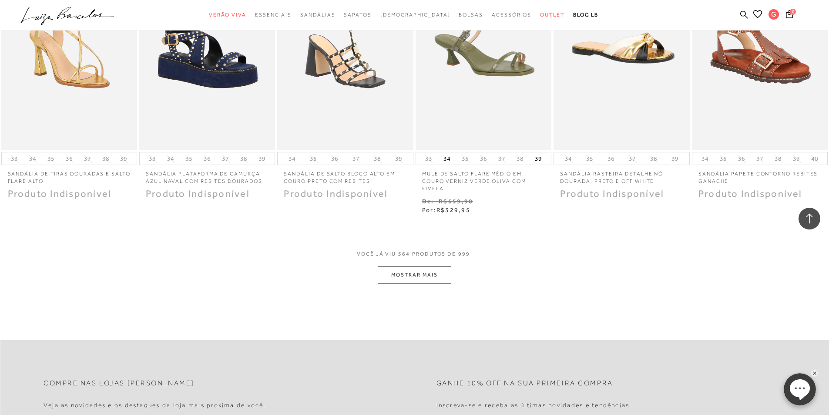
scroll to position [6962, 0]
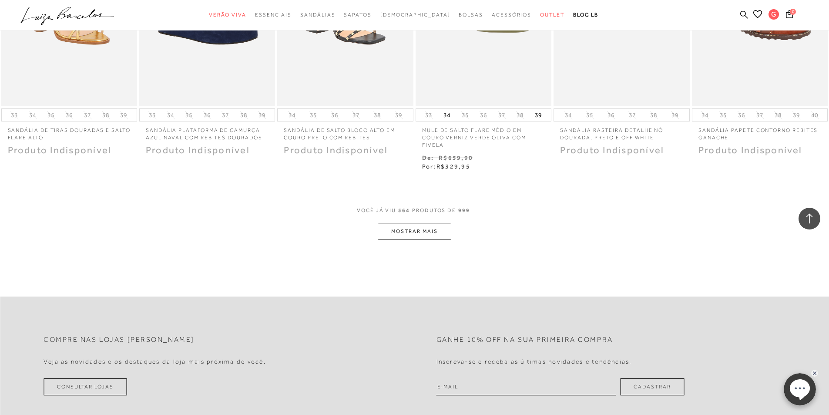
click at [420, 223] on button "MOSTRAR MAIS" at bounding box center [414, 231] width 73 height 17
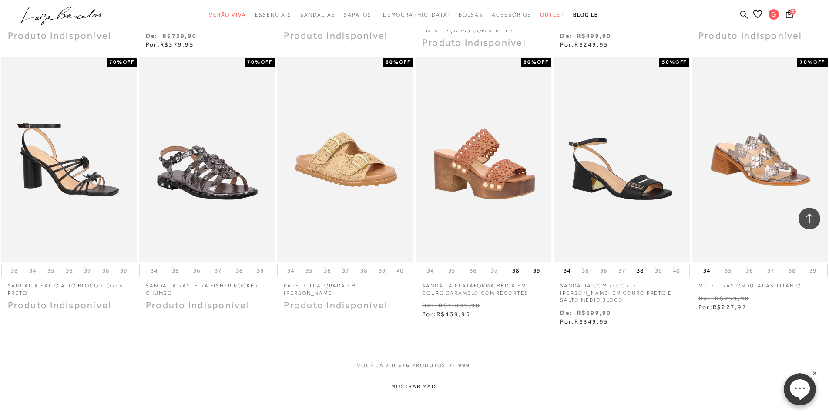
scroll to position [7485, 0]
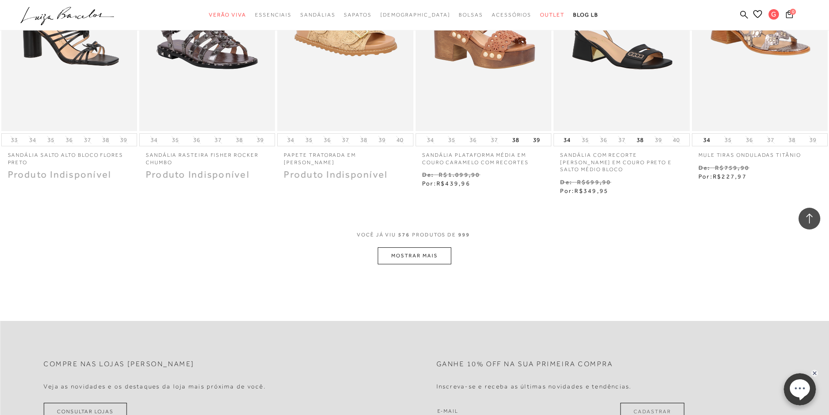
click at [422, 247] on button "MOSTRAR MAIS" at bounding box center [414, 255] width 73 height 17
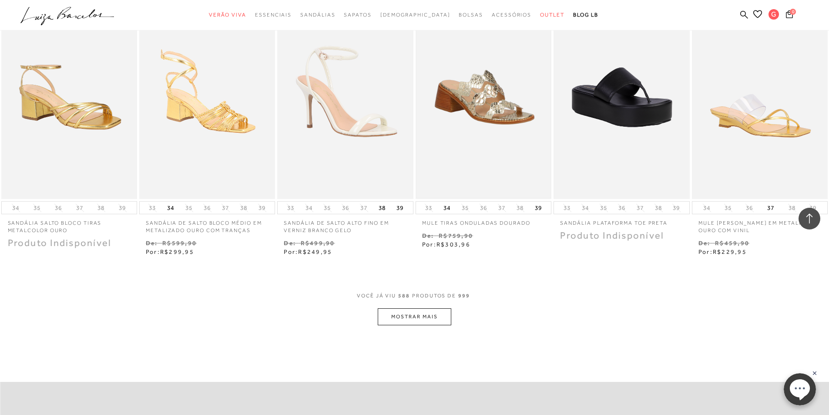
scroll to position [8137, 0]
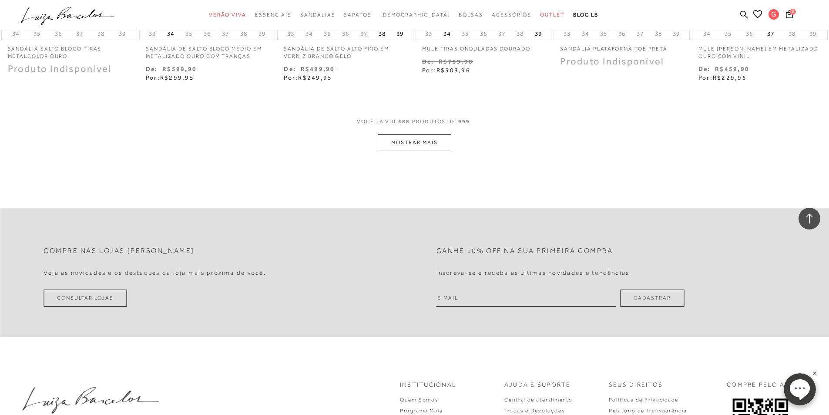
click at [420, 134] on button "MOSTRAR MAIS" at bounding box center [414, 142] width 73 height 17
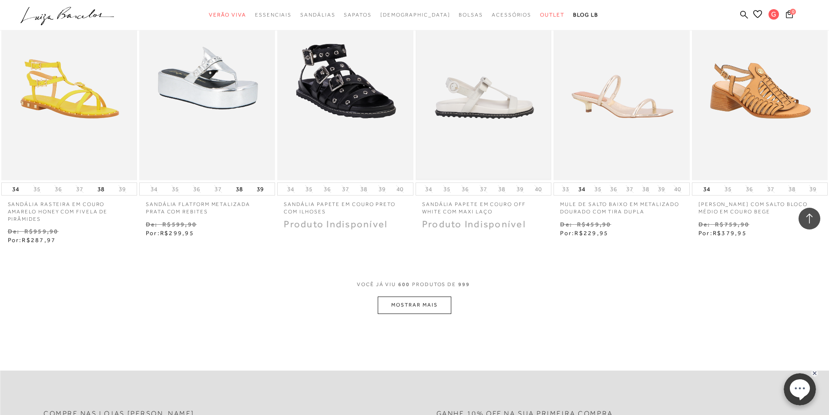
scroll to position [8616, 0]
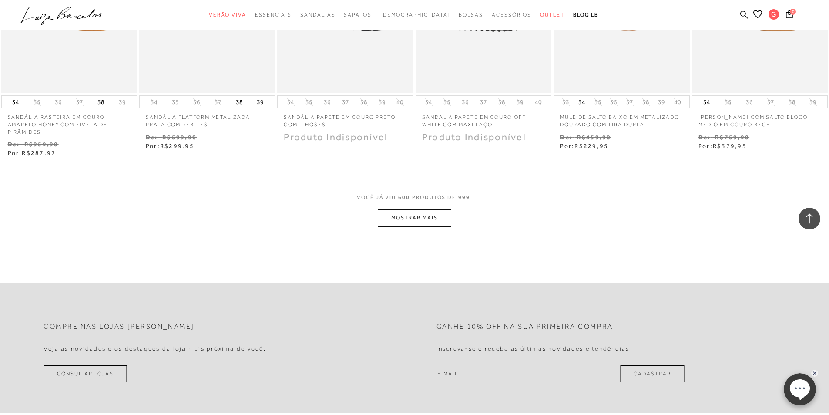
click at [400, 209] on button "MOSTRAR MAIS" at bounding box center [414, 217] width 73 height 17
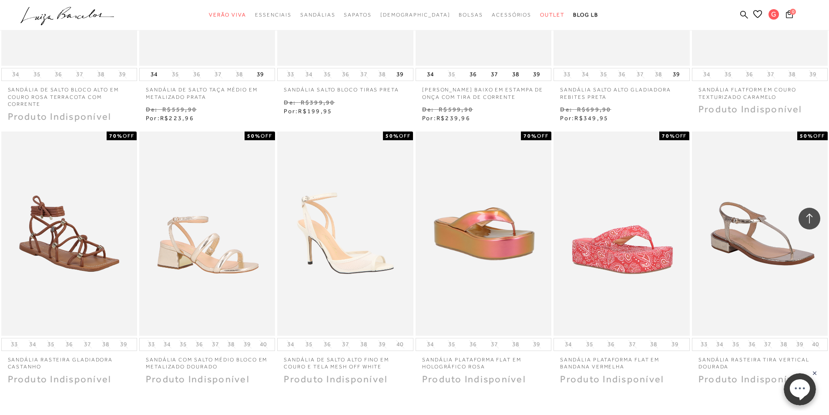
scroll to position [9051, 0]
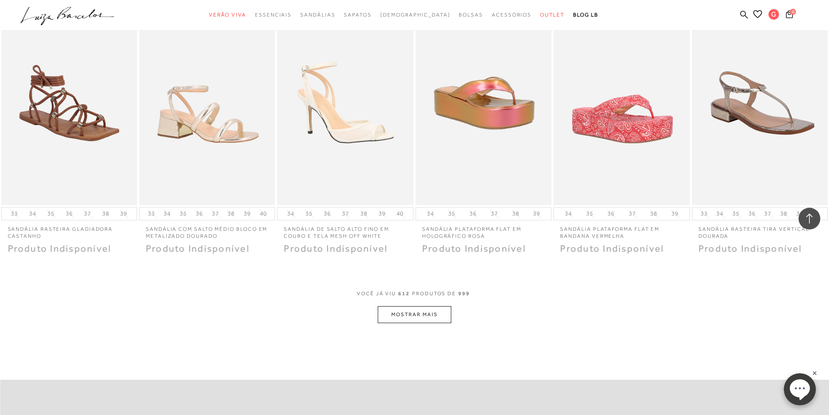
click at [408, 306] on button "MOSTRAR MAIS" at bounding box center [414, 314] width 73 height 17
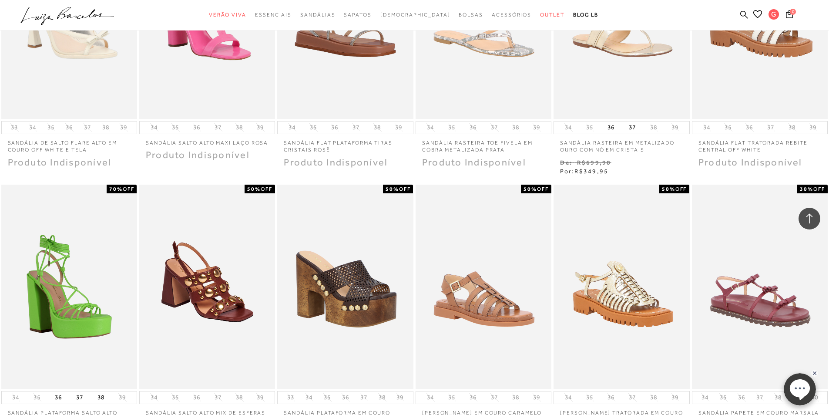
scroll to position [9573, 0]
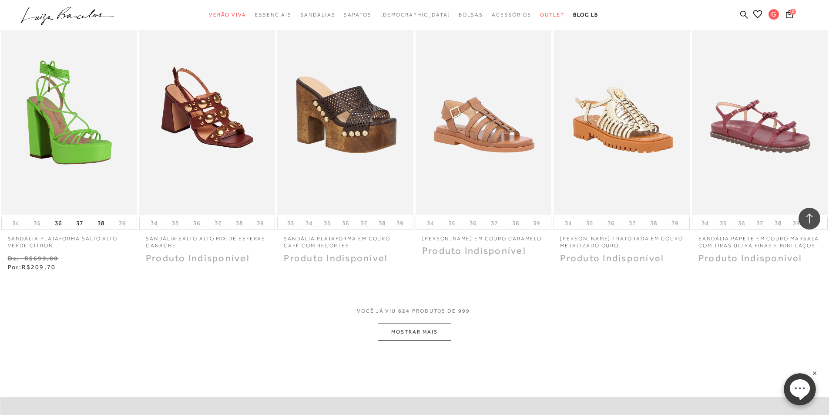
click at [408, 323] on button "MOSTRAR MAIS" at bounding box center [414, 331] width 73 height 17
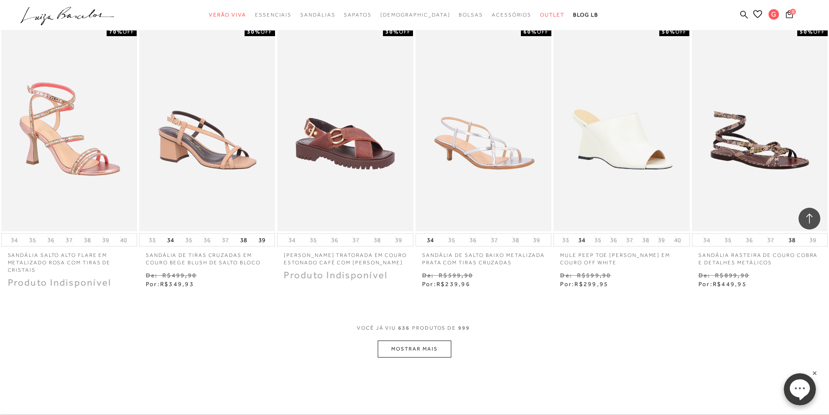
scroll to position [10139, 0]
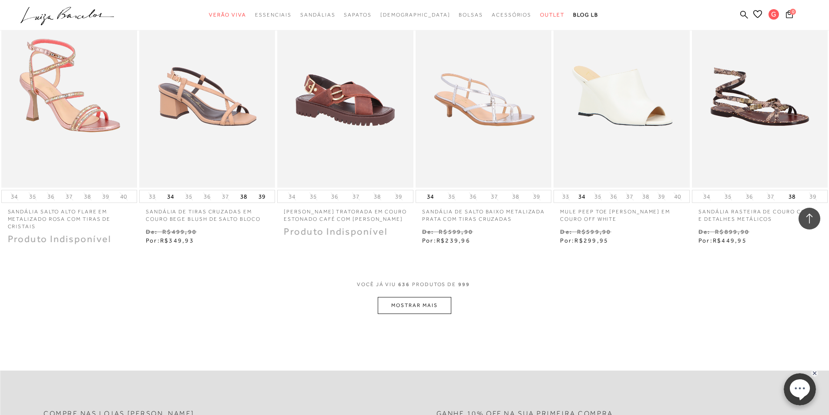
click at [420, 297] on button "MOSTRAR MAIS" at bounding box center [414, 305] width 73 height 17
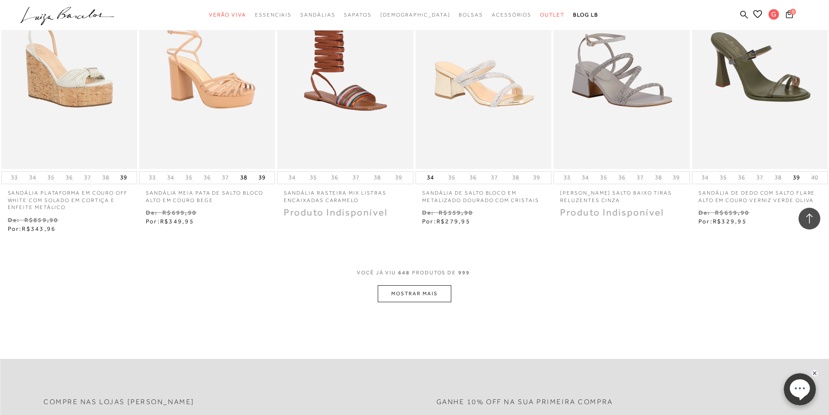
scroll to position [10792, 0]
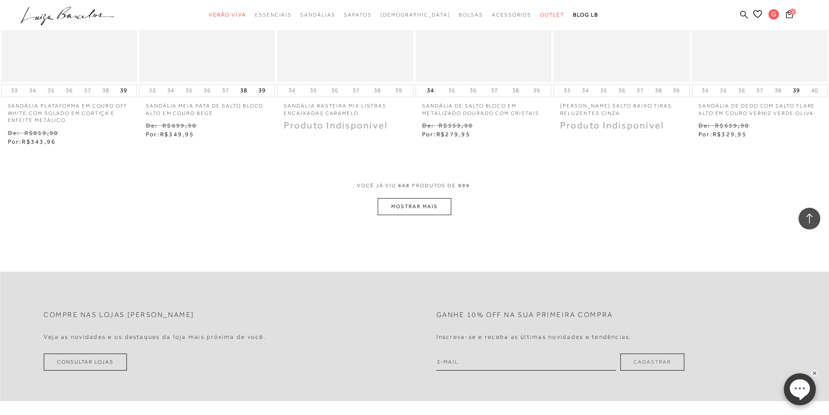
click at [437, 198] on button "MOSTRAR MAIS" at bounding box center [414, 206] width 73 height 17
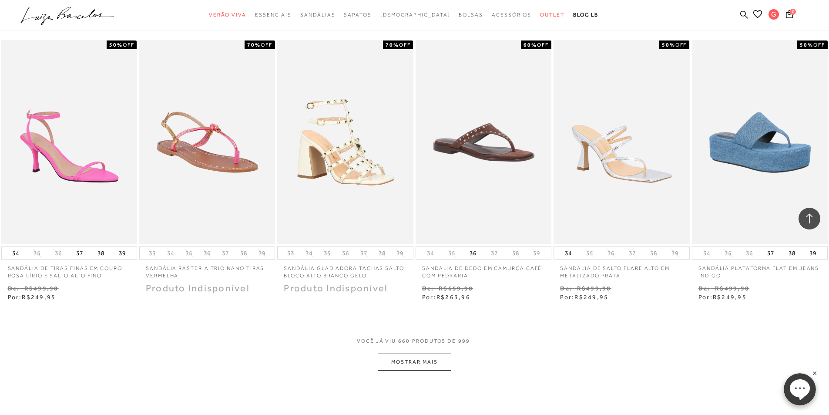
scroll to position [11357, 0]
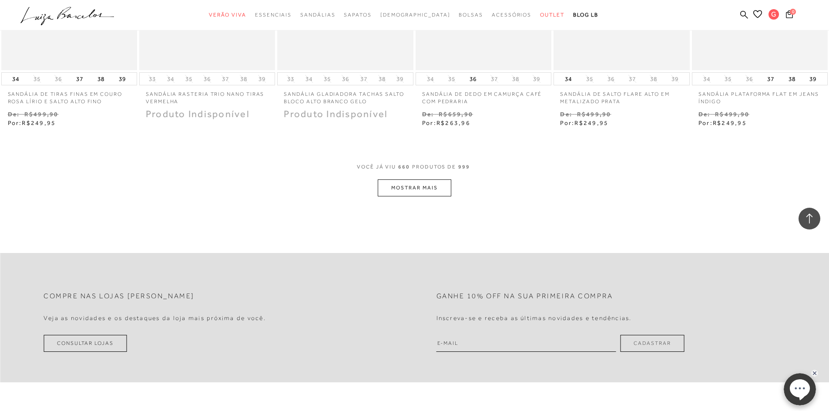
click at [425, 179] on button "MOSTRAR MAIS" at bounding box center [414, 187] width 73 height 17
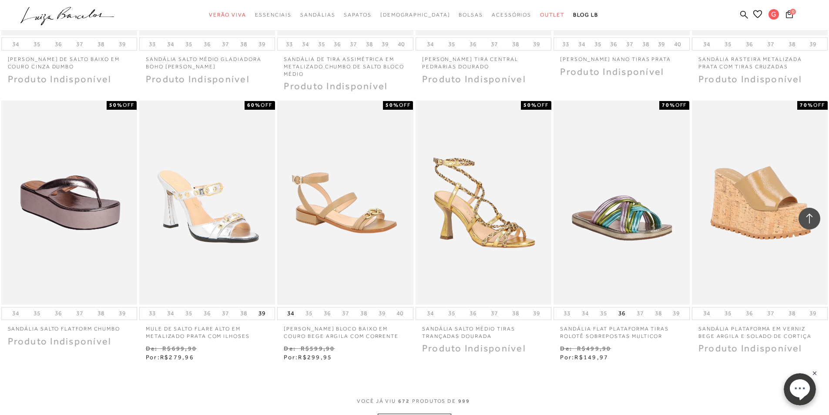
scroll to position [11880, 0]
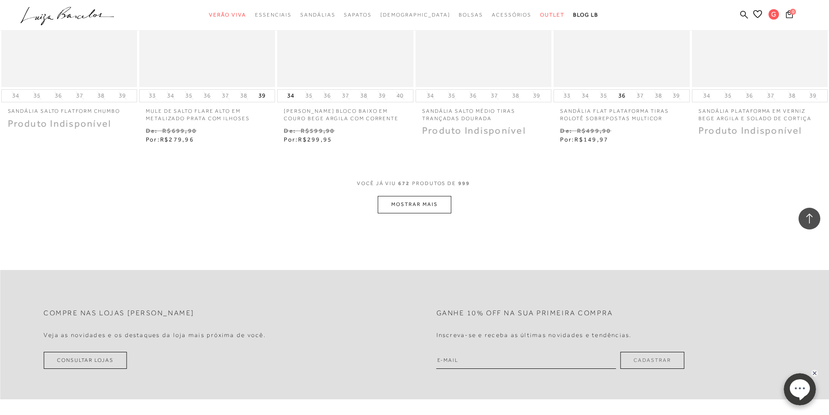
click at [389, 196] on button "MOSTRAR MAIS" at bounding box center [414, 204] width 73 height 17
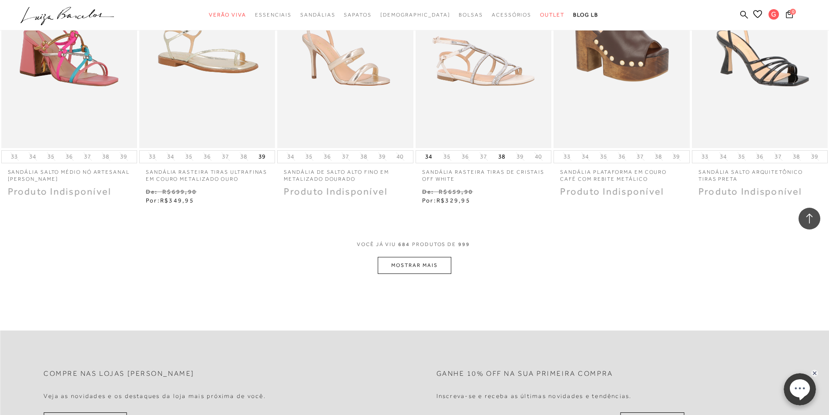
scroll to position [12402, 0]
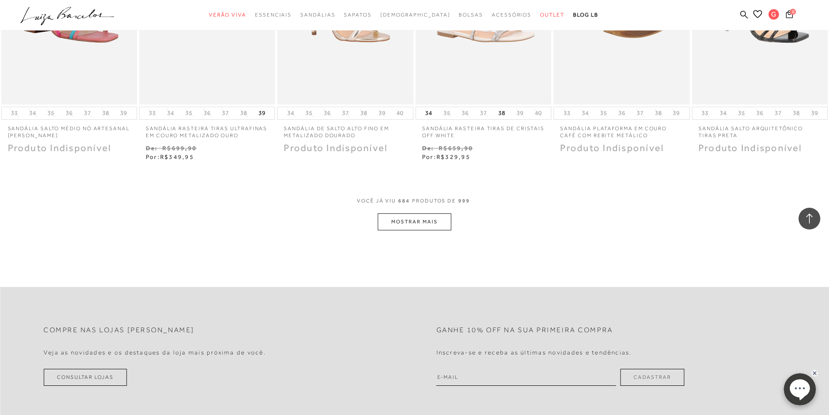
click at [404, 213] on button "MOSTRAR MAIS" at bounding box center [414, 221] width 73 height 17
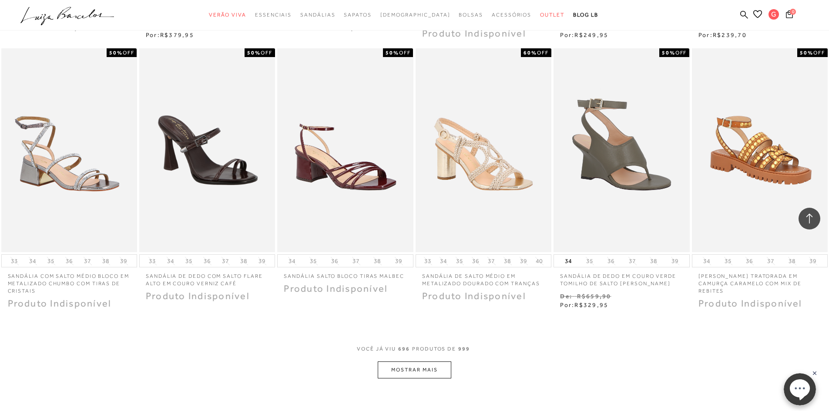
scroll to position [13011, 0]
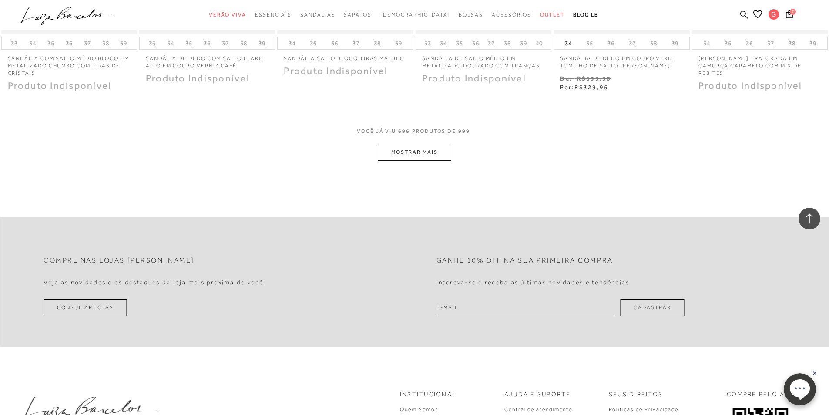
click at [413, 144] on button "MOSTRAR MAIS" at bounding box center [414, 152] width 73 height 17
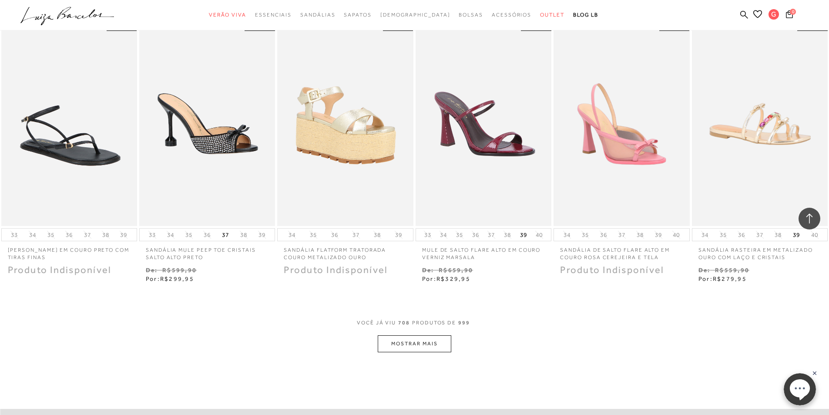
scroll to position [13490, 0]
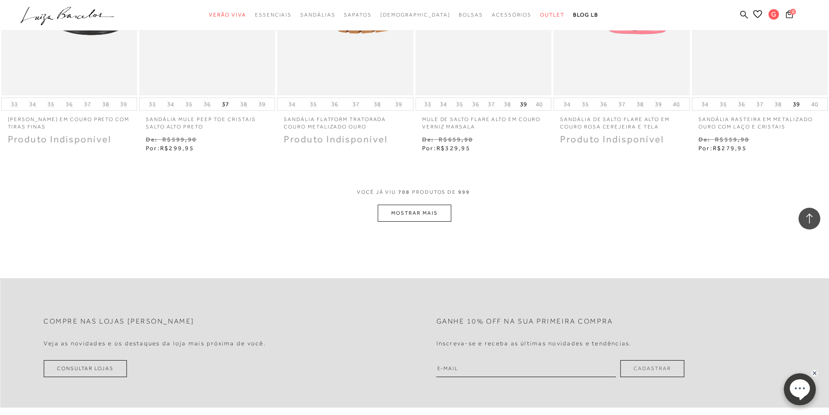
click at [434, 205] on button "MOSTRAR MAIS" at bounding box center [414, 213] width 73 height 17
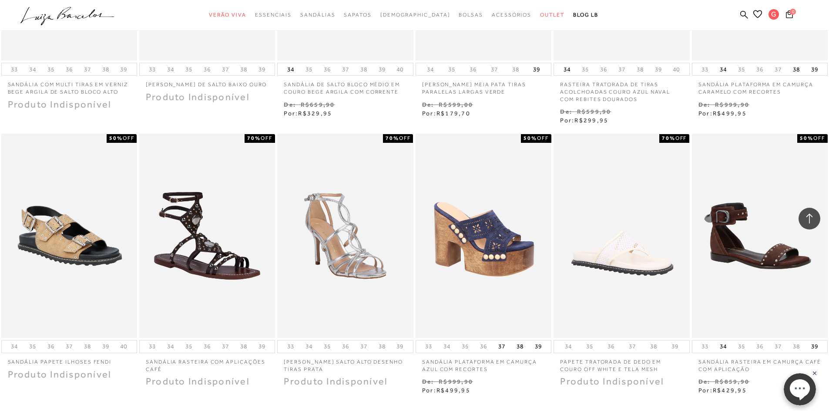
scroll to position [13968, 0]
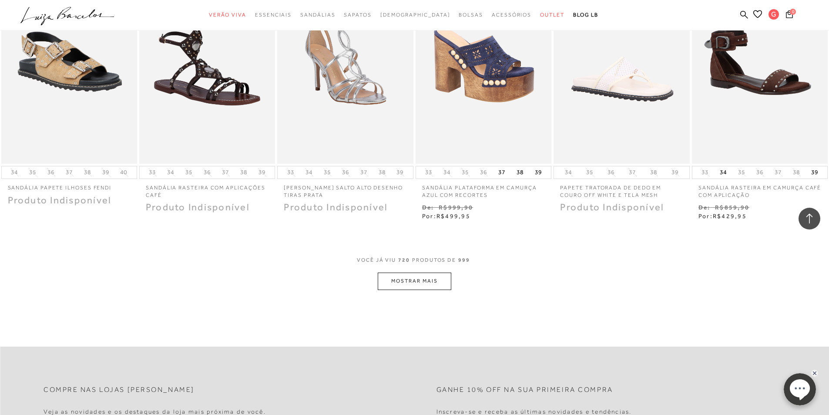
click at [401, 272] on button "MOSTRAR MAIS" at bounding box center [414, 280] width 73 height 17
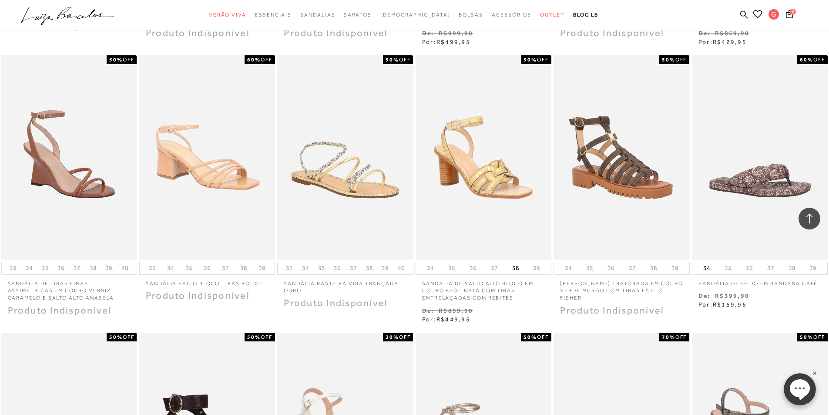
scroll to position [14273, 0]
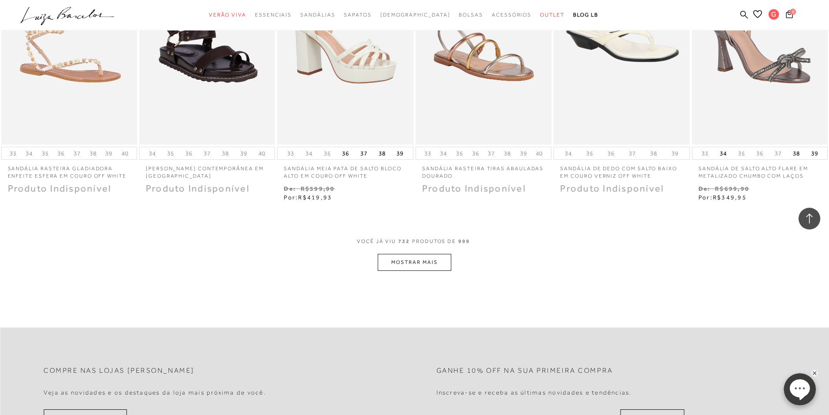
click at [417, 254] on button "MOSTRAR MAIS" at bounding box center [414, 262] width 73 height 17
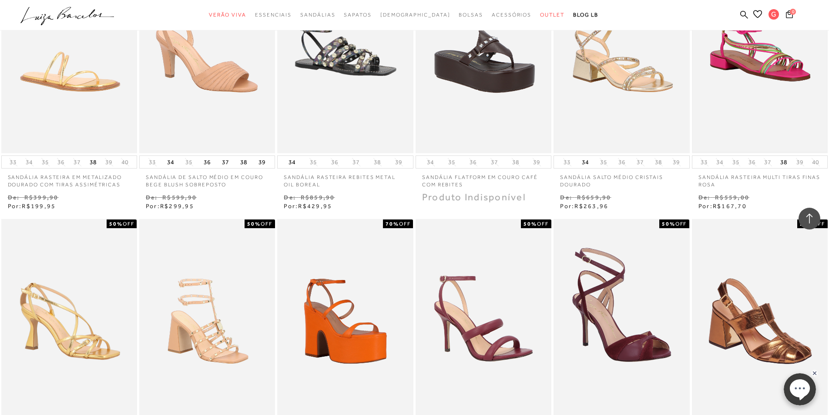
scroll to position [15056, 0]
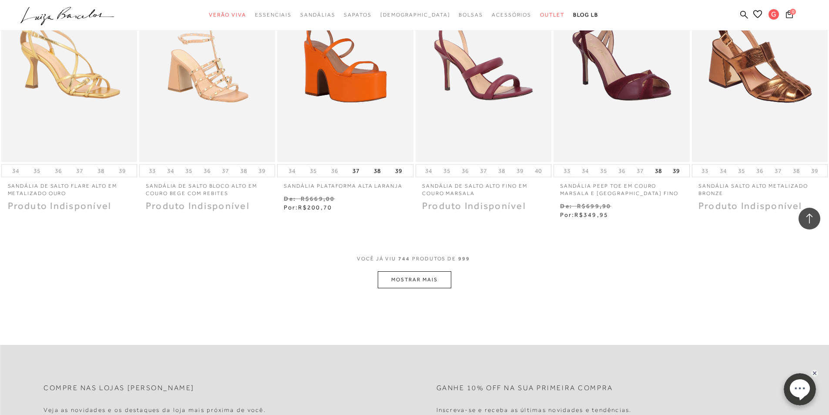
click at [436, 271] on button "MOSTRAR MAIS" at bounding box center [414, 279] width 73 height 17
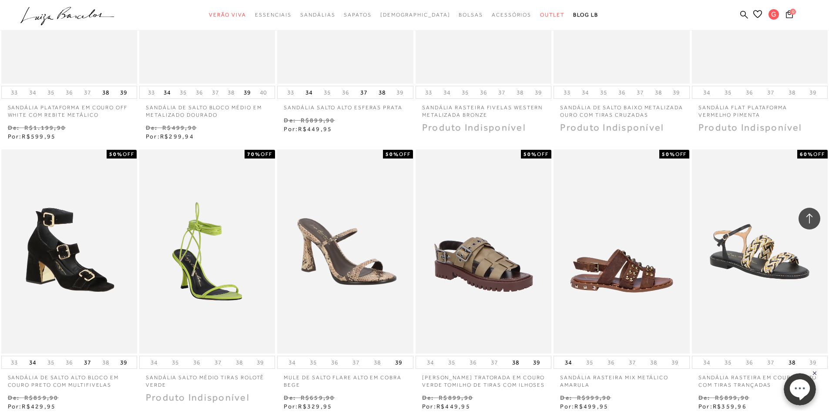
scroll to position [15535, 0]
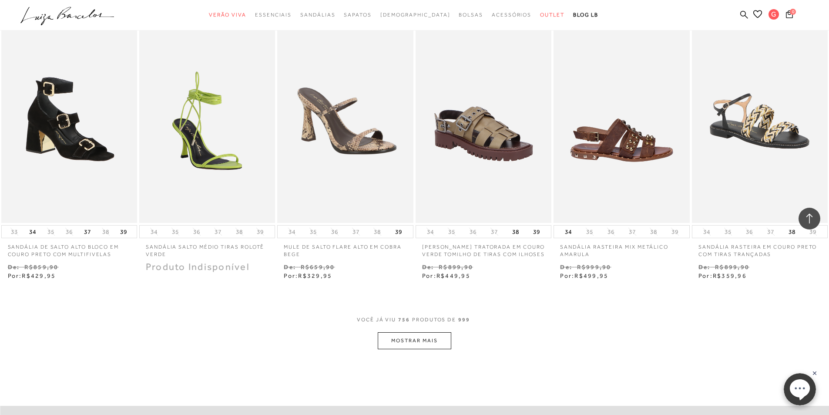
click at [410, 338] on button "MOSTRAR MAIS" at bounding box center [414, 340] width 73 height 17
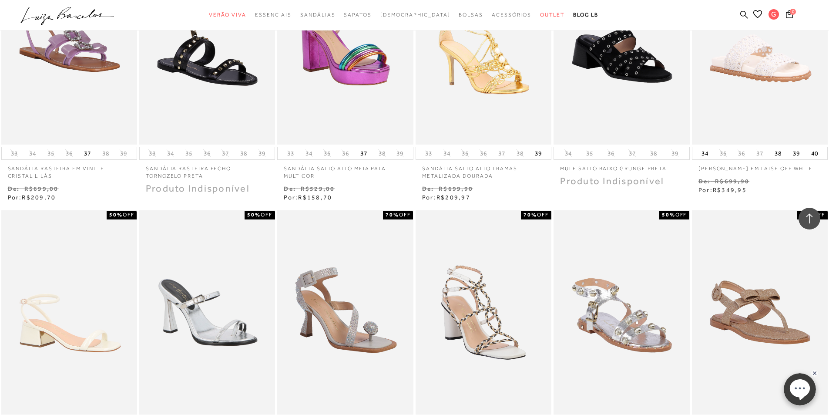
scroll to position [16014, 0]
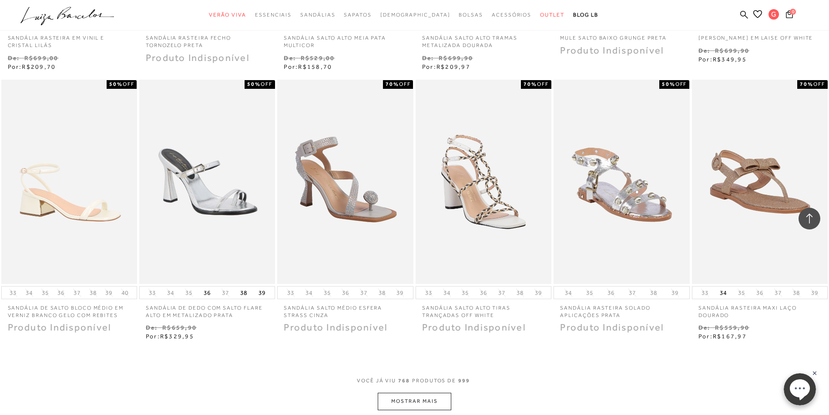
click at [411, 398] on button "MOSTRAR MAIS" at bounding box center [414, 401] width 73 height 17
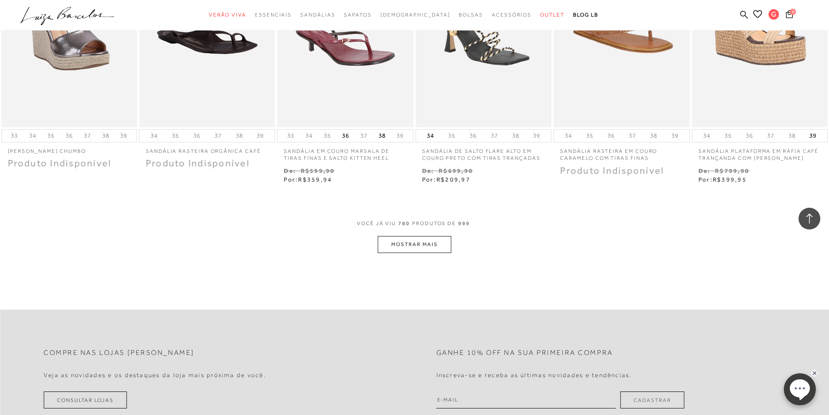
scroll to position [16579, 0]
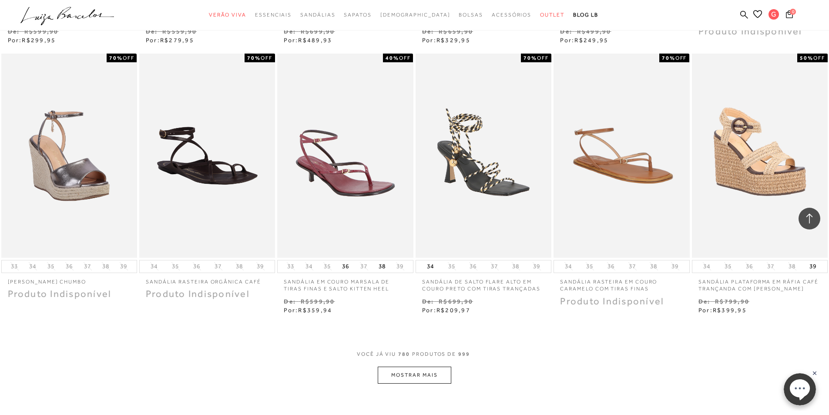
click at [407, 366] on button "MOSTRAR MAIS" at bounding box center [414, 374] width 73 height 17
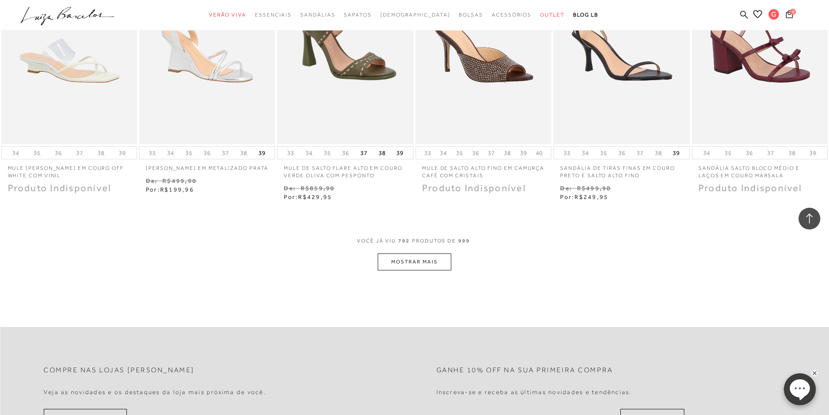
scroll to position [17319, 0]
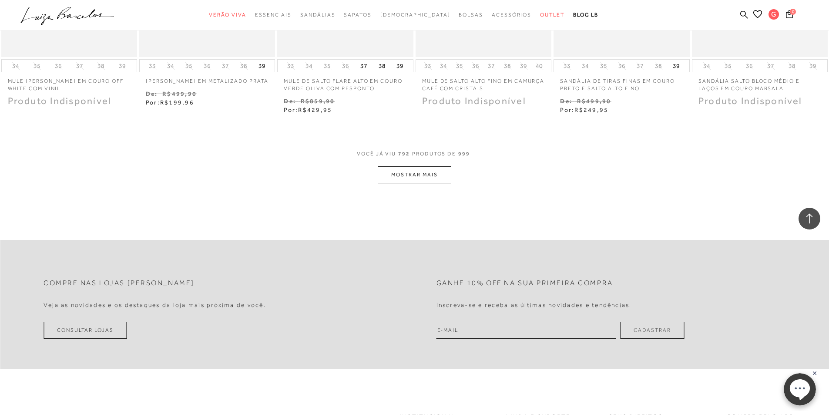
click at [419, 166] on button "MOSTRAR MAIS" at bounding box center [414, 174] width 73 height 17
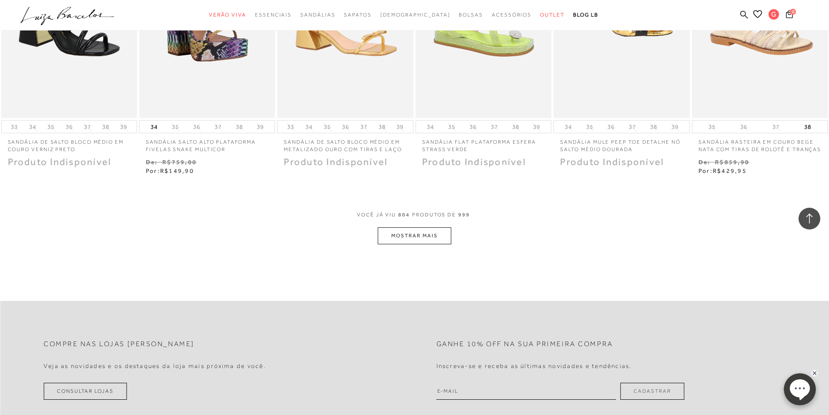
scroll to position [17841, 0]
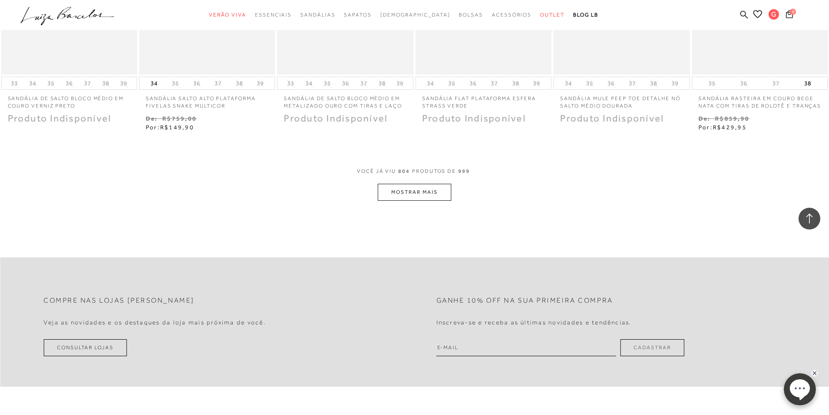
click at [428, 190] on button "MOSTRAR MAIS" at bounding box center [414, 192] width 73 height 17
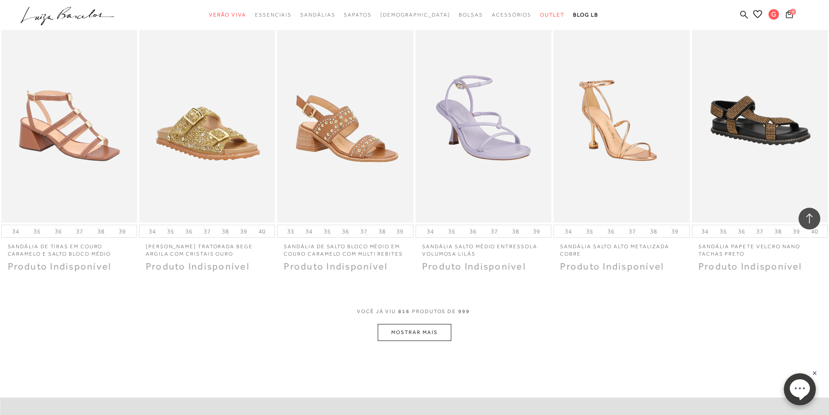
scroll to position [18320, 0]
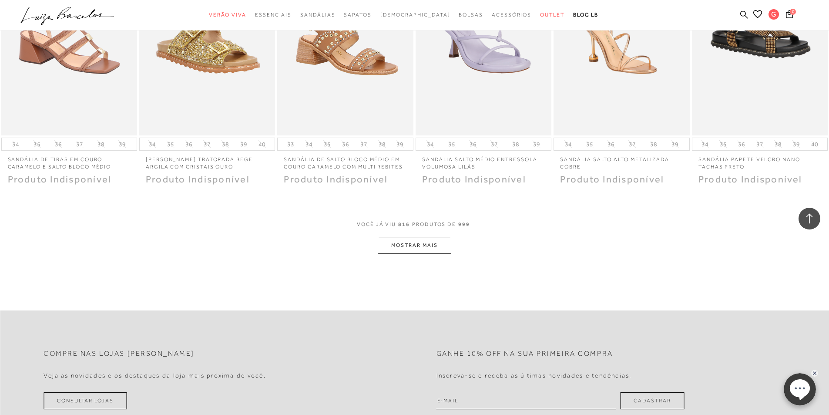
click at [397, 242] on button "MOSTRAR MAIS" at bounding box center [414, 245] width 73 height 17
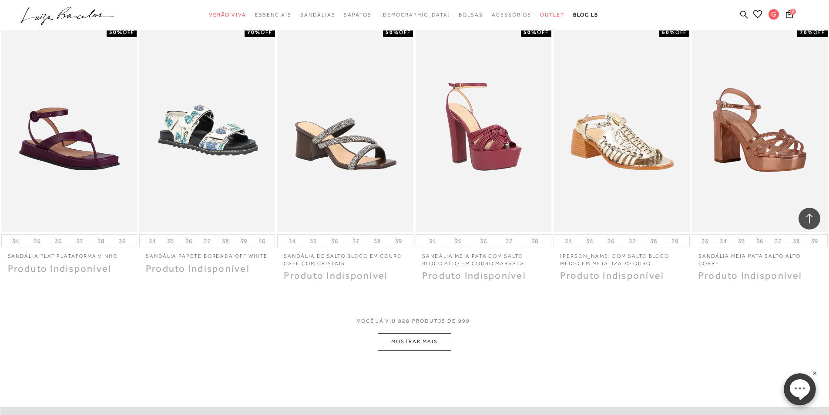
scroll to position [18842, 0]
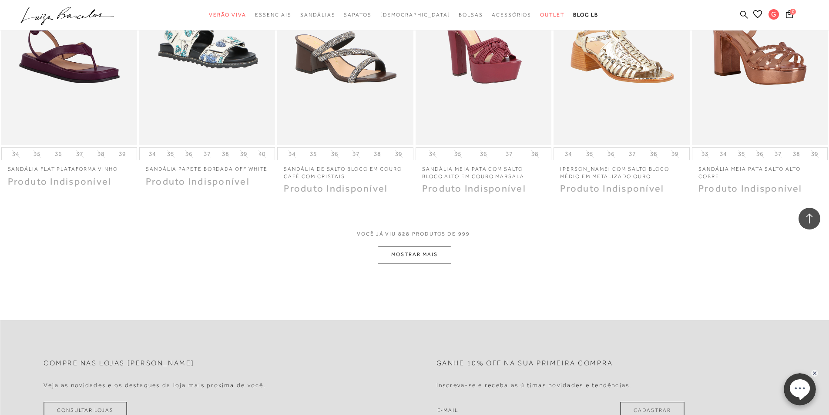
click at [431, 258] on button "MOSTRAR MAIS" at bounding box center [414, 254] width 73 height 17
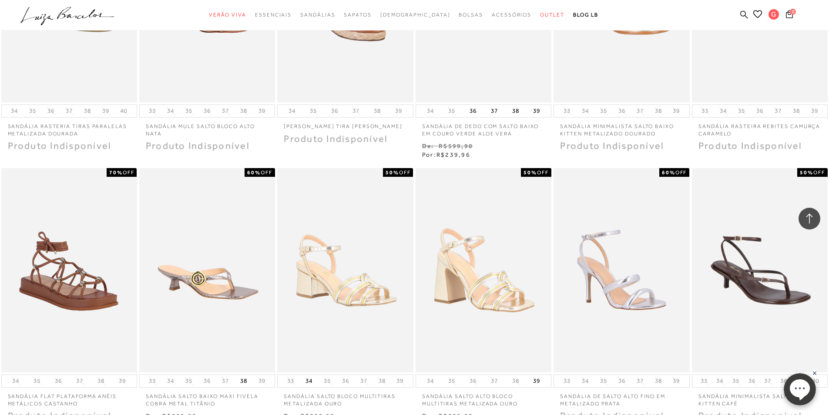
scroll to position [19321, 0]
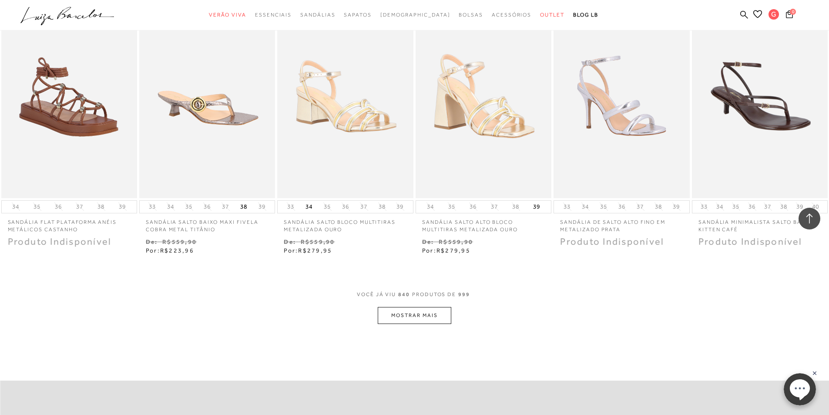
click at [406, 309] on button "MOSTRAR MAIS" at bounding box center [414, 315] width 73 height 17
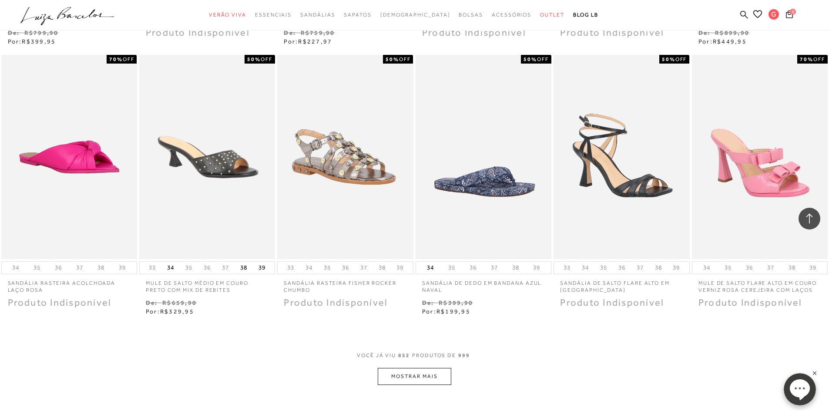
scroll to position [19930, 0]
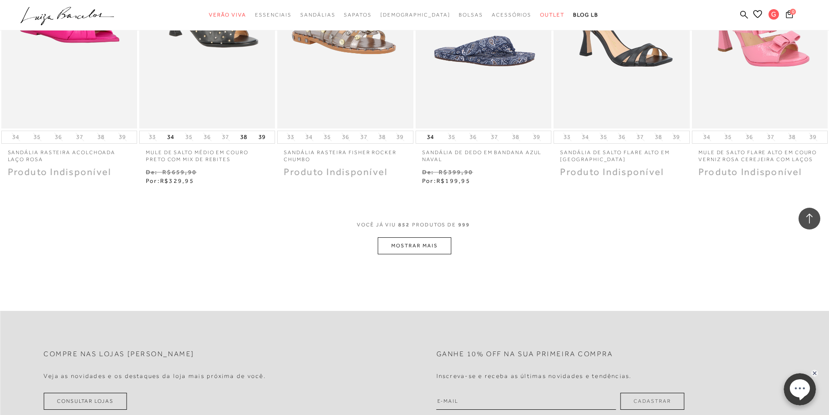
click at [430, 247] on button "MOSTRAR MAIS" at bounding box center [414, 245] width 73 height 17
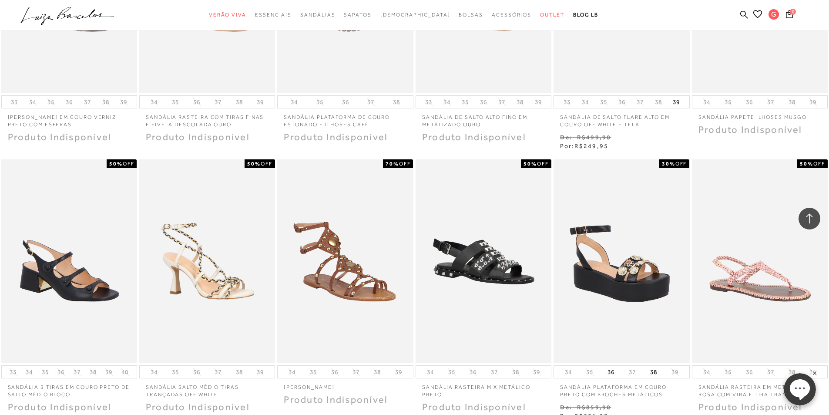
scroll to position [20409, 0]
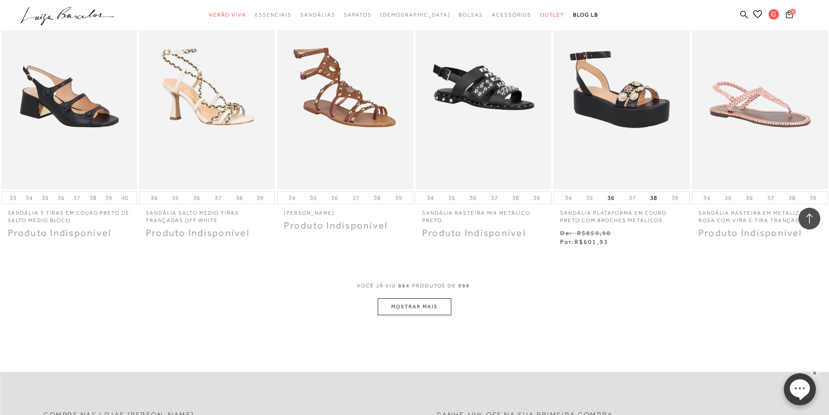
click at [401, 307] on button "MOSTRAR MAIS" at bounding box center [414, 306] width 73 height 17
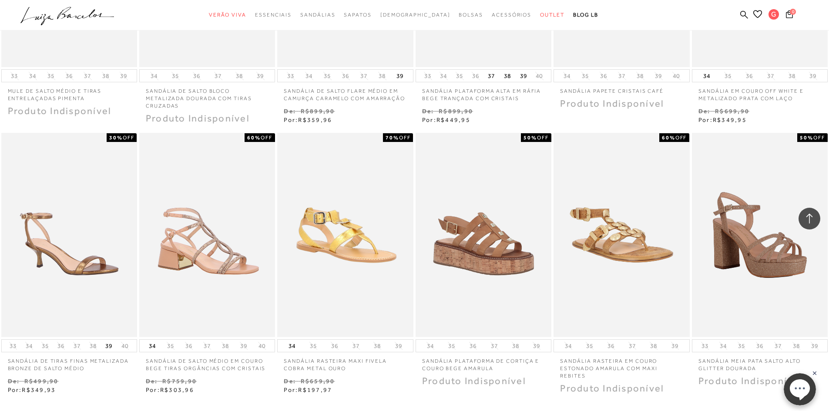
scroll to position [20974, 0]
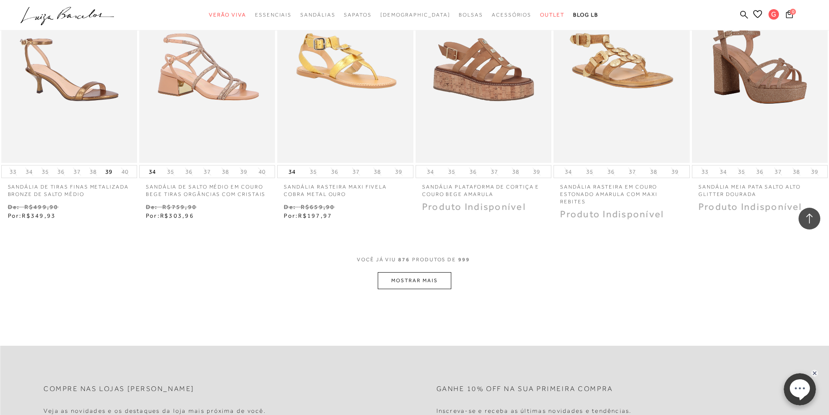
click at [393, 277] on button "MOSTRAR MAIS" at bounding box center [414, 280] width 73 height 17
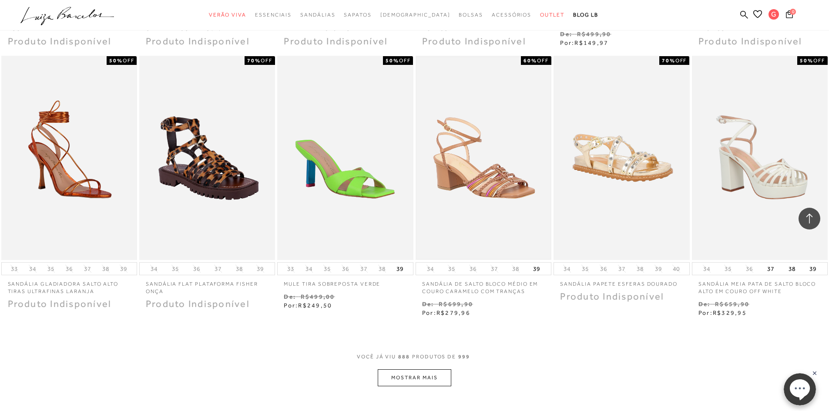
scroll to position [21453, 0]
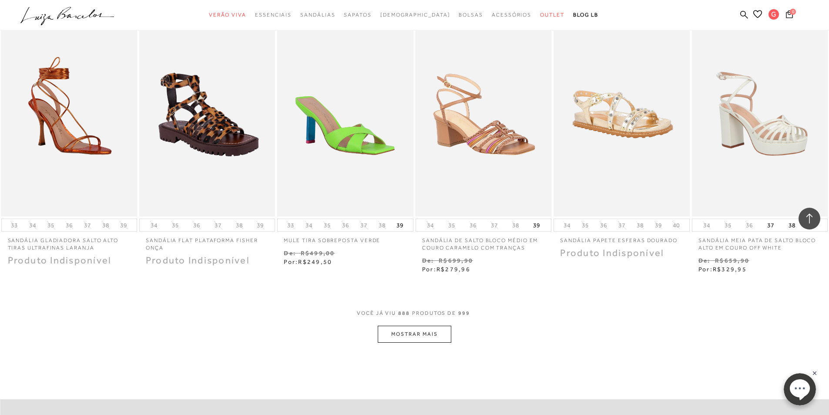
click at [412, 334] on button "MOSTRAR MAIS" at bounding box center [414, 333] width 73 height 17
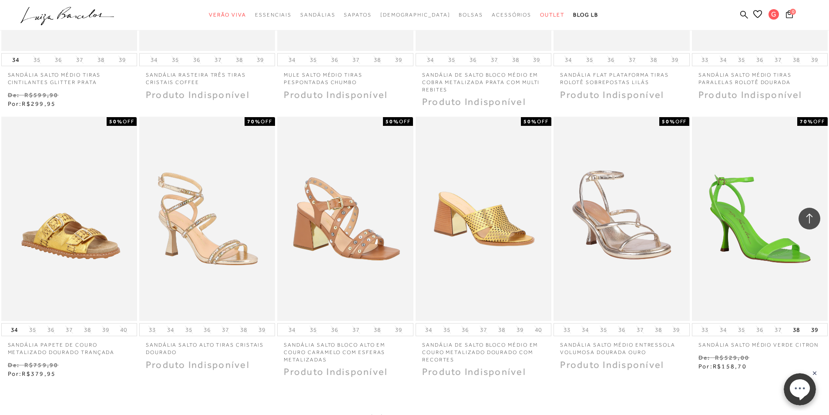
scroll to position [22149, 0]
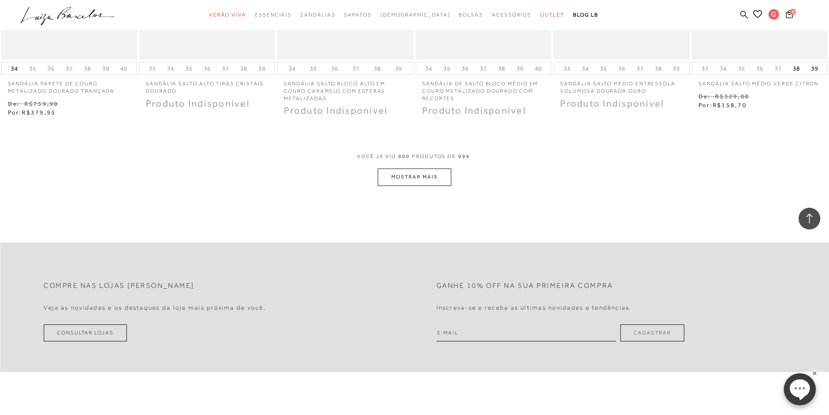
click at [425, 175] on button "MOSTRAR MAIS" at bounding box center [414, 176] width 73 height 17
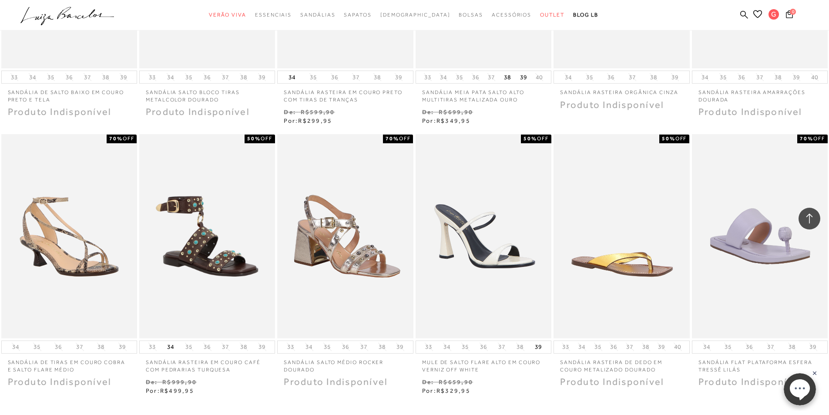
scroll to position [22584, 0]
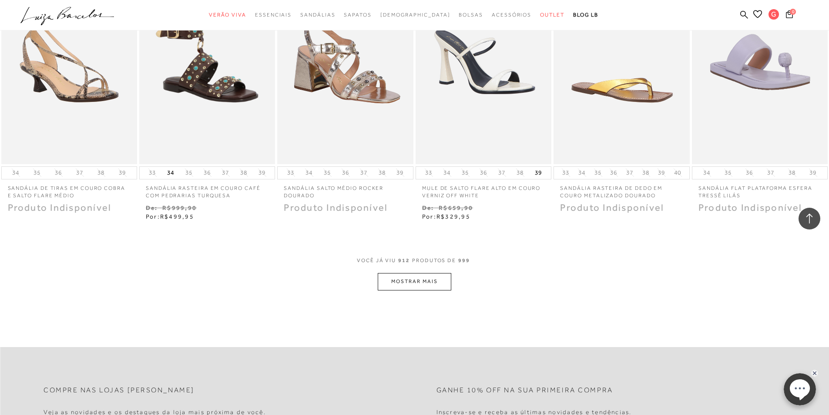
click at [423, 279] on button "MOSTRAR MAIS" at bounding box center [414, 281] width 73 height 17
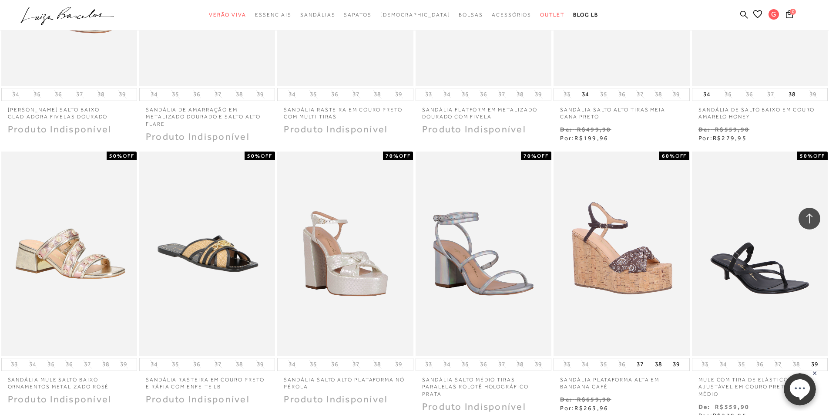
scroll to position [23150, 0]
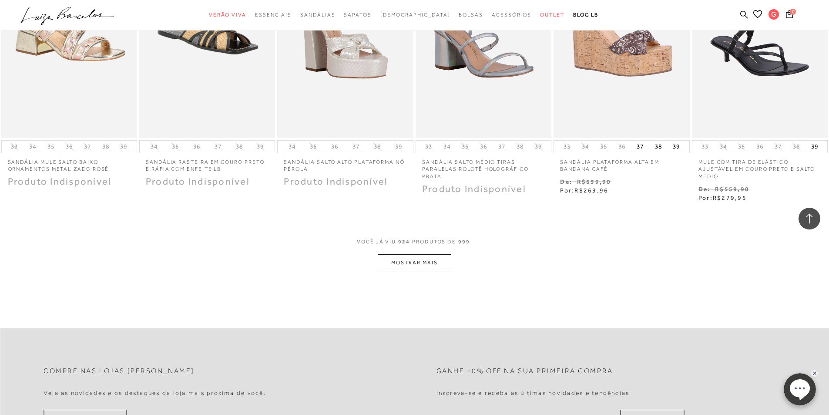
click at [425, 258] on button "MOSTRAR MAIS" at bounding box center [414, 262] width 73 height 17
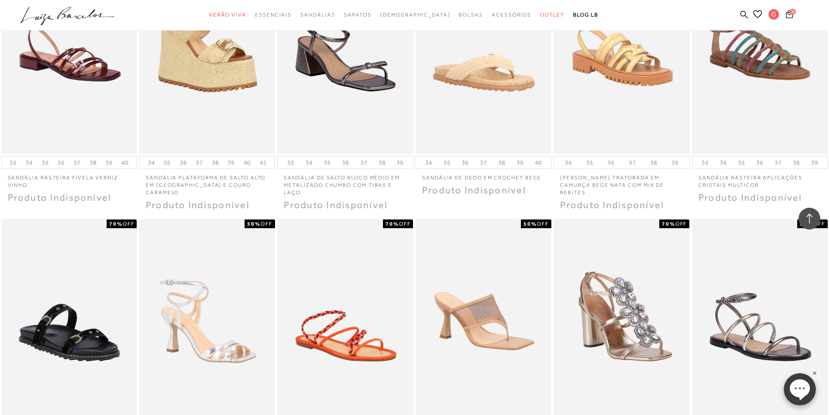
scroll to position [23585, 0]
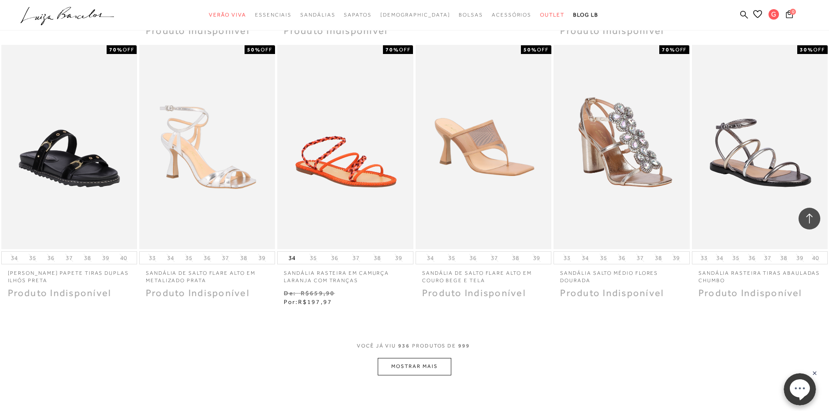
click at [387, 364] on button "MOSTRAR MAIS" at bounding box center [414, 366] width 73 height 17
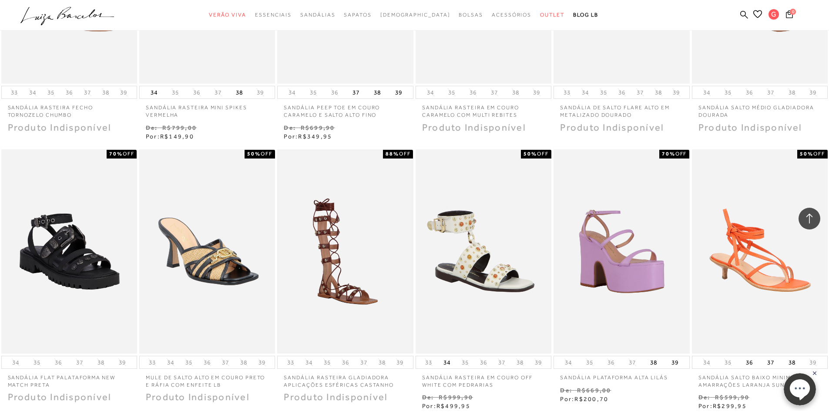
scroll to position [24194, 0]
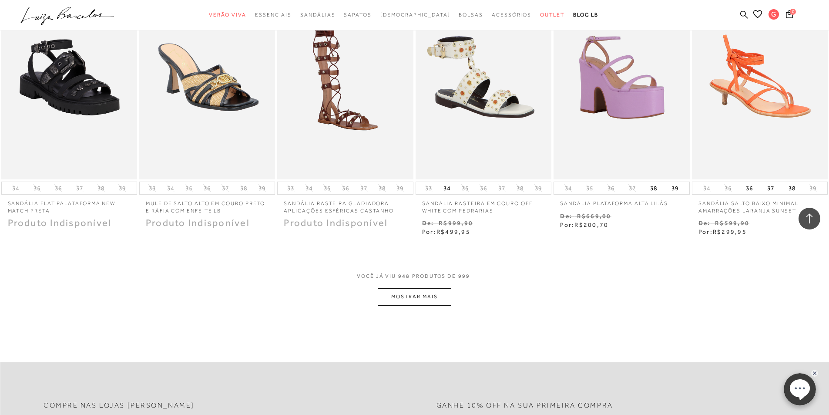
click at [417, 298] on button "MOSTRAR MAIS" at bounding box center [414, 296] width 73 height 17
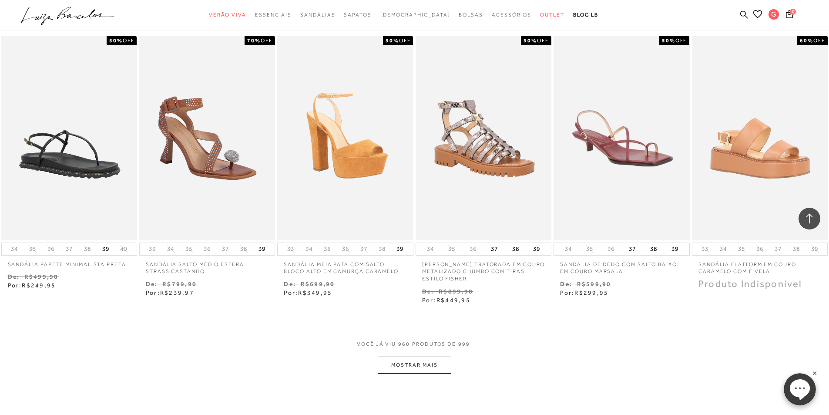
scroll to position [24717, 0]
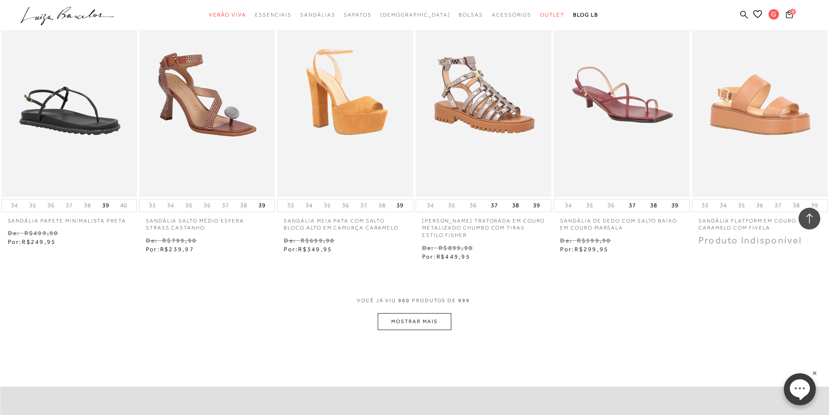
click at [414, 321] on button "MOSTRAR MAIS" at bounding box center [414, 321] width 73 height 17
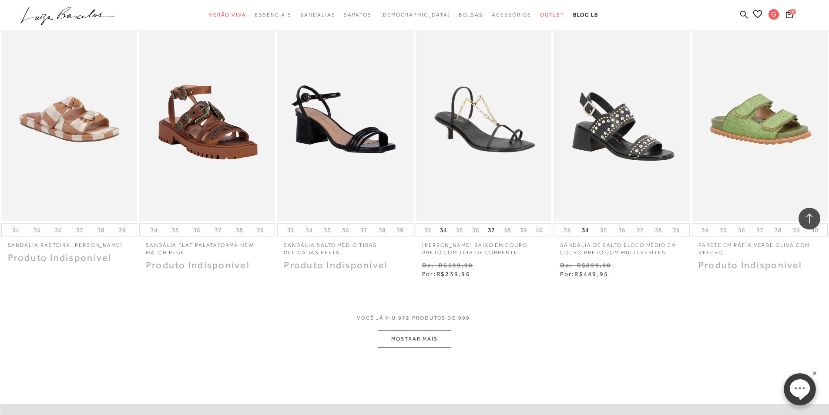
scroll to position [25282, 0]
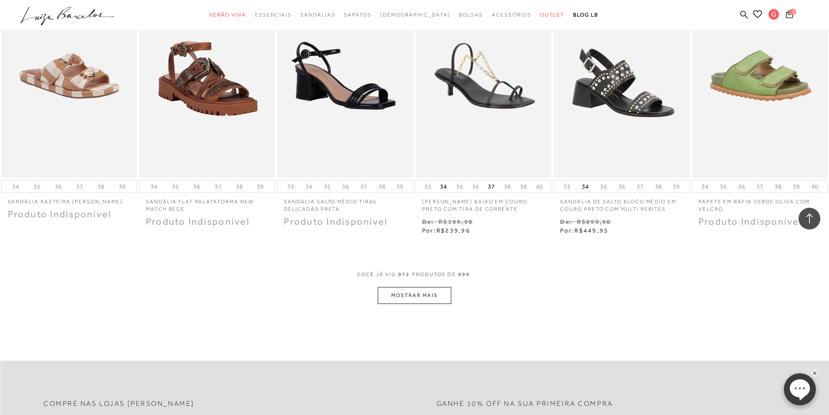
click at [408, 289] on button "MOSTRAR MAIS" at bounding box center [414, 295] width 73 height 17
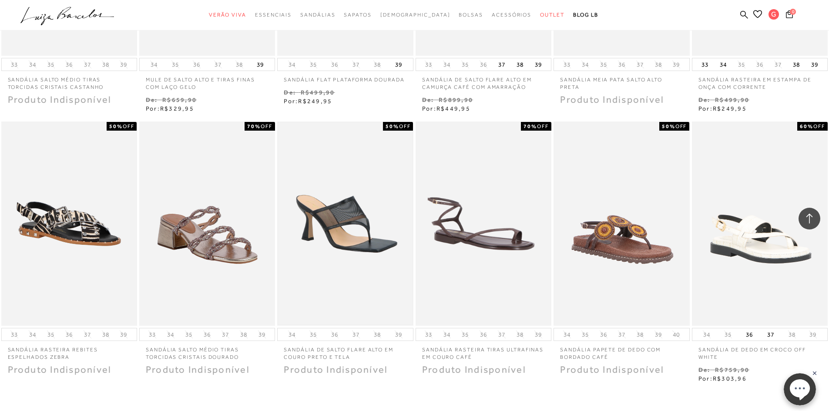
scroll to position [25848, 0]
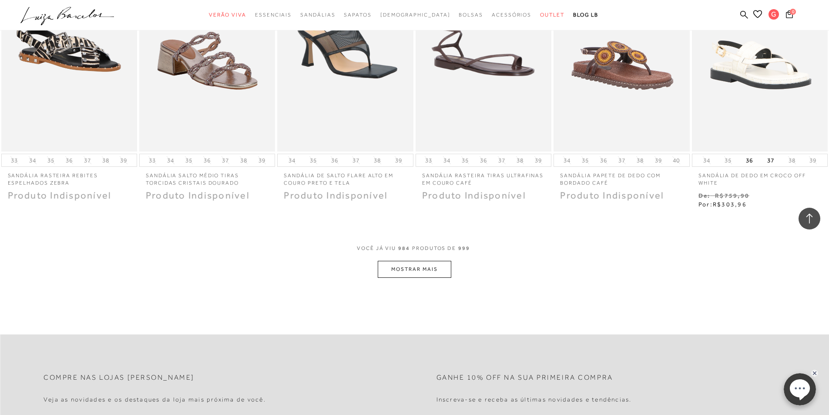
click at [389, 259] on div "VOCê JÁ VIU 984 PRODUTOS DE 999" at bounding box center [414, 253] width 115 height 16
click at [389, 269] on button "MOSTRAR MAIS" at bounding box center [414, 269] width 73 height 17
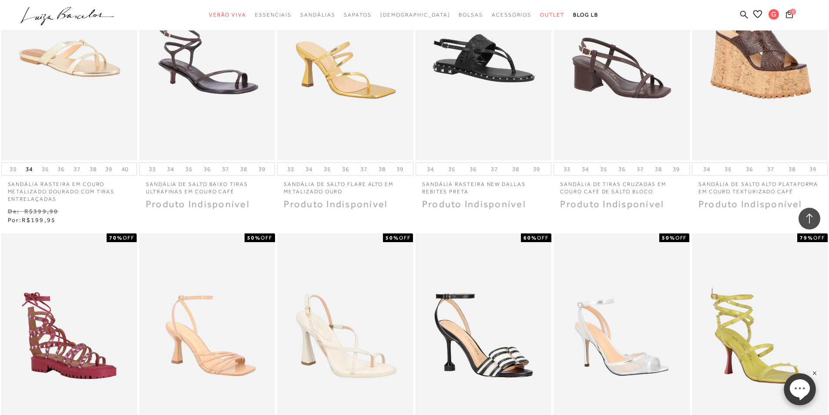
scroll to position [26327, 0]
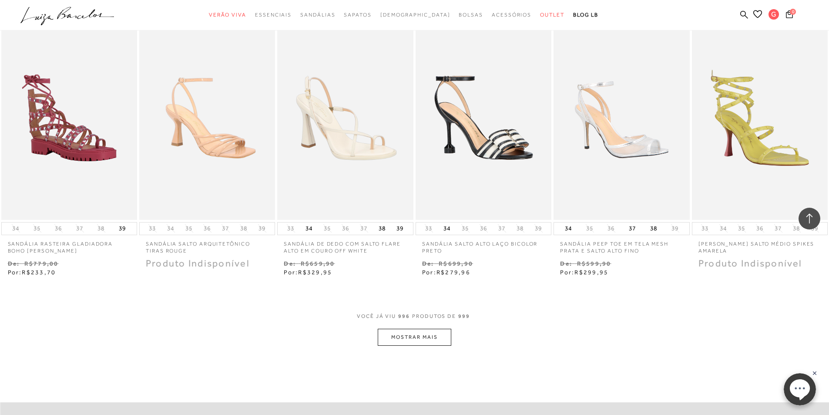
click at [417, 336] on button "MOSTRAR MAIS" at bounding box center [414, 337] width 73 height 17
